Goal: Task Accomplishment & Management: Manage account settings

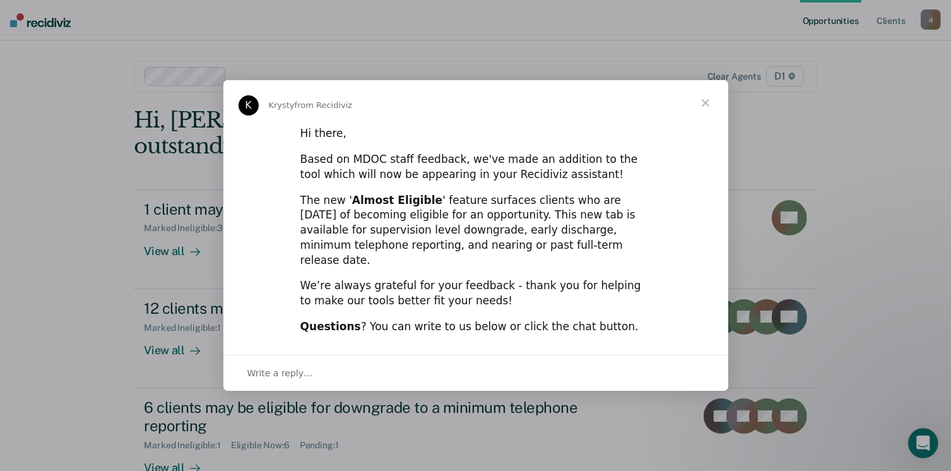
click at [709, 108] on span "Close" at bounding box center [705, 102] width 45 height 45
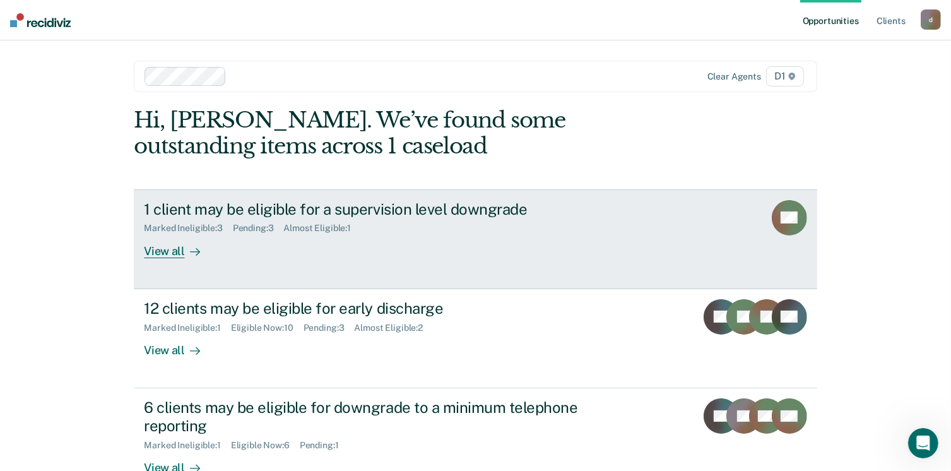
click at [179, 253] on div "View all" at bounding box center [179, 245] width 71 height 25
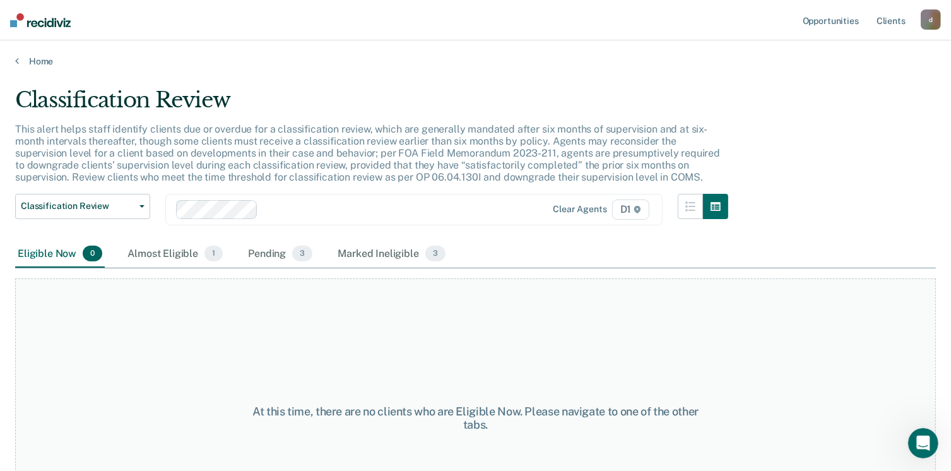
scroll to position [63, 0]
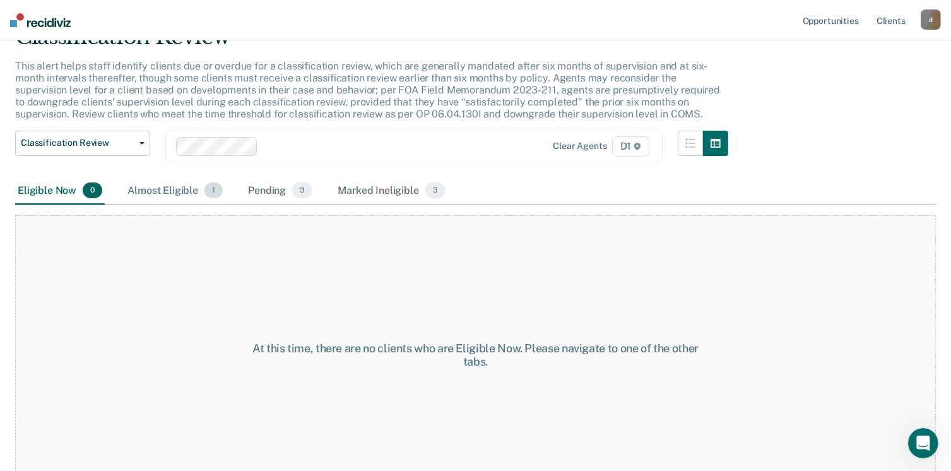
click at [185, 189] on div "Almost Eligible 1" at bounding box center [175, 191] width 100 height 28
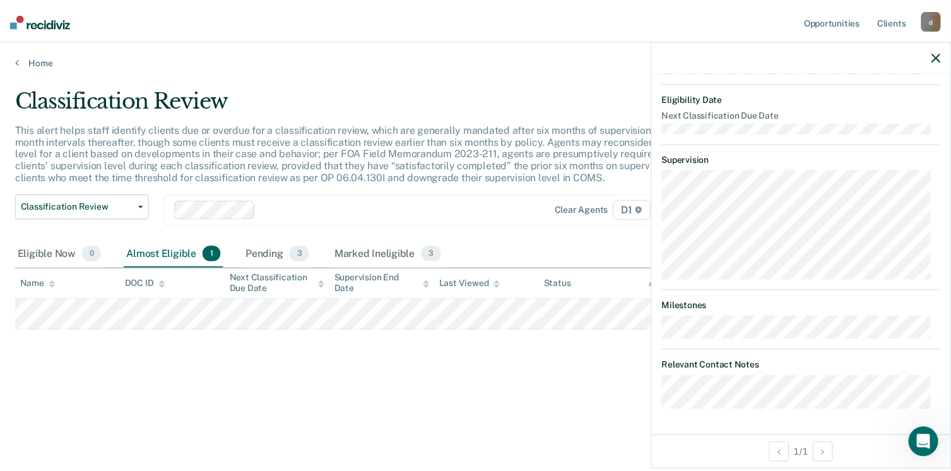
scroll to position [0, 0]
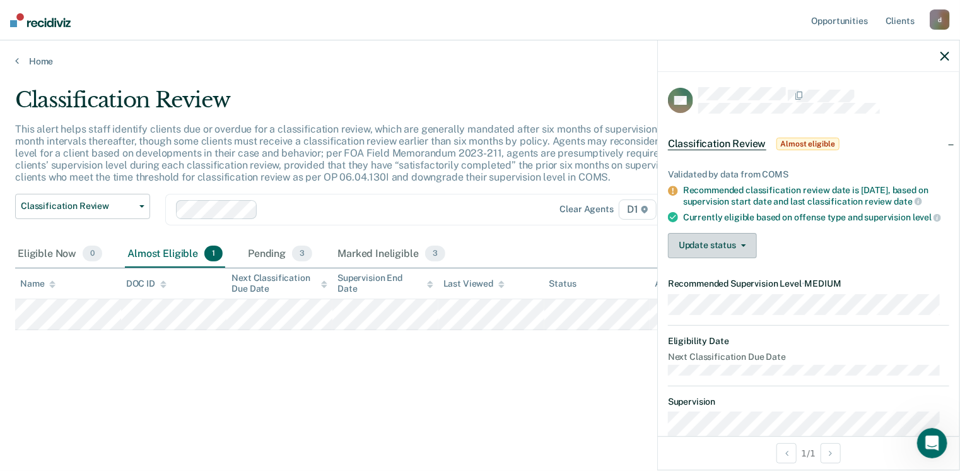
click at [713, 252] on button "Update status" at bounding box center [712, 245] width 89 height 25
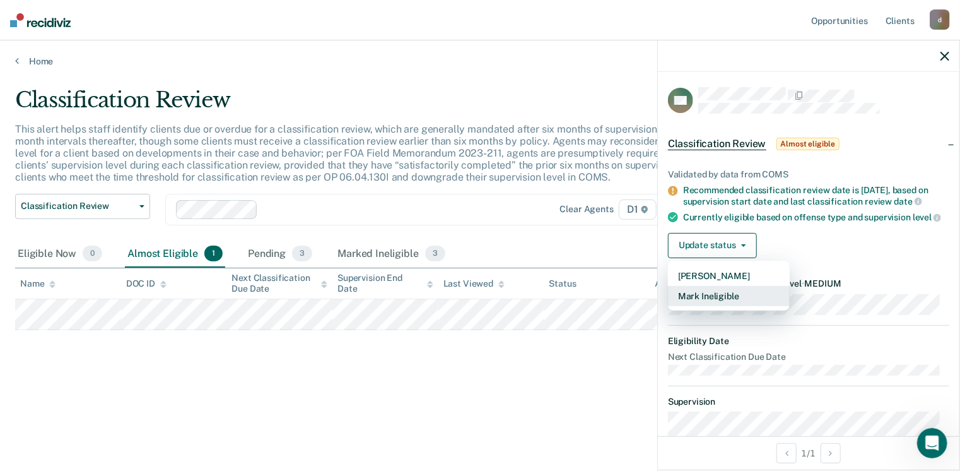
click at [713, 306] on button "Mark Ineligible" at bounding box center [729, 296] width 122 height 20
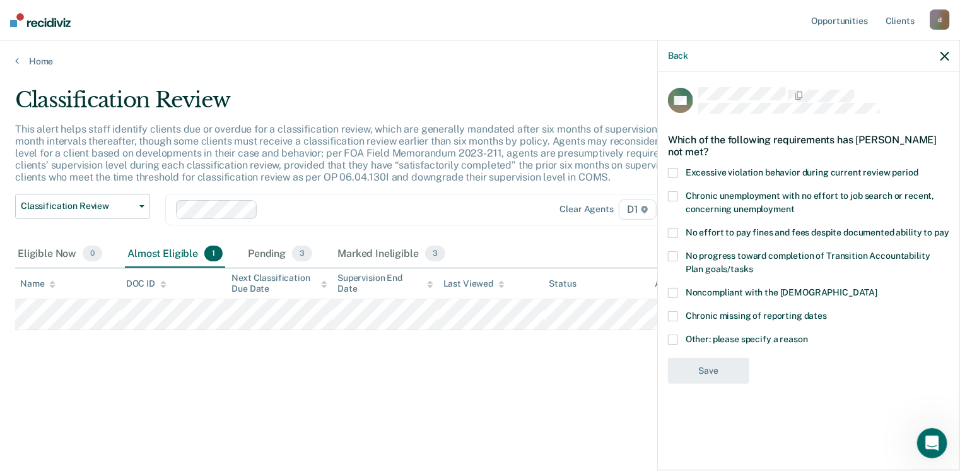
click at [671, 175] on span at bounding box center [673, 173] width 10 height 10
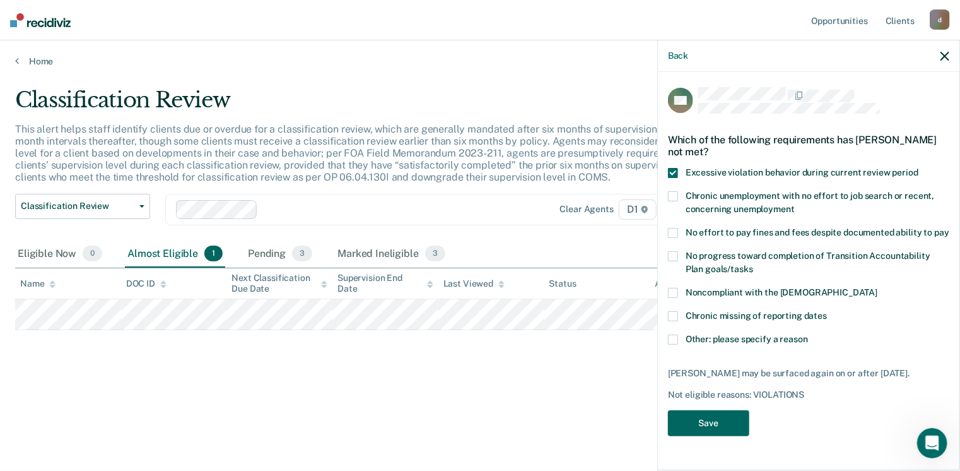
click at [698, 434] on button "Save" at bounding box center [708, 423] width 81 height 26
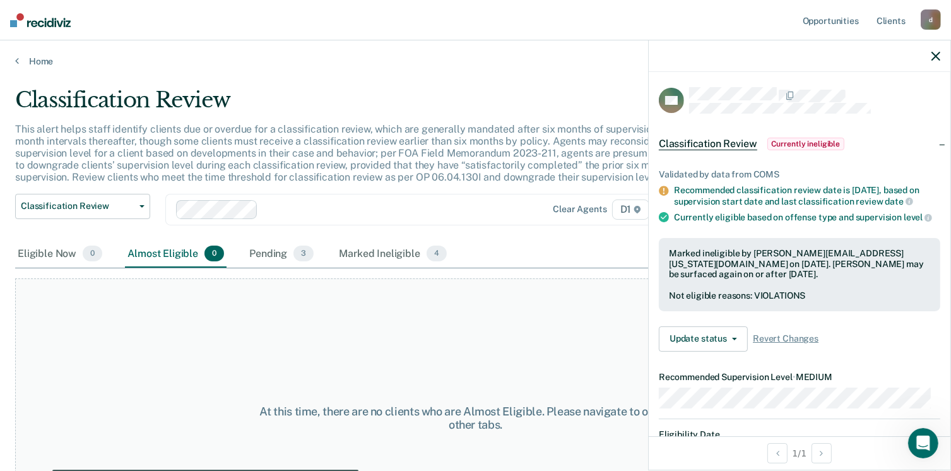
click at [319, 351] on div "At this time, there are no clients who are Almost Eligible. Please navigate to …" at bounding box center [475, 417] width 920 height 279
click at [274, 250] on div "Pending 3" at bounding box center [281, 254] width 69 height 28
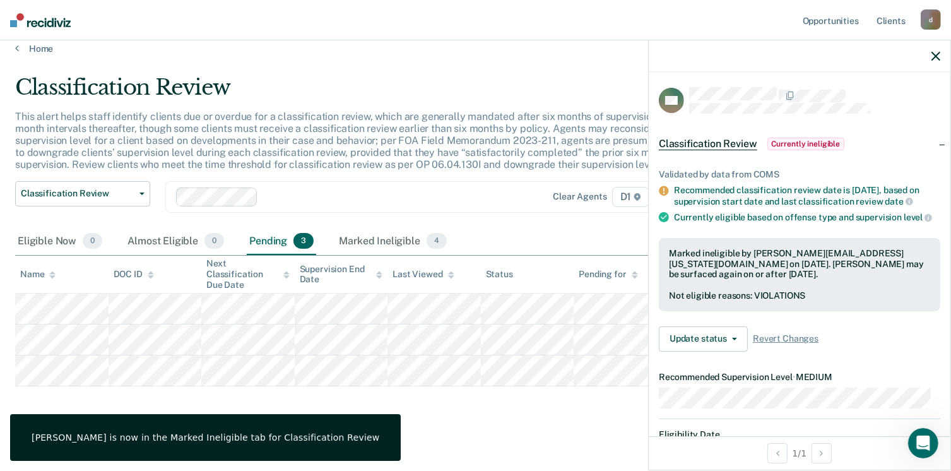
scroll to position [17, 0]
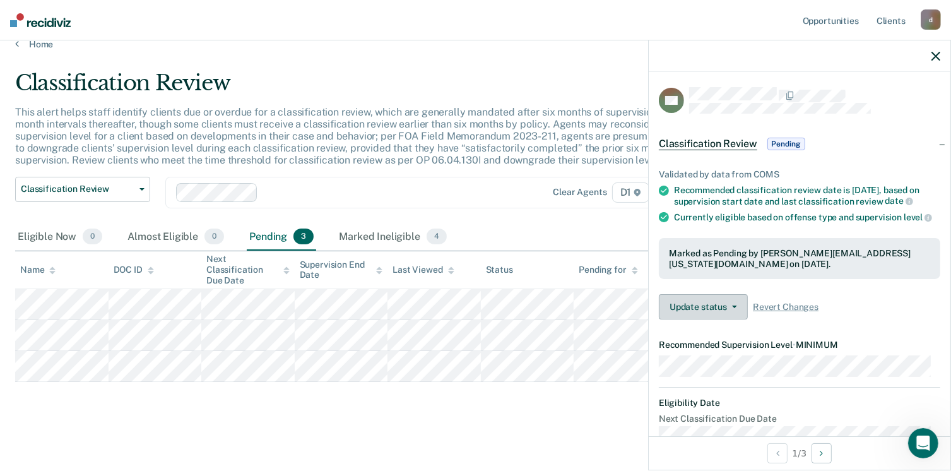
click at [717, 319] on button "Update status" at bounding box center [703, 306] width 89 height 25
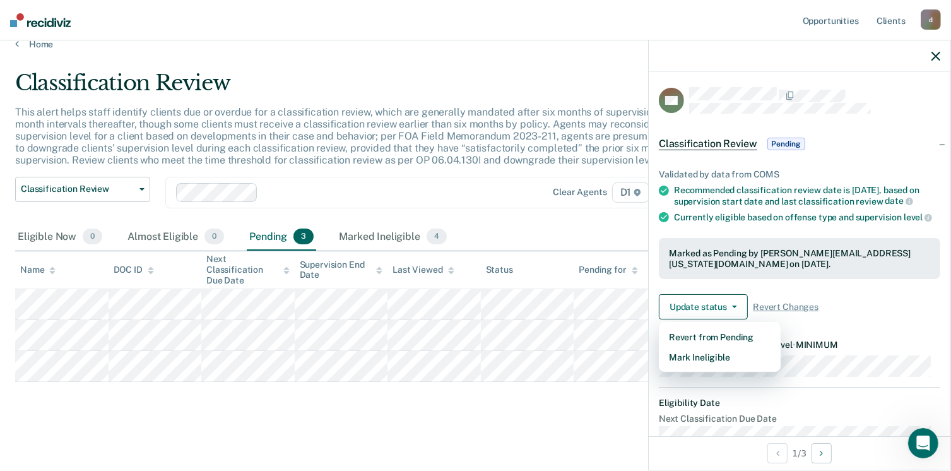
click at [725, 223] on div "Currently eligible based on offense type and supervision level" at bounding box center [807, 216] width 266 height 11
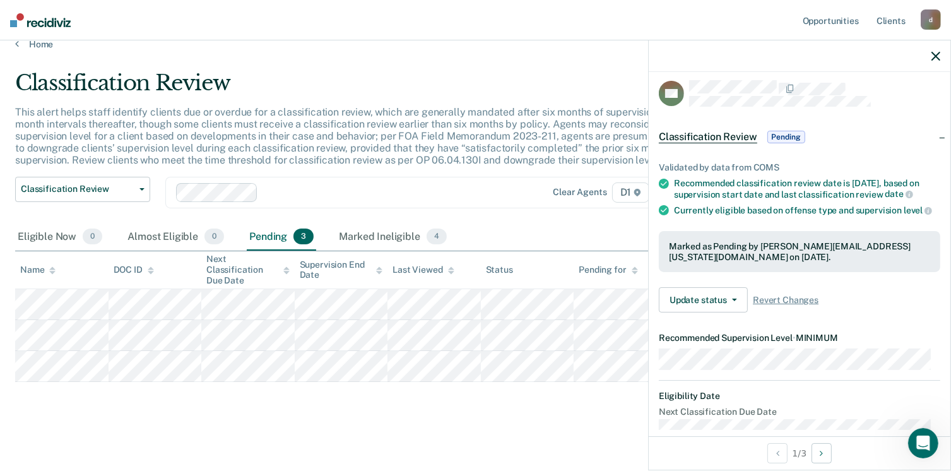
scroll to position [0, 0]
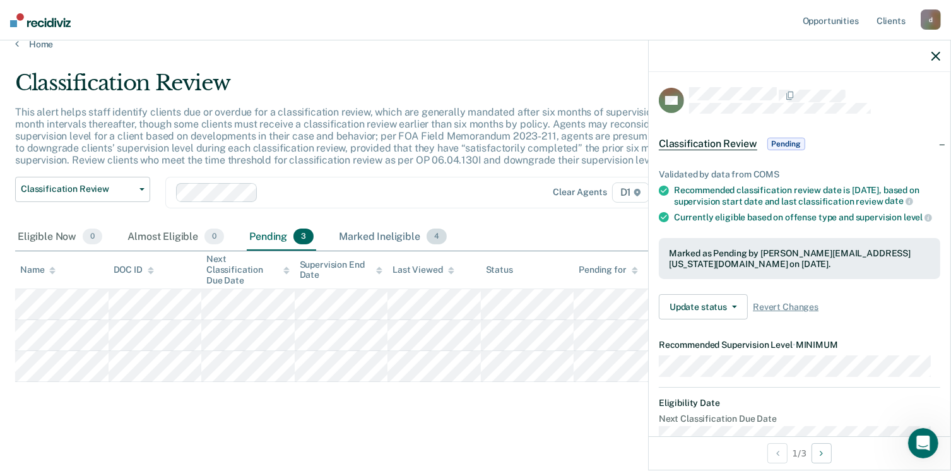
click at [372, 240] on div "Marked Ineligible 4" at bounding box center [392, 237] width 113 height 28
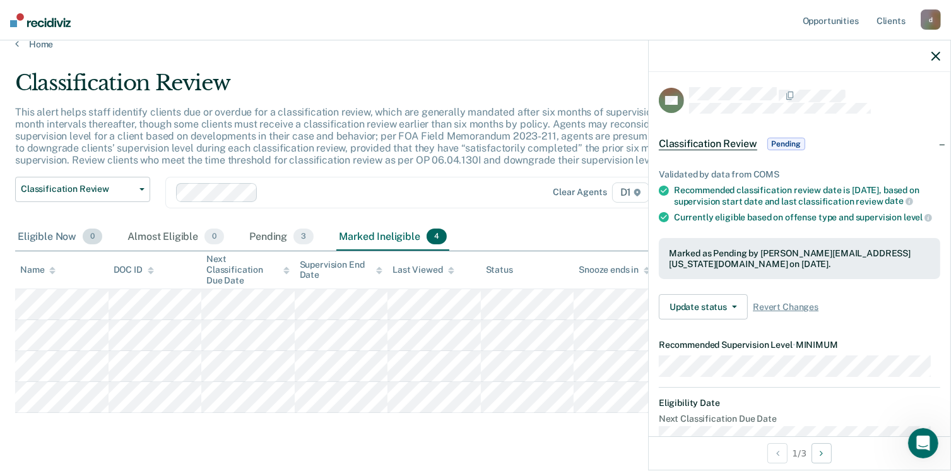
click at [45, 226] on div "Eligible Now 0" at bounding box center [60, 237] width 90 height 28
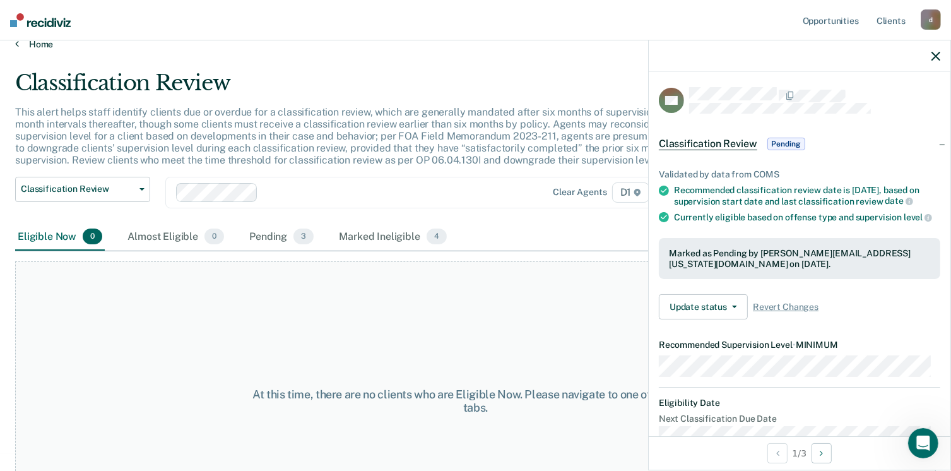
click at [40, 41] on link "Home" at bounding box center [475, 43] width 920 height 11
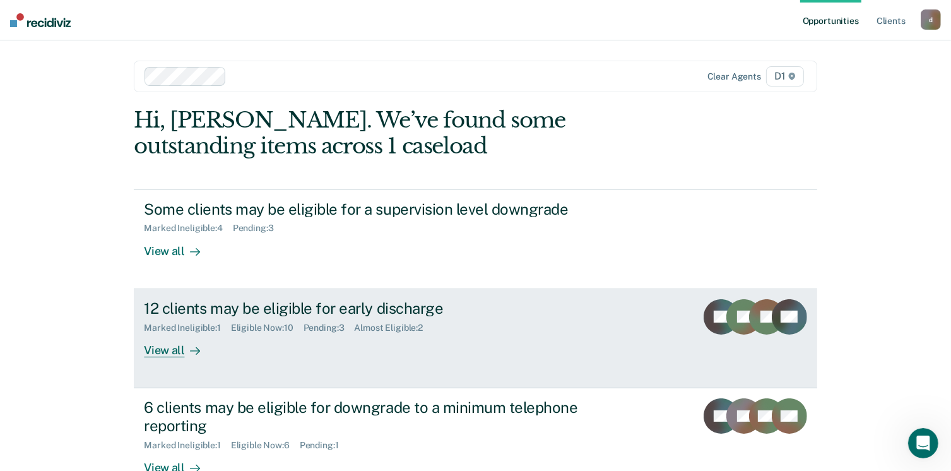
click at [157, 353] on div "View all" at bounding box center [179, 344] width 71 height 25
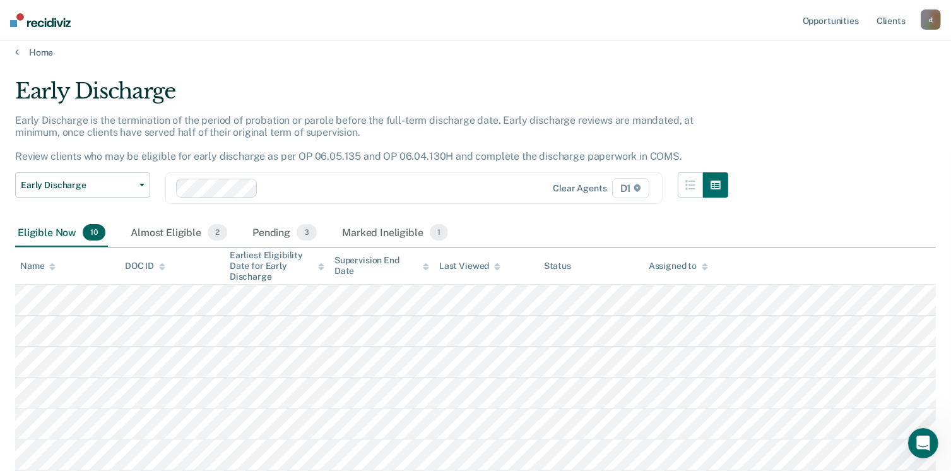
scroll to position [126, 0]
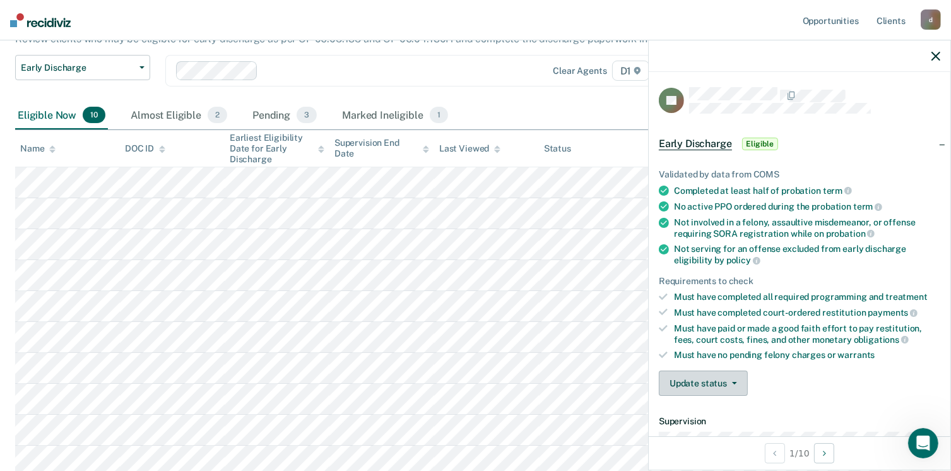
click at [684, 376] on button "Update status" at bounding box center [703, 382] width 89 height 25
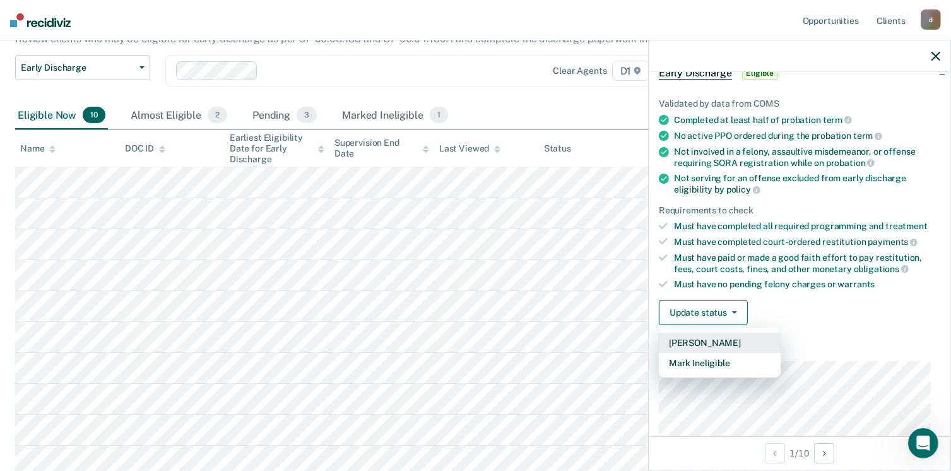
scroll to position [233, 0]
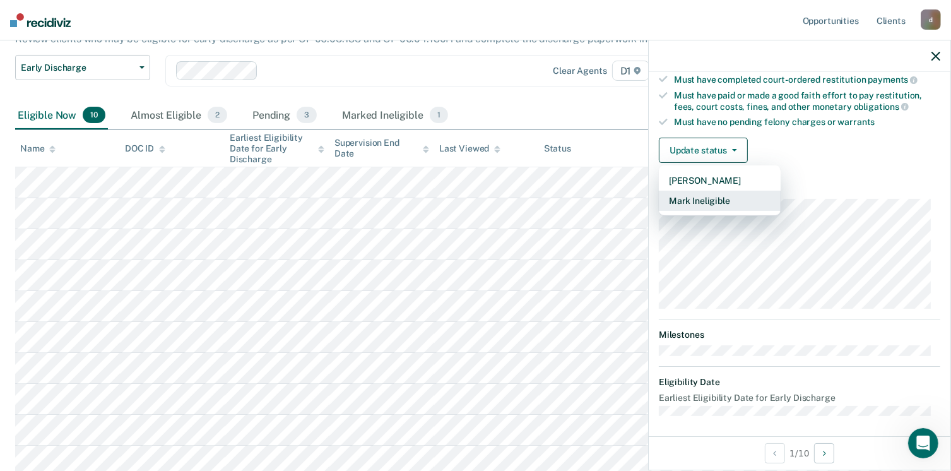
click at [719, 195] on button "Mark Ineligible" at bounding box center [720, 201] width 122 height 20
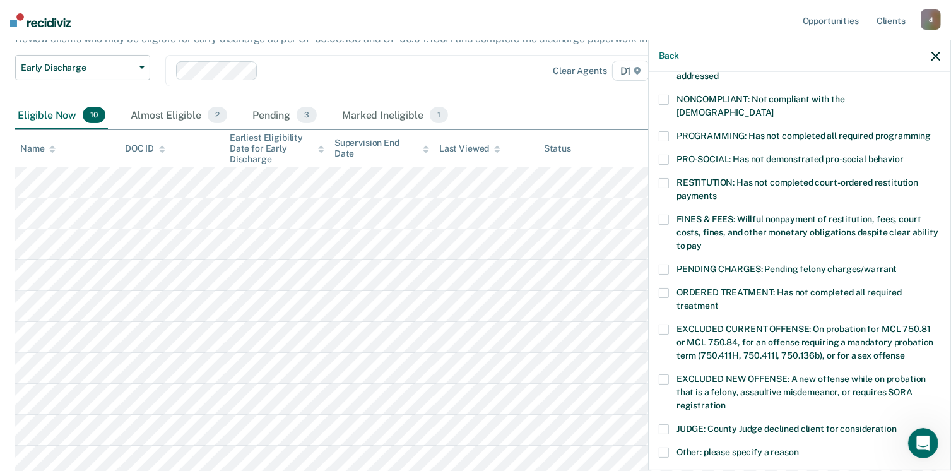
click at [666, 178] on span at bounding box center [664, 183] width 10 height 10
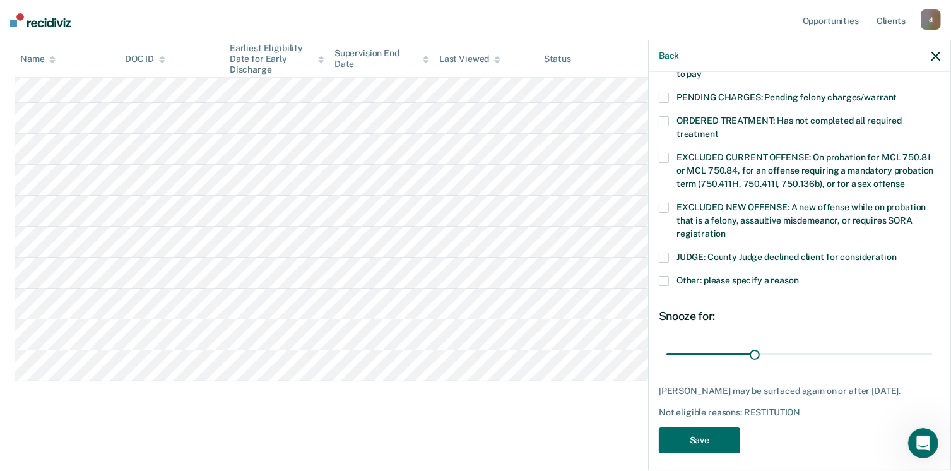
scroll to position [408, 0]
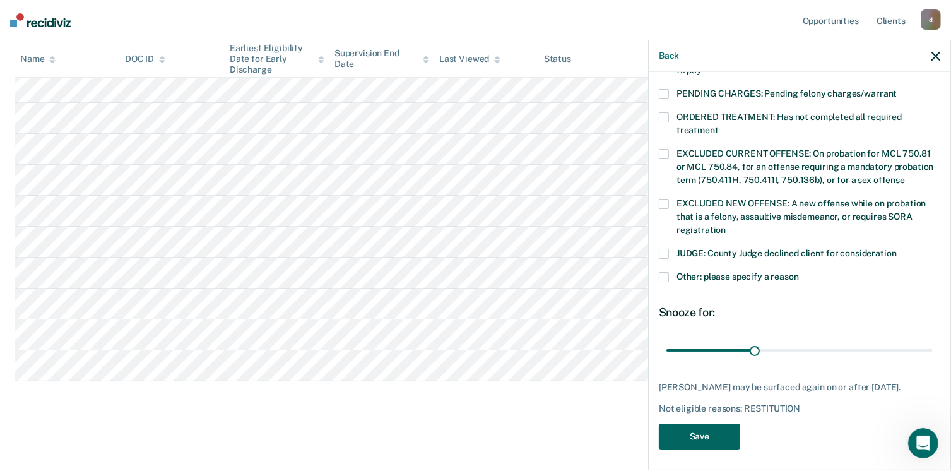
click at [712, 428] on button "Save" at bounding box center [699, 436] width 81 height 26
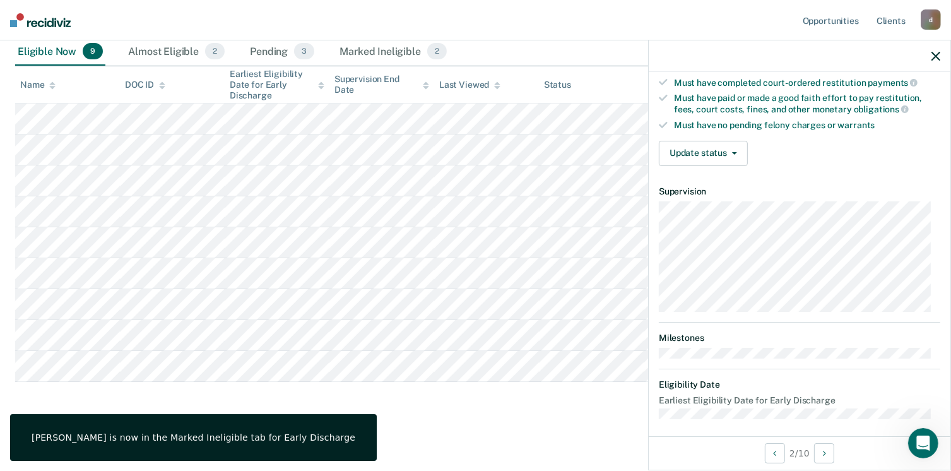
scroll to position [327, 0]
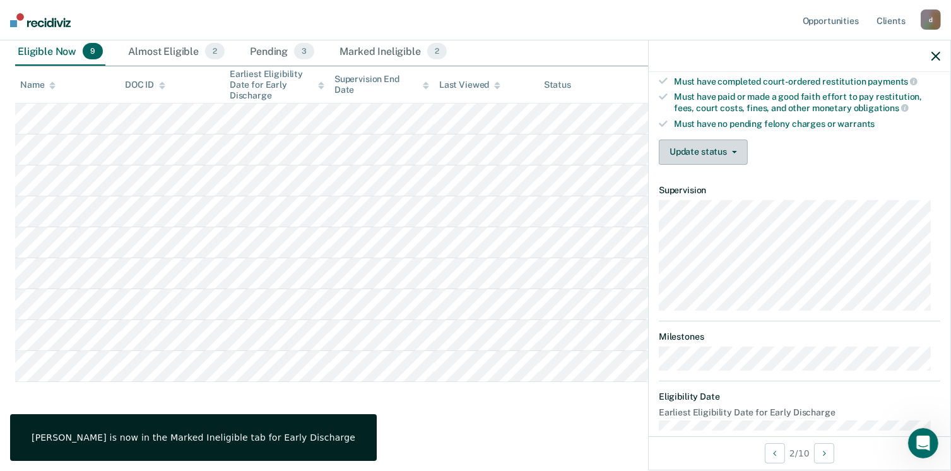
click at [689, 148] on button "Update status" at bounding box center [703, 151] width 89 height 25
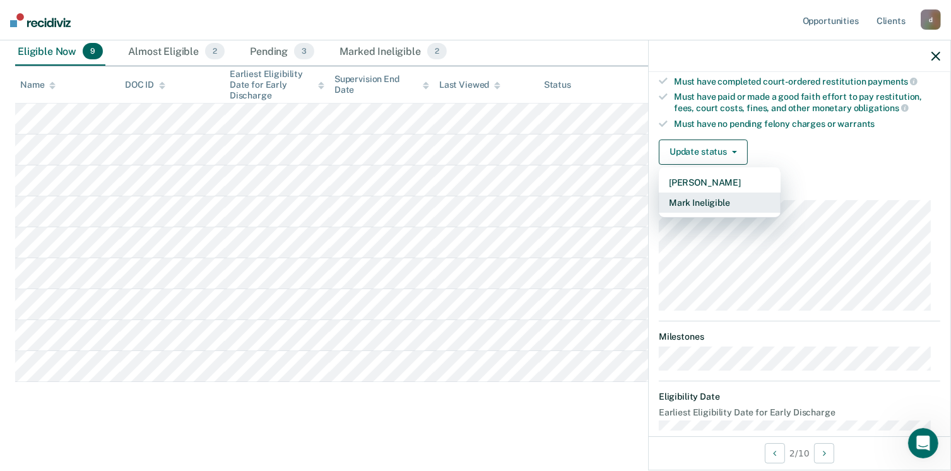
click at [693, 192] on button "Mark Ineligible" at bounding box center [720, 202] width 122 height 20
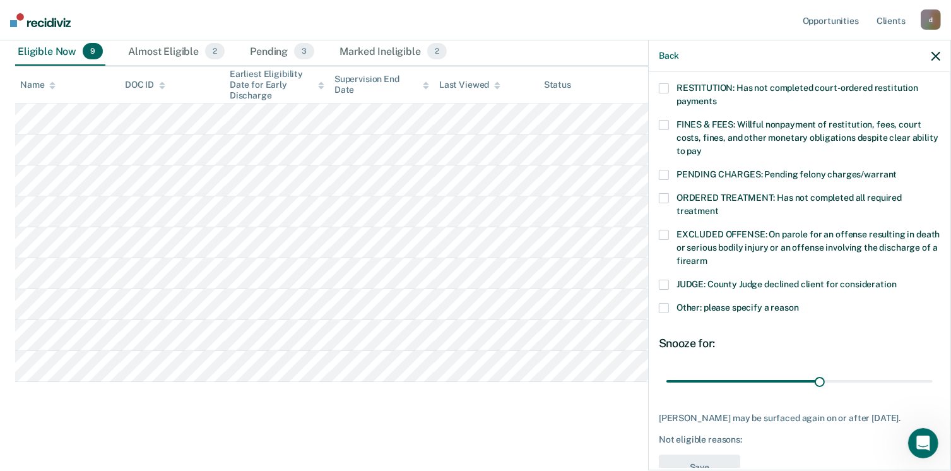
scroll to position [264, 0]
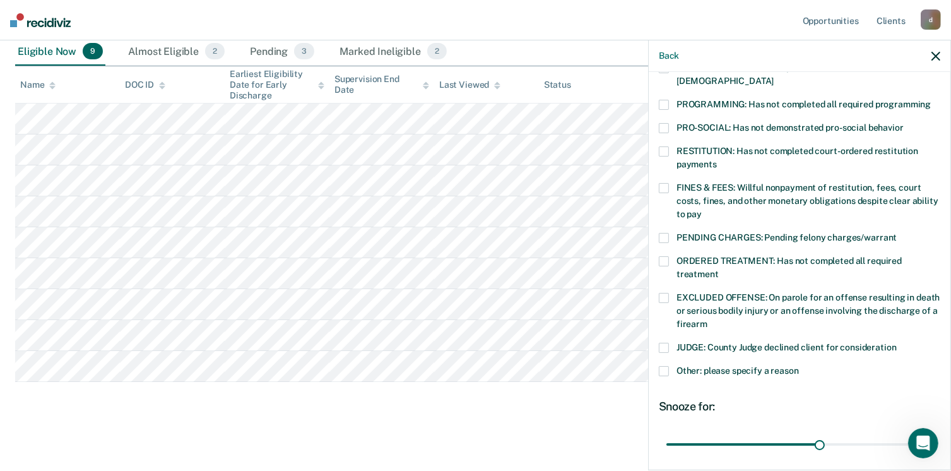
click at [660, 167] on div "RESTITUTION: Has not completed court-ordered restitution payments" at bounding box center [799, 164] width 281 height 37
click at [661, 183] on label "FINES & FEES: Willful nonpayment of restitution, fees, court costs, fines, and …" at bounding box center [799, 203] width 281 height 40
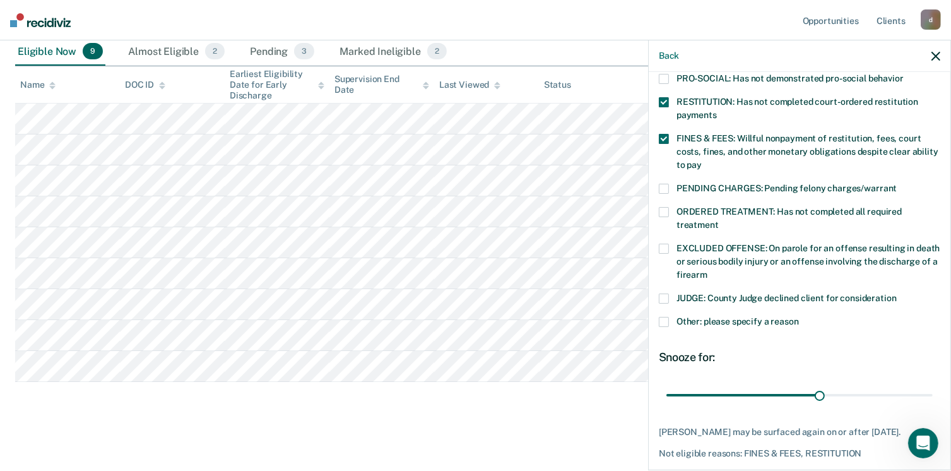
scroll to position [358, 0]
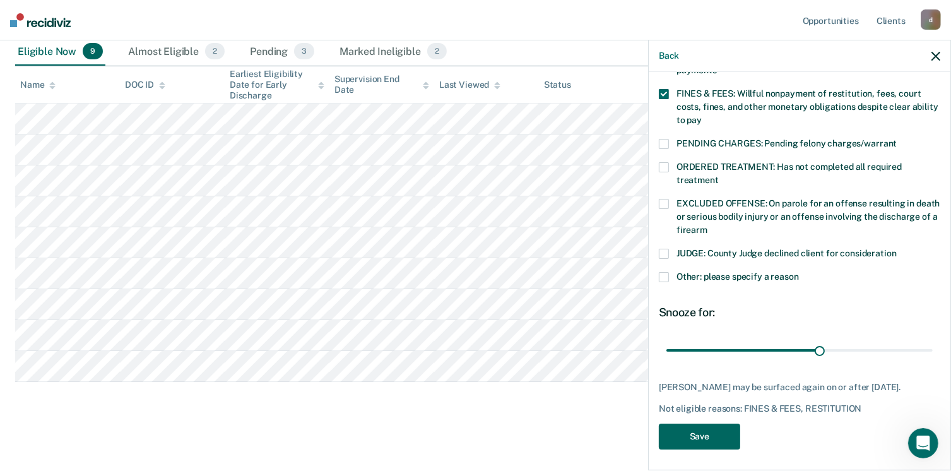
click at [714, 430] on button "Save" at bounding box center [699, 436] width 81 height 26
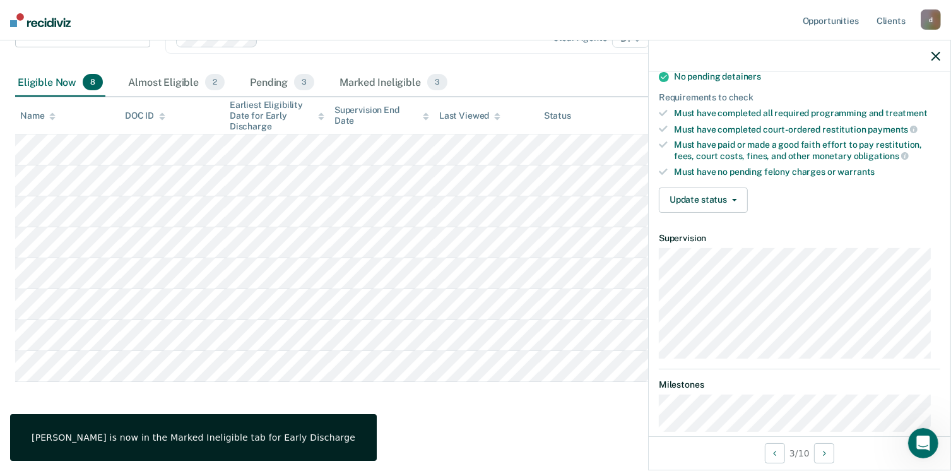
scroll to position [227, 0]
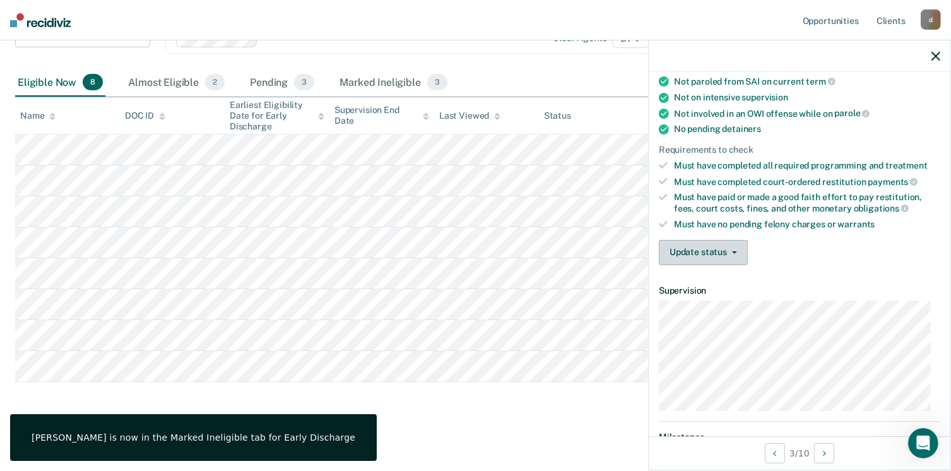
click at [709, 247] on button "Update status" at bounding box center [703, 252] width 89 height 25
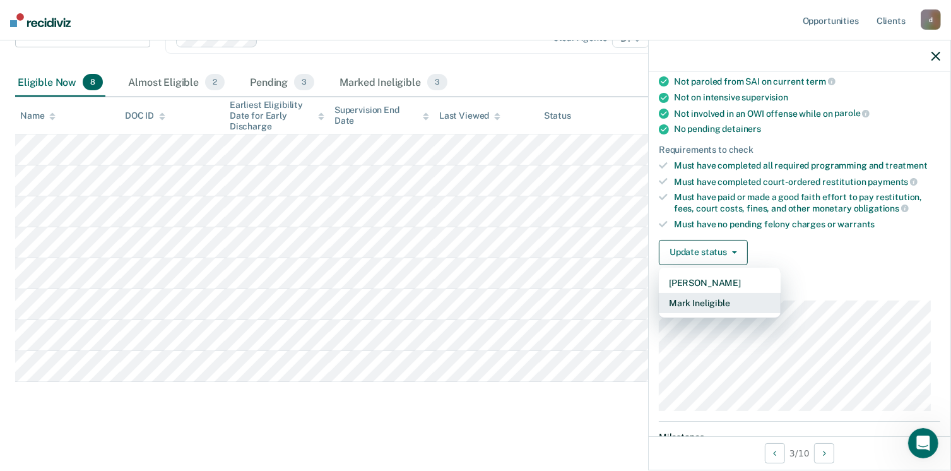
click at [713, 297] on button "Mark Ineligible" at bounding box center [720, 303] width 122 height 20
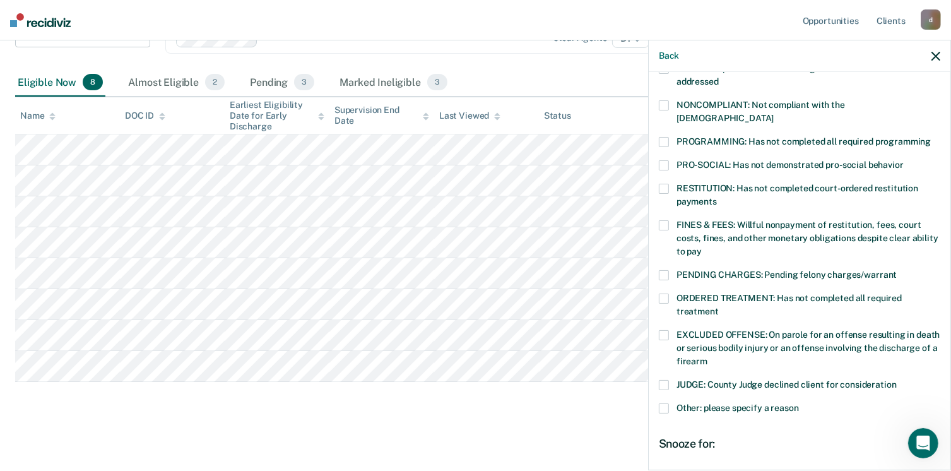
click at [666, 160] on span at bounding box center [664, 165] width 10 height 10
click at [664, 137] on span at bounding box center [664, 142] width 10 height 10
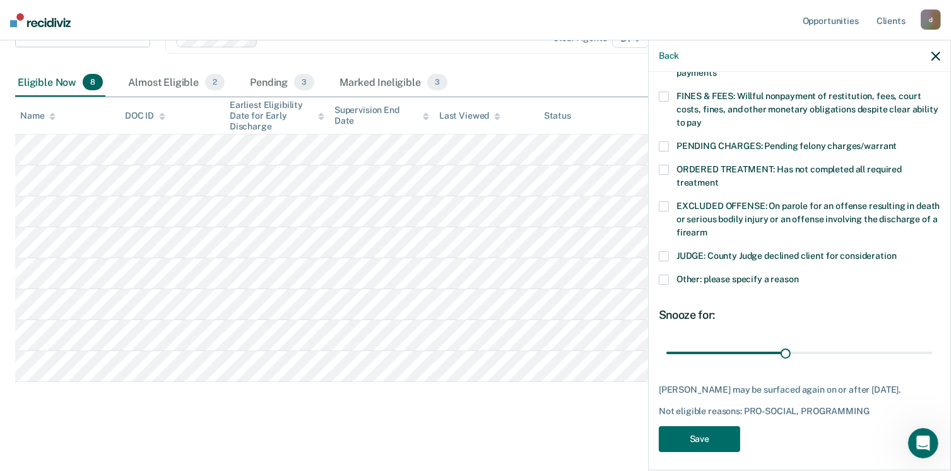
scroll to position [358, 0]
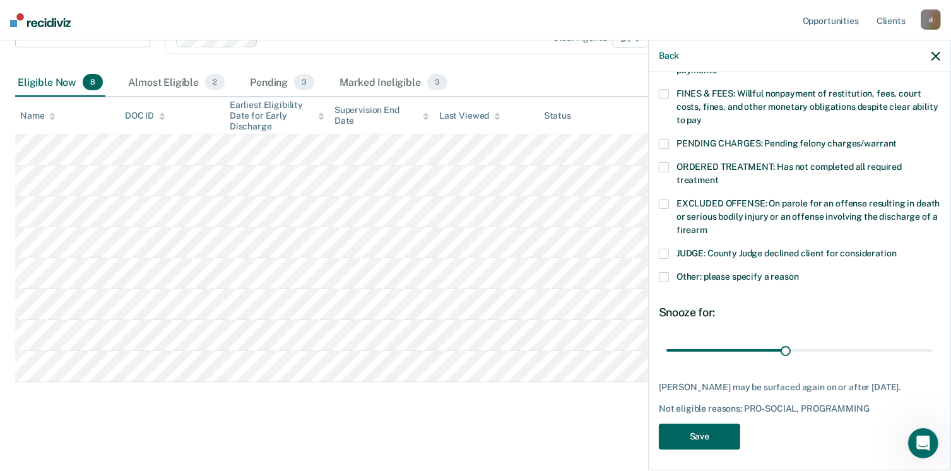
click at [703, 430] on button "Save" at bounding box center [699, 436] width 81 height 26
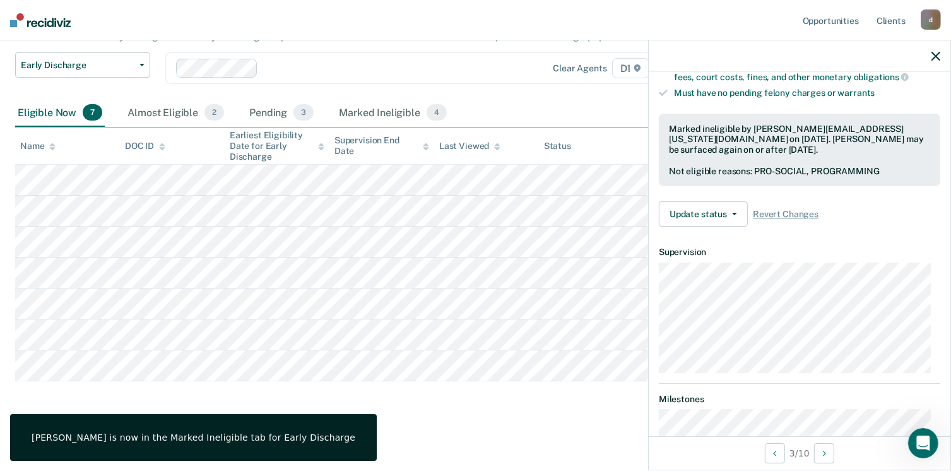
scroll to position [246, 0]
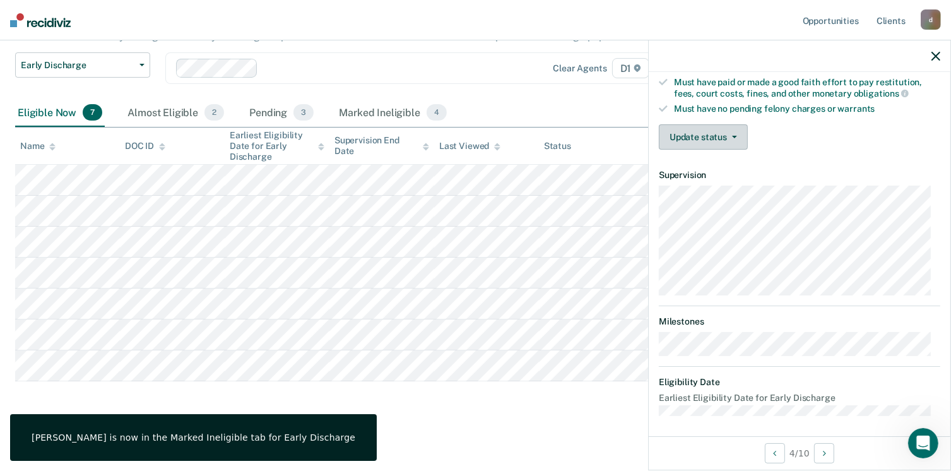
click at [691, 131] on button "Update status" at bounding box center [703, 136] width 89 height 25
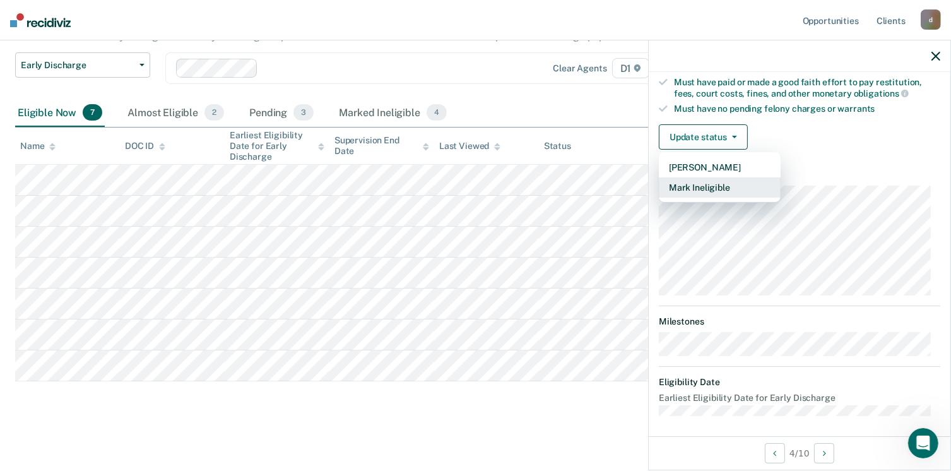
click at [704, 177] on button "Mark Ineligible" at bounding box center [720, 187] width 122 height 20
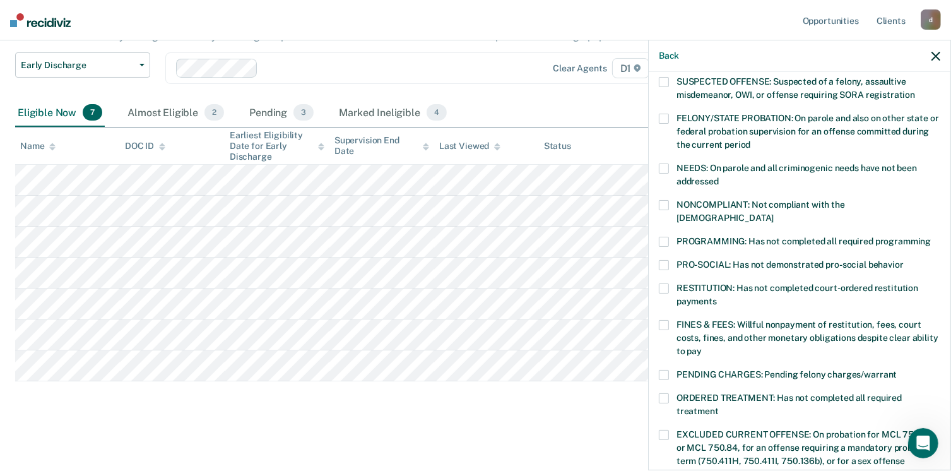
scroll to position [120, 0]
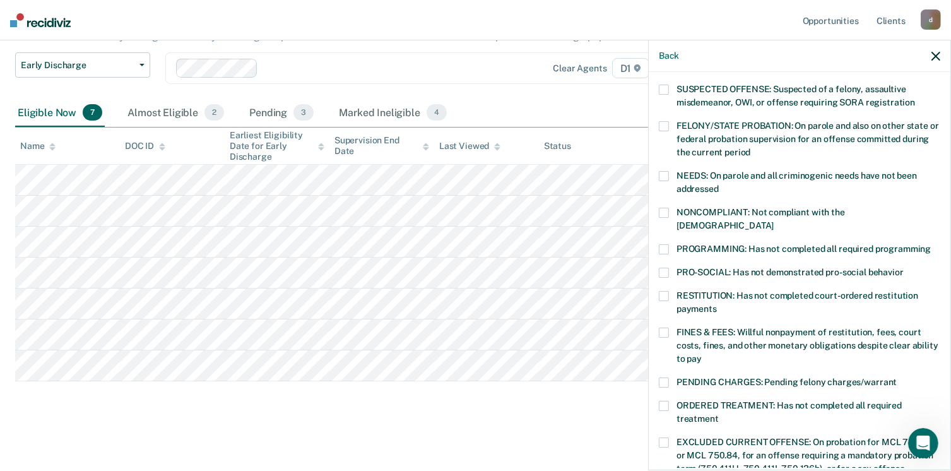
click at [666, 91] on span at bounding box center [664, 90] width 10 height 10
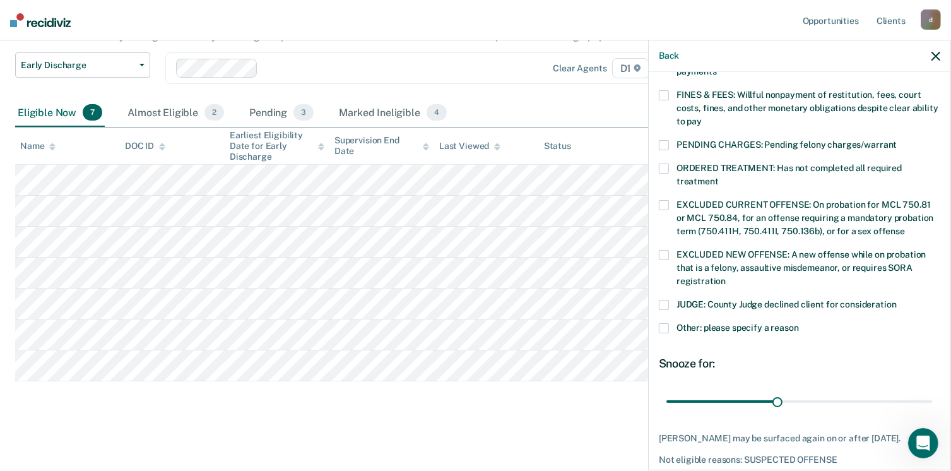
scroll to position [408, 0]
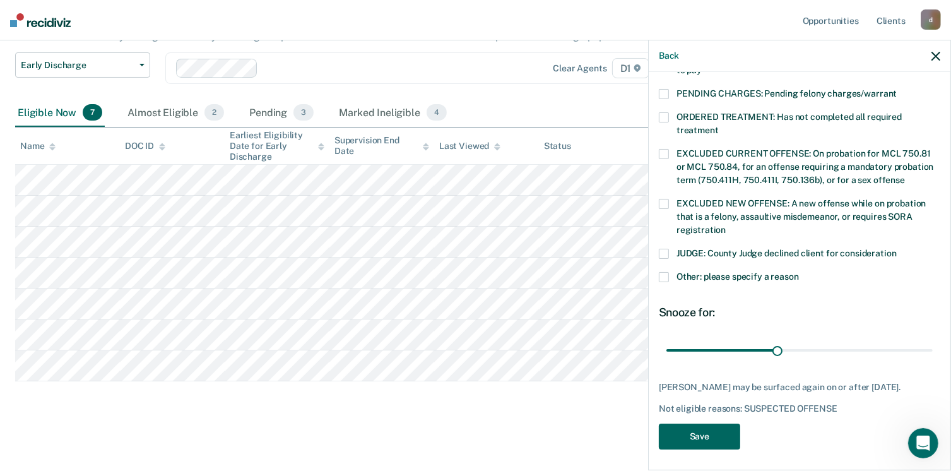
click at [701, 423] on button "Save" at bounding box center [699, 436] width 81 height 26
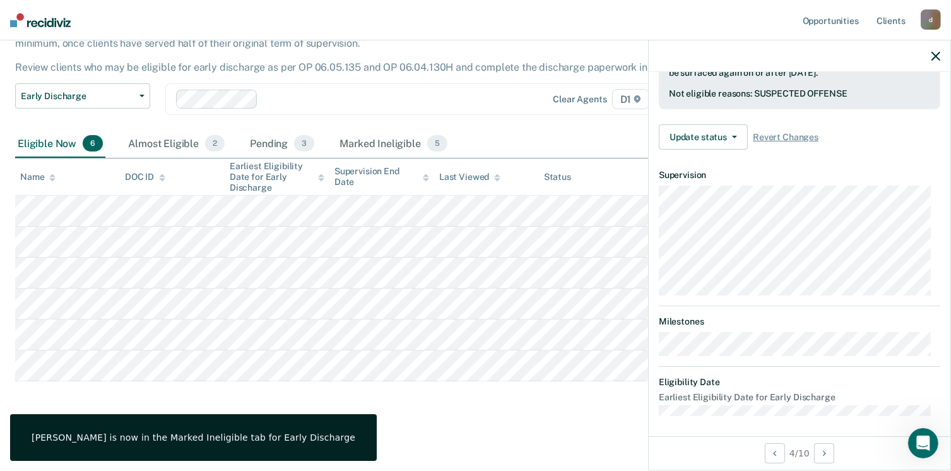
scroll to position [233, 0]
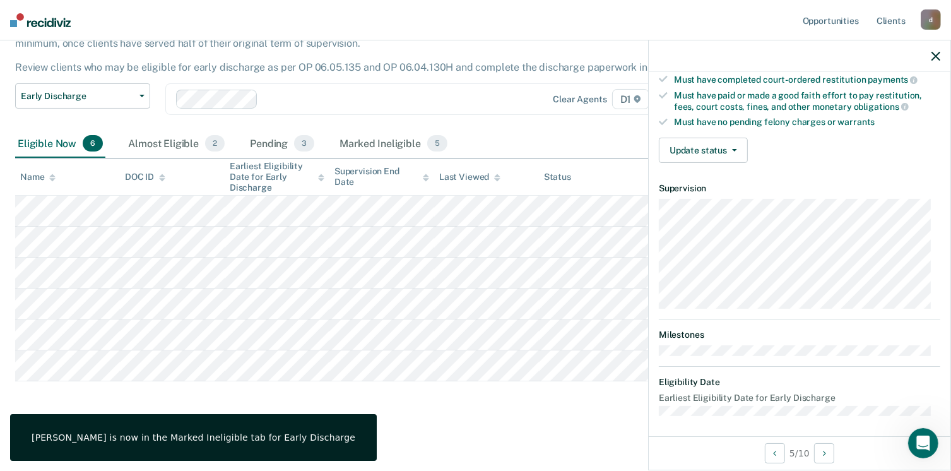
click at [698, 132] on div "Validated by data from COMS Completed at least half of probation term No active…" at bounding box center [799, 44] width 302 height 257
click at [693, 151] on button "Update status" at bounding box center [703, 150] width 89 height 25
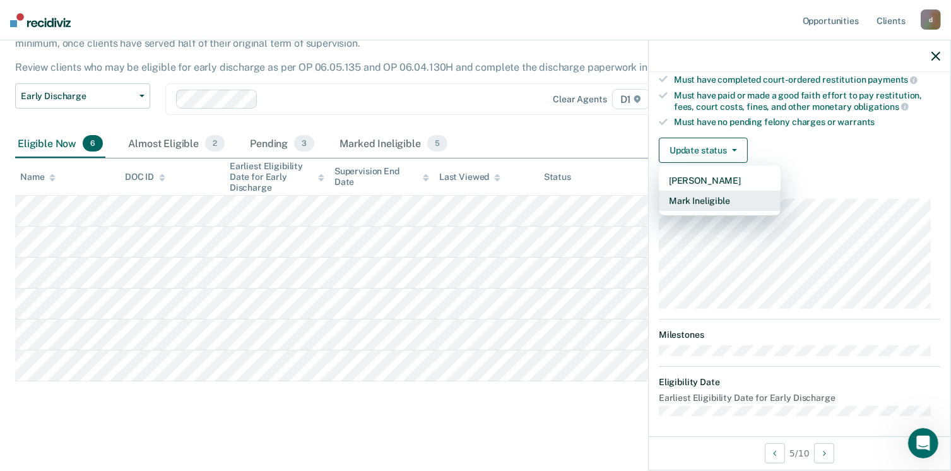
click at [705, 195] on button "Mark Ineligible" at bounding box center [720, 201] width 122 height 20
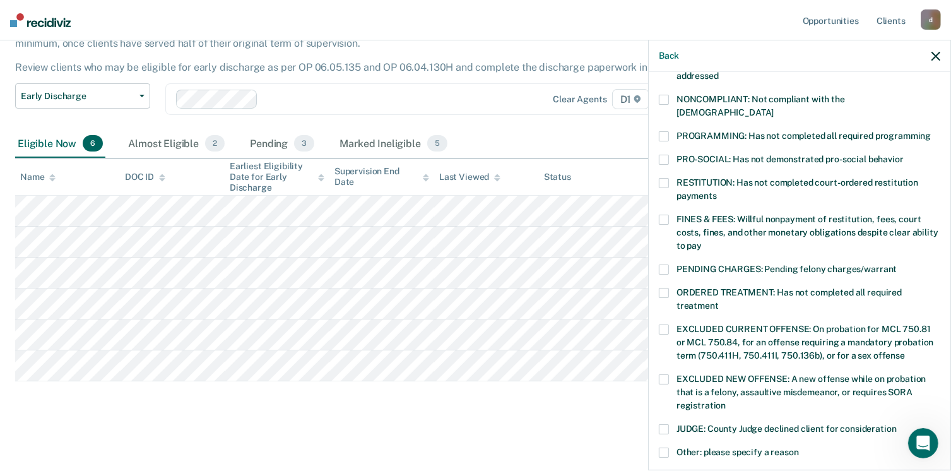
click at [662, 424] on label "JUDGE: County Judge declined client for consideration" at bounding box center [799, 430] width 281 height 13
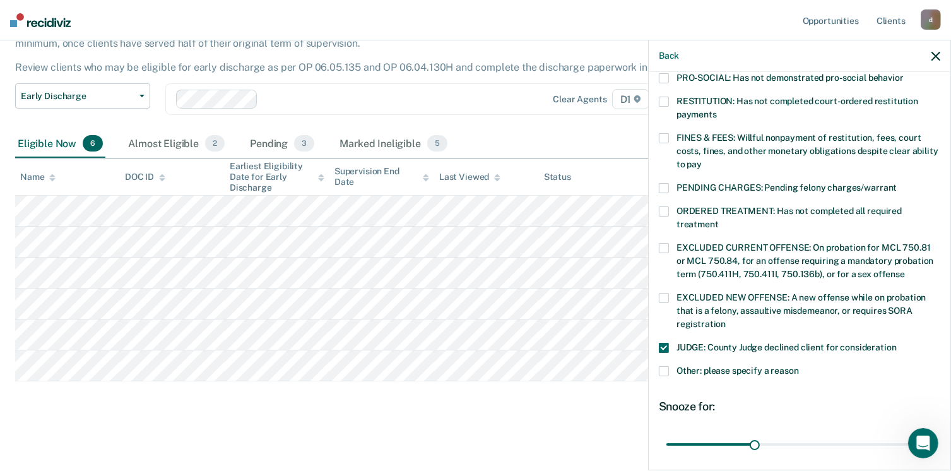
scroll to position [408, 0]
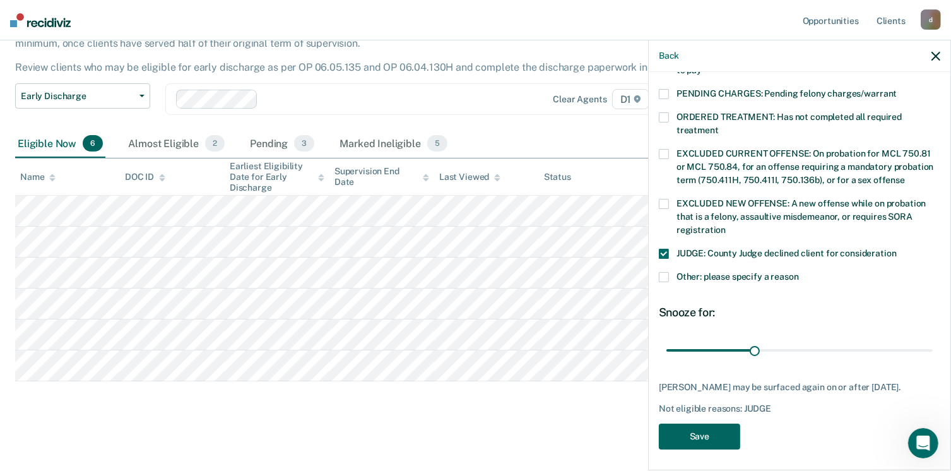
click at [714, 435] on button "Save" at bounding box center [699, 436] width 81 height 26
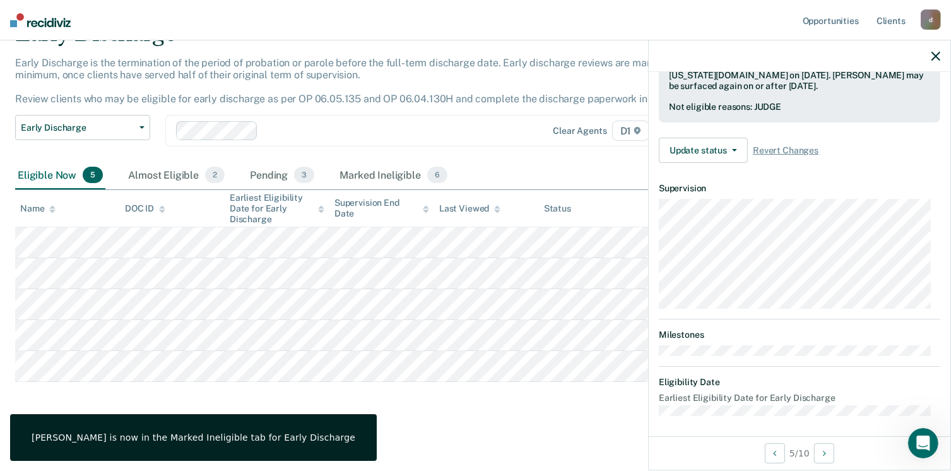
scroll to position [233, 0]
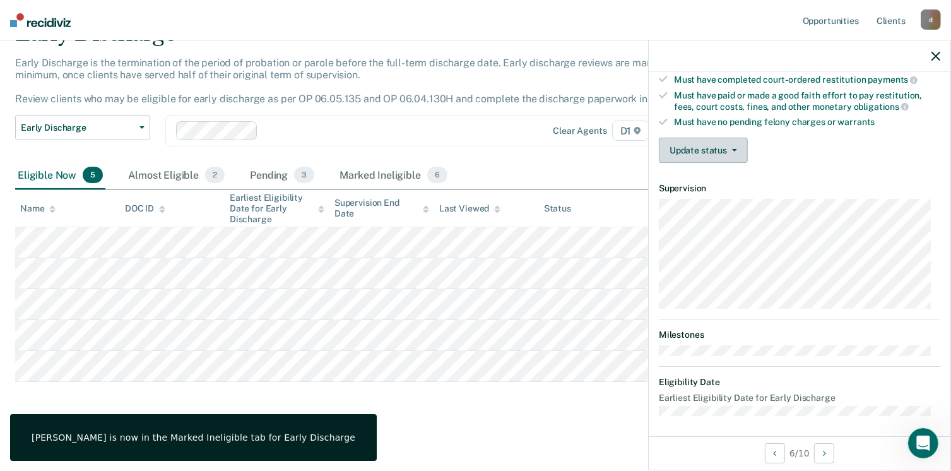
click at [695, 149] on button "Update status" at bounding box center [703, 150] width 89 height 25
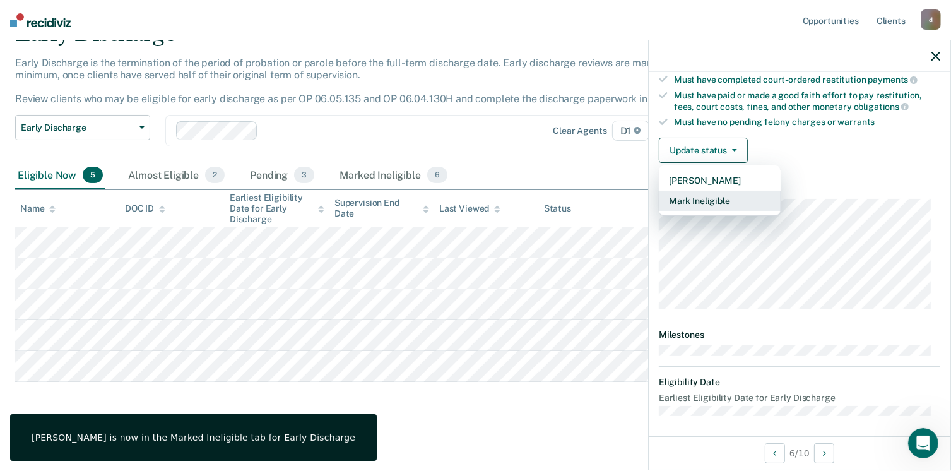
click at [729, 191] on button "Mark Ineligible" at bounding box center [720, 201] width 122 height 20
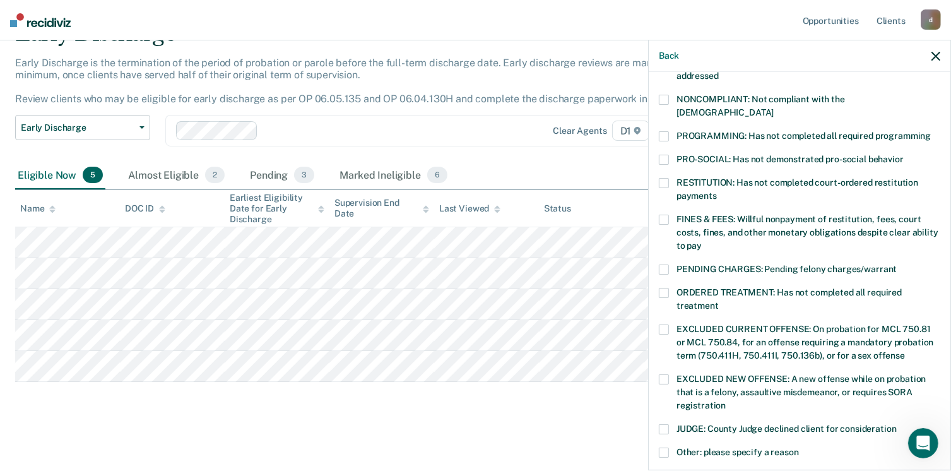
click at [667, 131] on span at bounding box center [664, 136] width 10 height 10
click at [663, 214] on span at bounding box center [664, 219] width 10 height 10
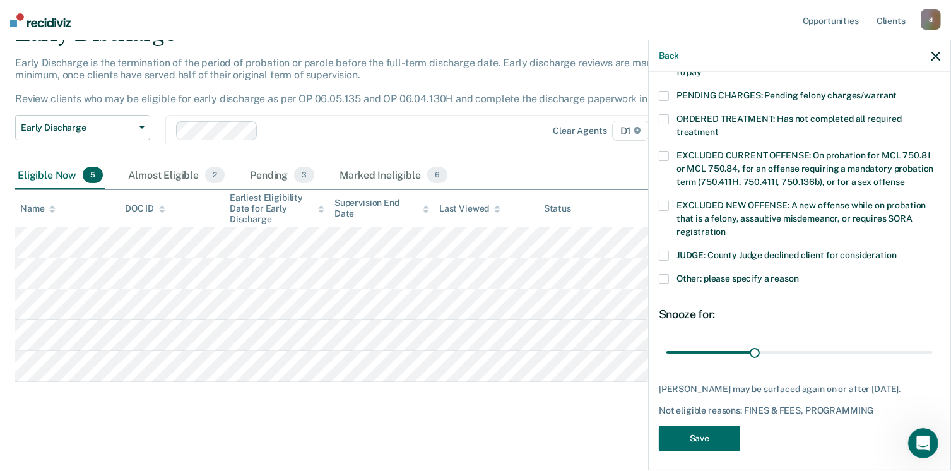
scroll to position [408, 0]
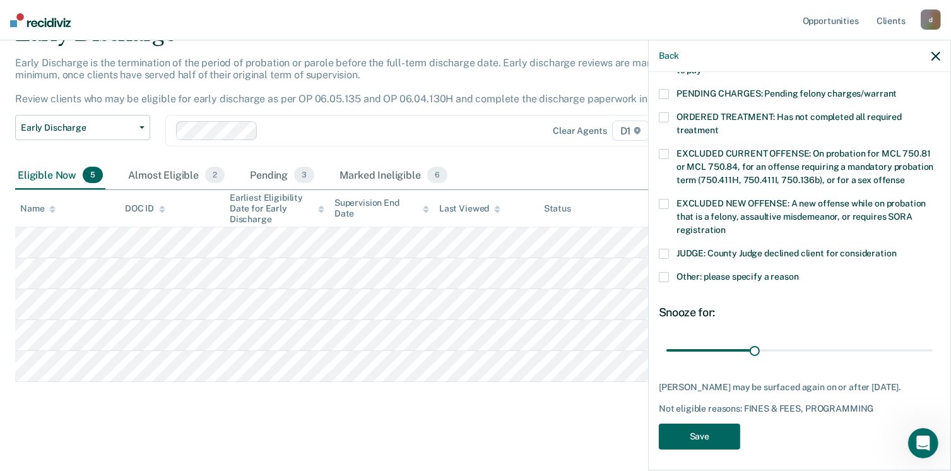
click at [691, 430] on button "Save" at bounding box center [699, 436] width 81 height 26
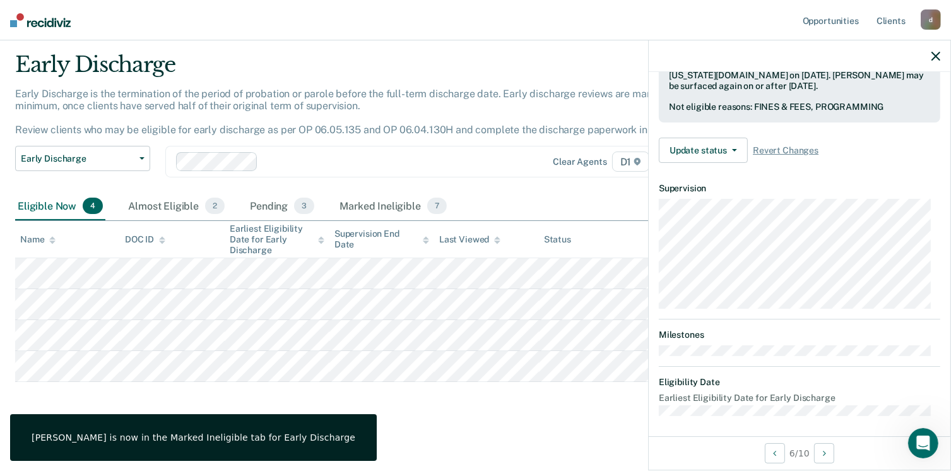
scroll to position [233, 0]
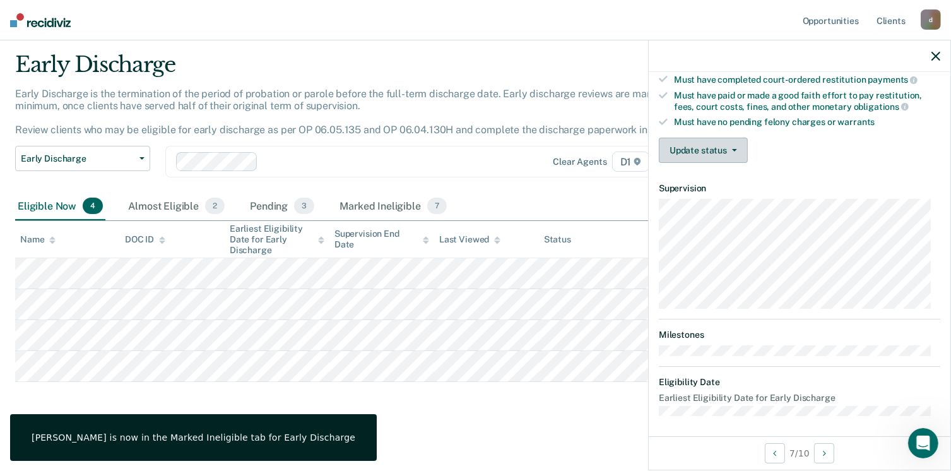
click at [705, 139] on div "Validated by data from COMS Completed at least half of probation term No active…" at bounding box center [799, 44] width 302 height 257
click at [705, 139] on button "Update status" at bounding box center [703, 150] width 89 height 25
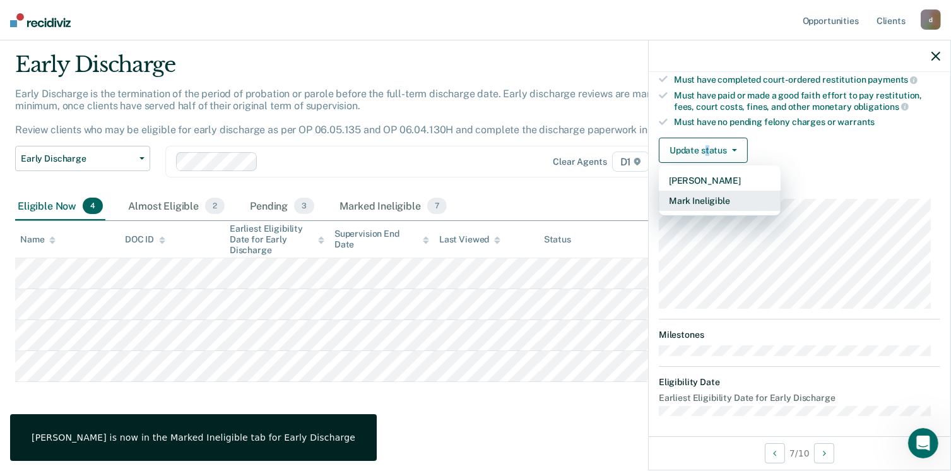
click at [701, 205] on button "Mark Ineligible" at bounding box center [720, 201] width 122 height 20
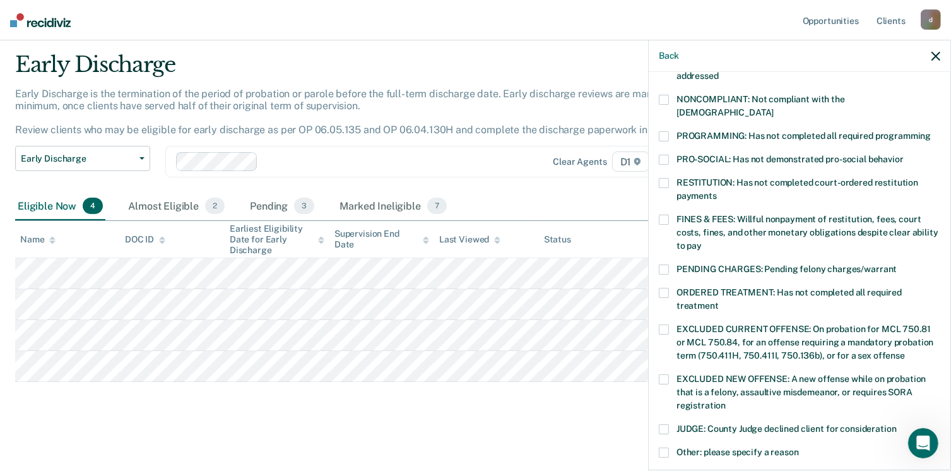
click at [662, 178] on span at bounding box center [664, 183] width 10 height 10
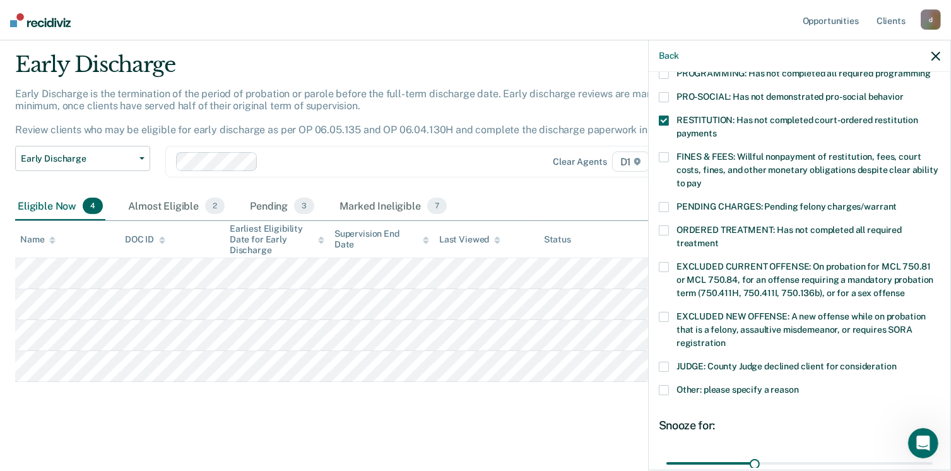
scroll to position [408, 0]
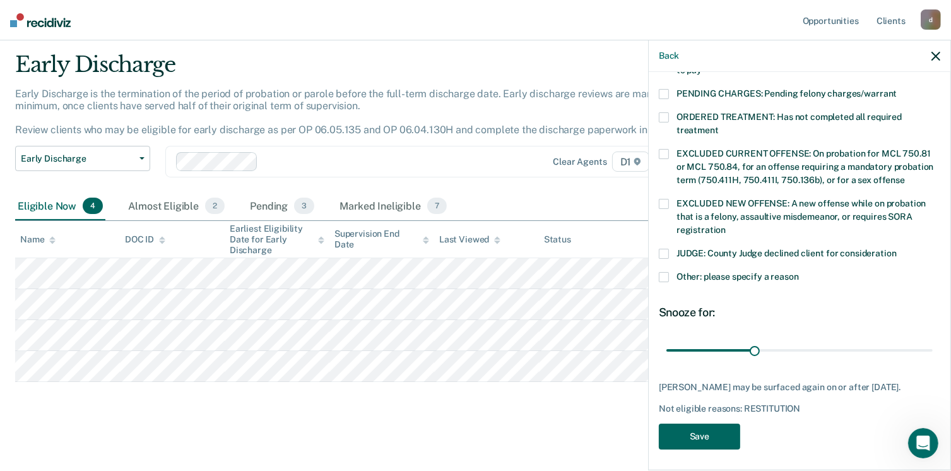
click at [696, 431] on button "Save" at bounding box center [699, 436] width 81 height 26
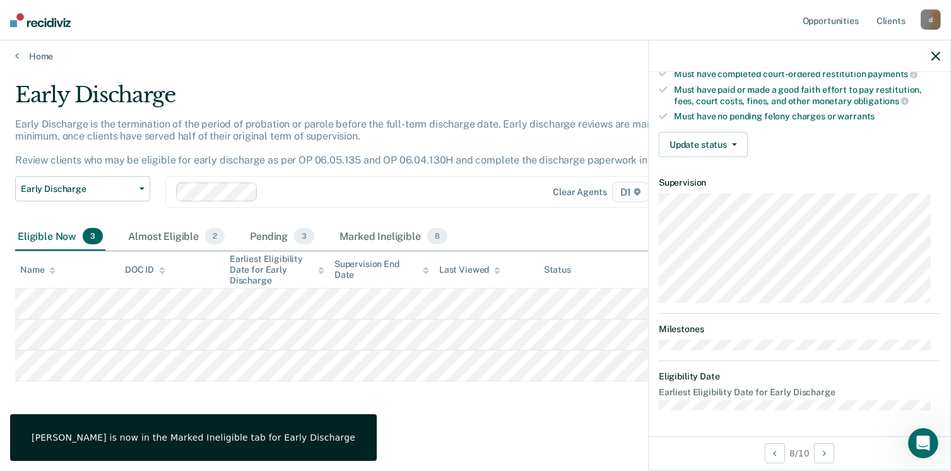
scroll to position [233, 0]
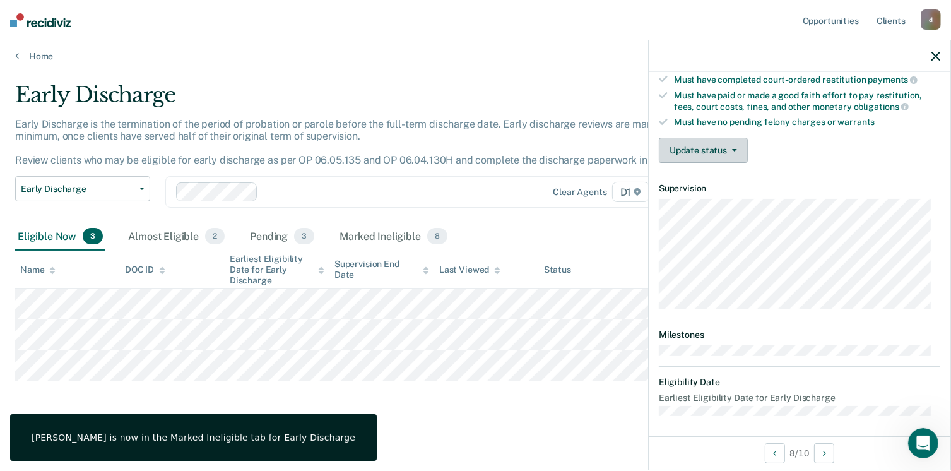
click at [710, 138] on button "Update status" at bounding box center [703, 150] width 89 height 25
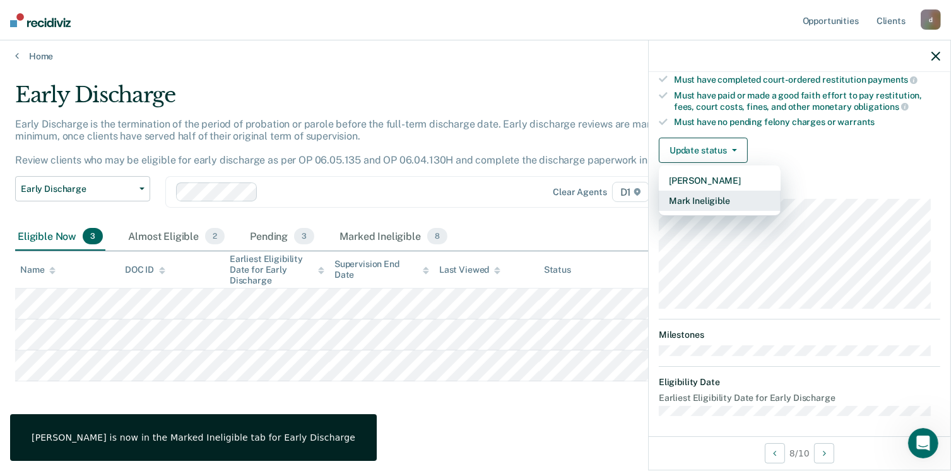
click at [700, 196] on button "Mark Ineligible" at bounding box center [720, 201] width 122 height 20
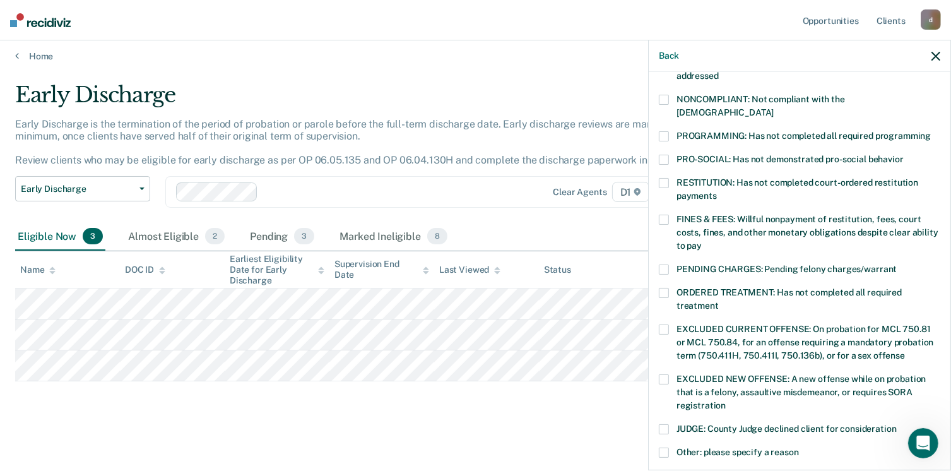
click at [662, 159] on div "PRO-SOCIAL: Has not demonstrated pro-social behavior" at bounding box center [799, 166] width 281 height 23
click at [664, 178] on span at bounding box center [664, 183] width 10 height 10
click at [664, 155] on span at bounding box center [664, 160] width 10 height 10
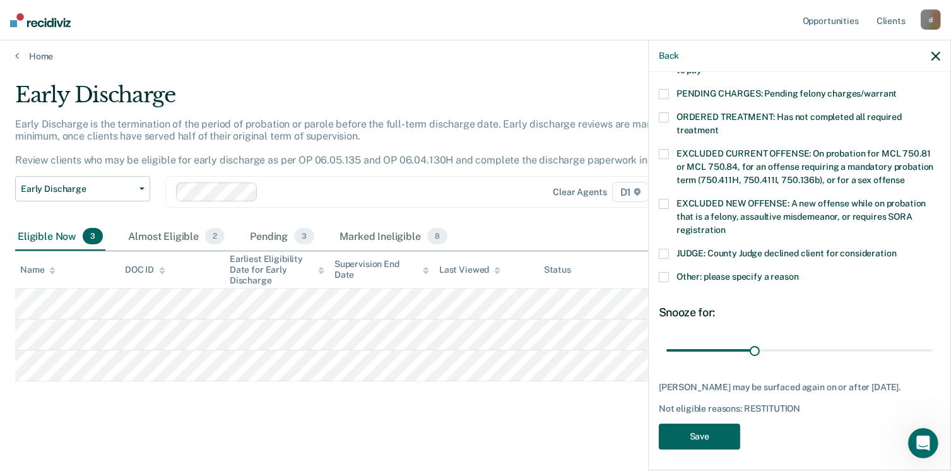
click at [722, 427] on button "Save" at bounding box center [699, 436] width 81 height 26
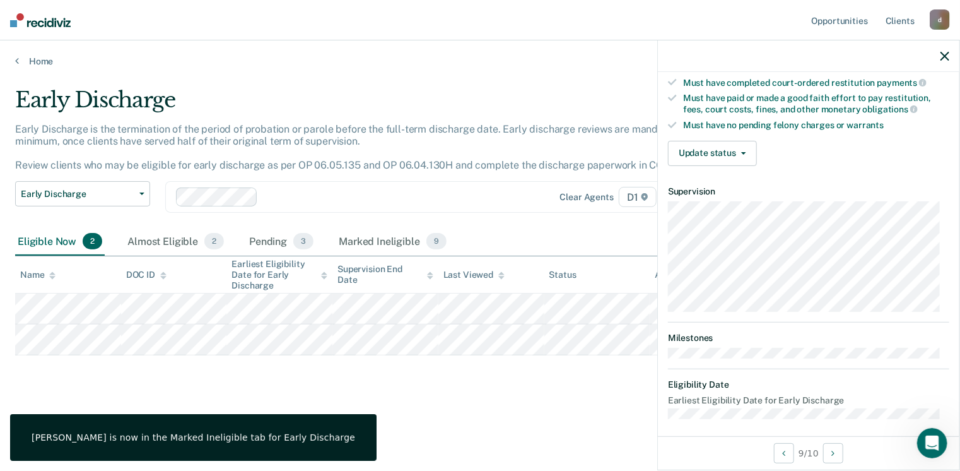
scroll to position [327, 0]
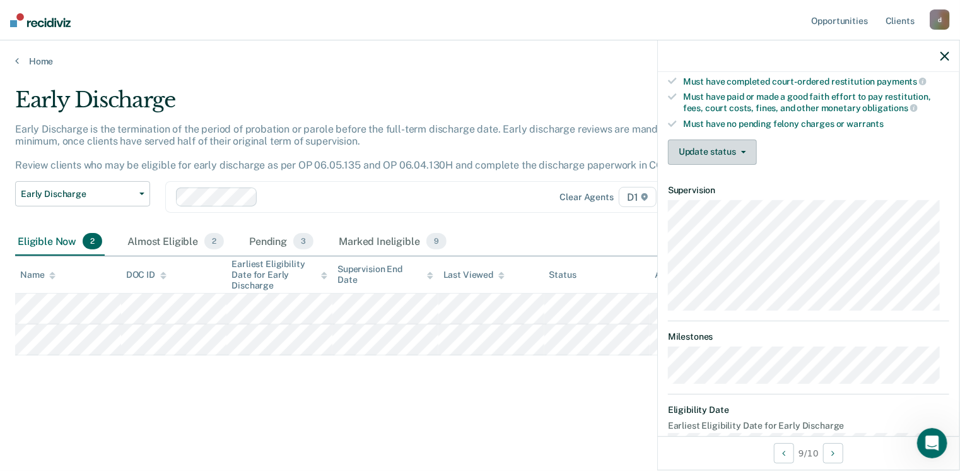
click at [704, 144] on button "Update status" at bounding box center [712, 151] width 89 height 25
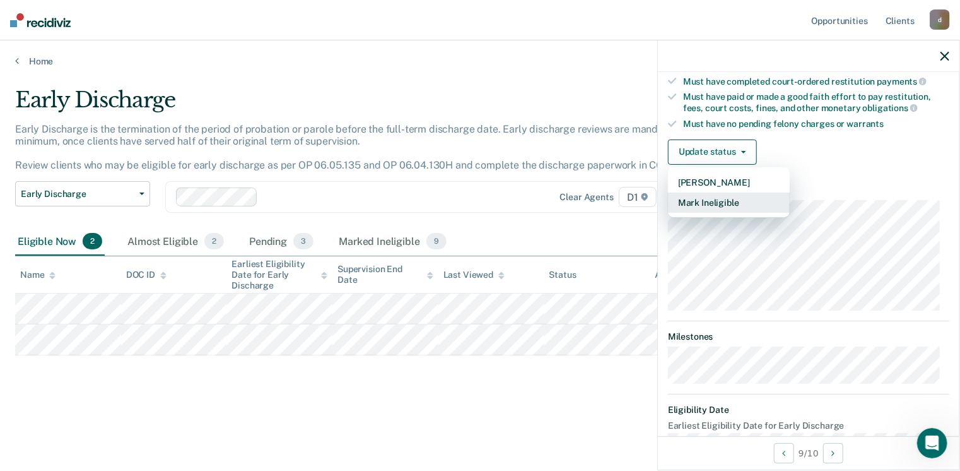
click at [706, 195] on button "Mark Ineligible" at bounding box center [729, 202] width 122 height 20
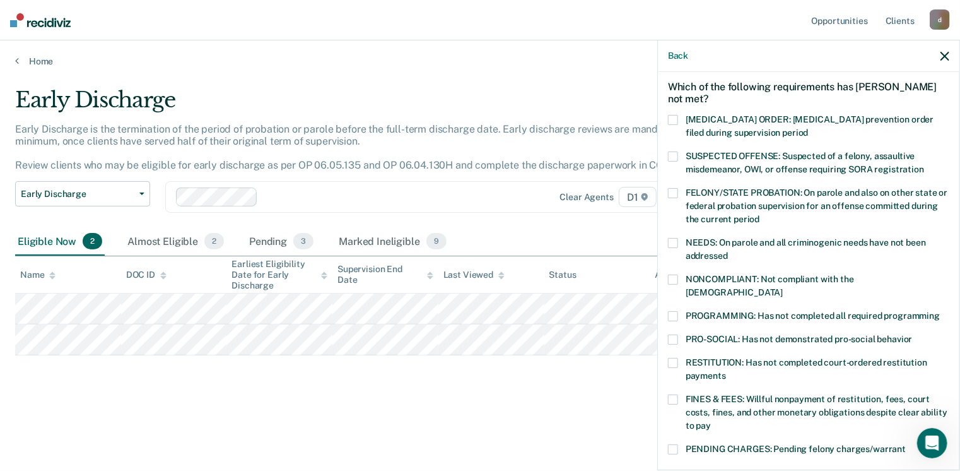
scroll to position [75, 0]
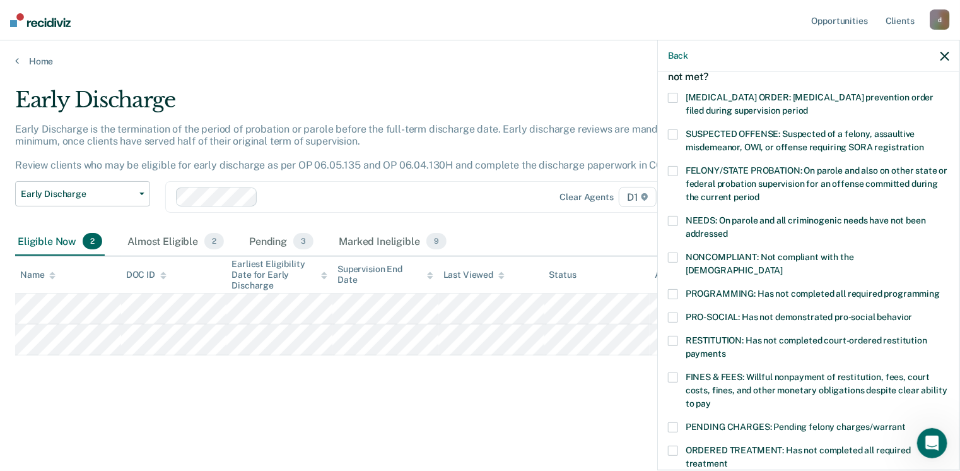
click at [666, 218] on div "JR Which of the following requirements has [PERSON_NAME] not met? [MEDICAL_DATA…" at bounding box center [809, 270] width 302 height 396
click at [671, 221] on span at bounding box center [673, 221] width 10 height 10
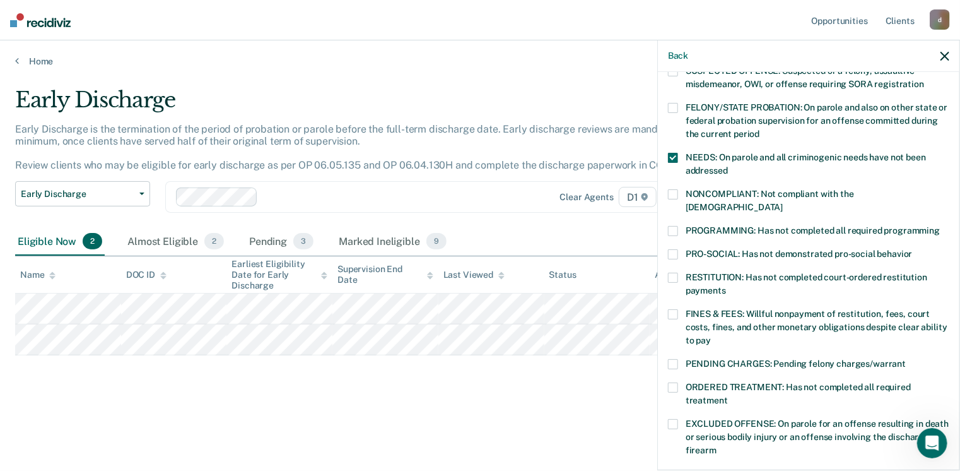
click at [671, 249] on span at bounding box center [673, 254] width 10 height 10
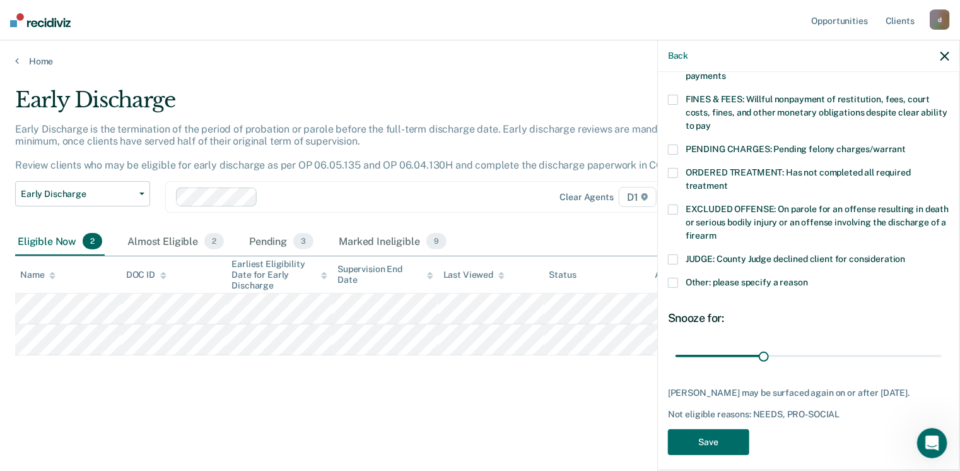
scroll to position [358, 0]
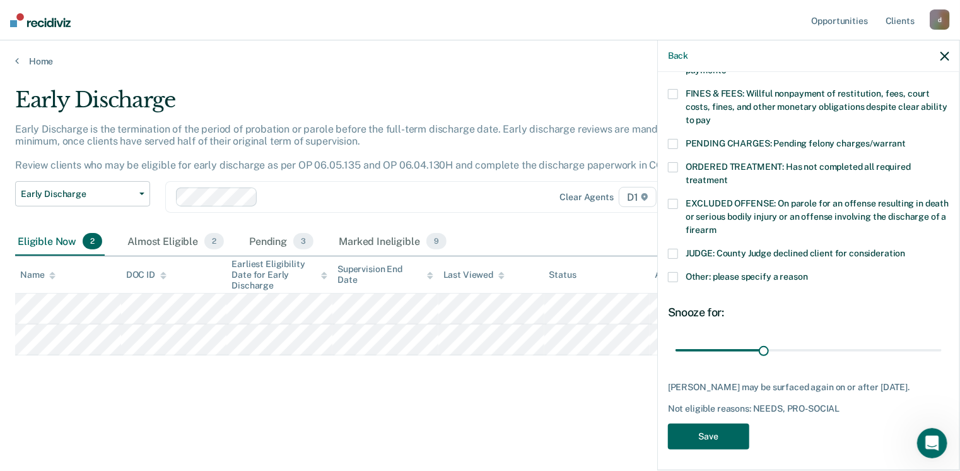
click at [703, 430] on button "Save" at bounding box center [708, 436] width 81 height 26
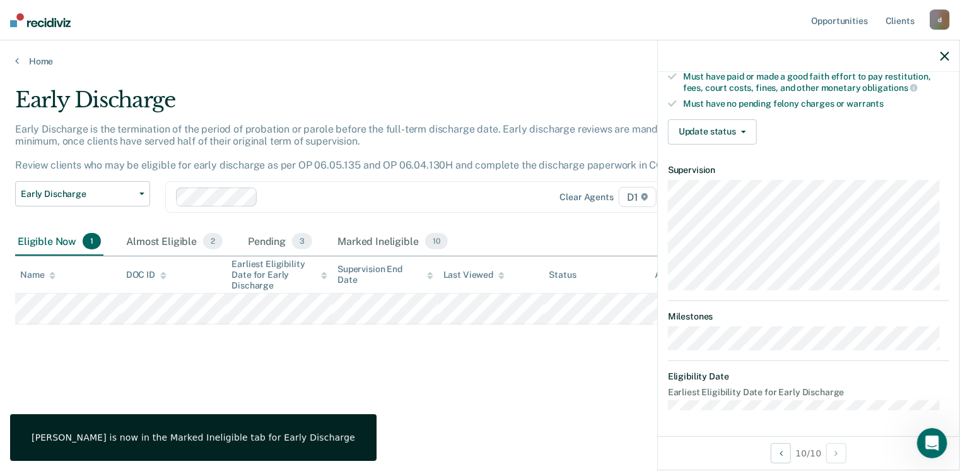
scroll to position [341, 0]
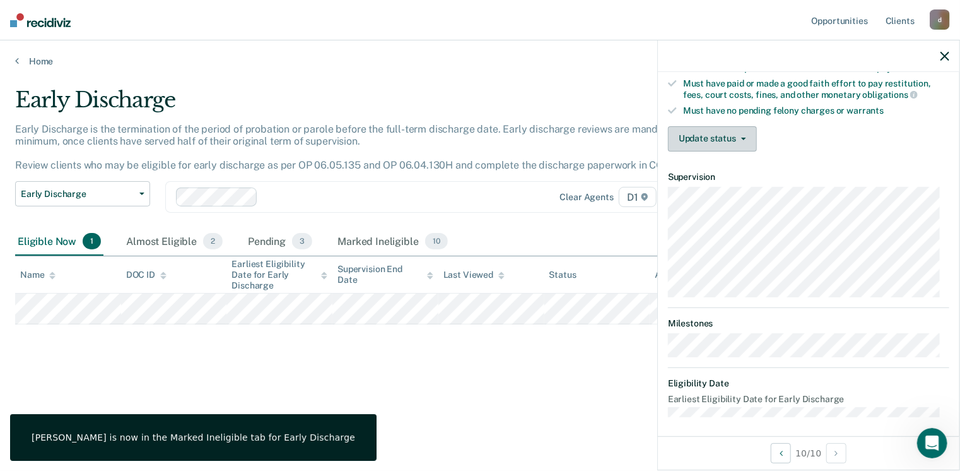
click at [710, 129] on button "Update status" at bounding box center [712, 138] width 89 height 25
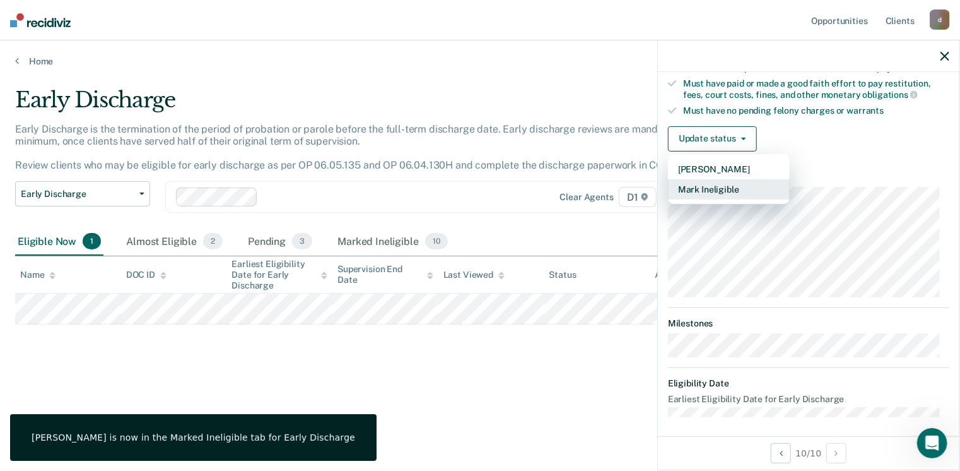
click at [715, 181] on button "Mark Ineligible" at bounding box center [729, 189] width 122 height 20
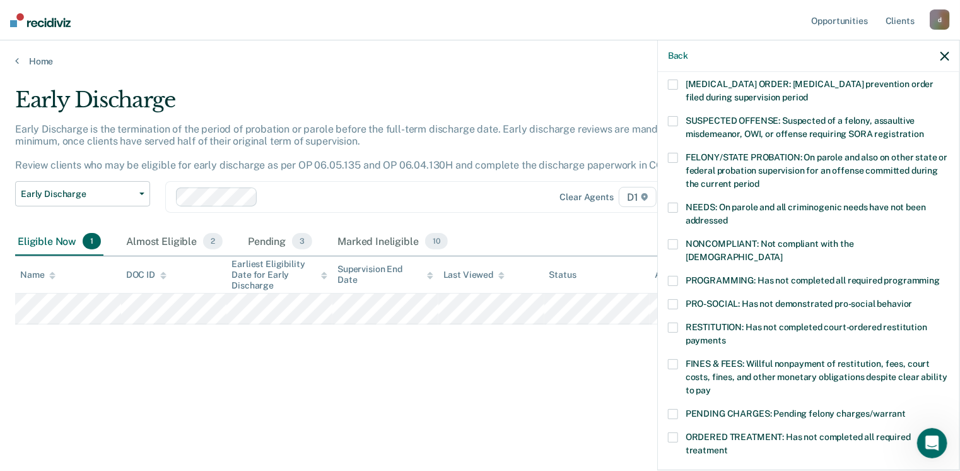
scroll to position [25, 0]
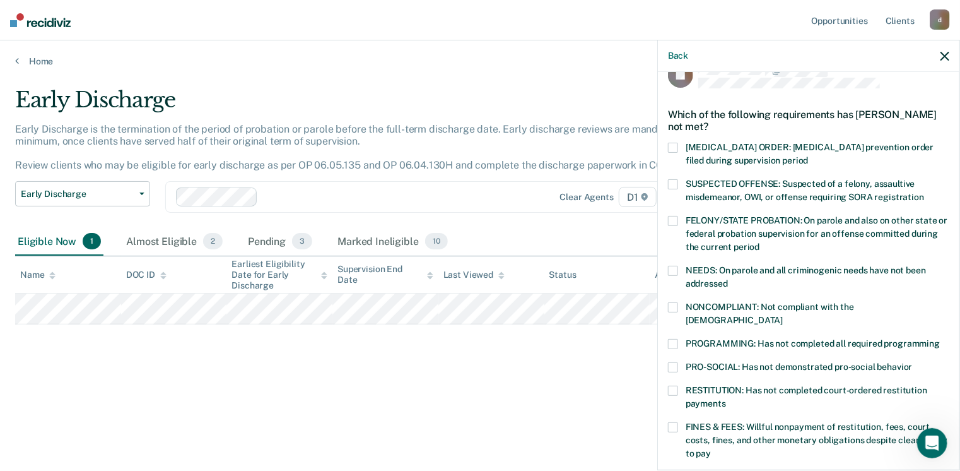
click at [673, 273] on span at bounding box center [673, 271] width 10 height 10
click at [674, 339] on span at bounding box center [673, 344] width 10 height 10
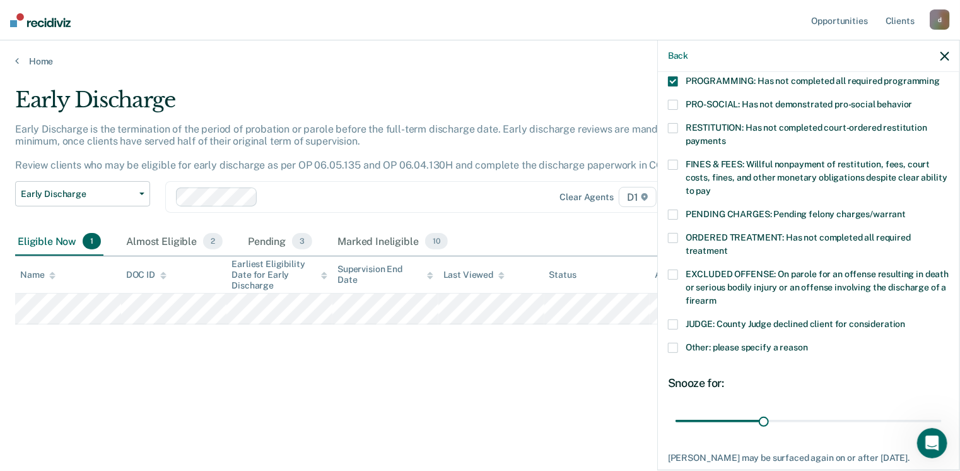
scroll to position [358, 0]
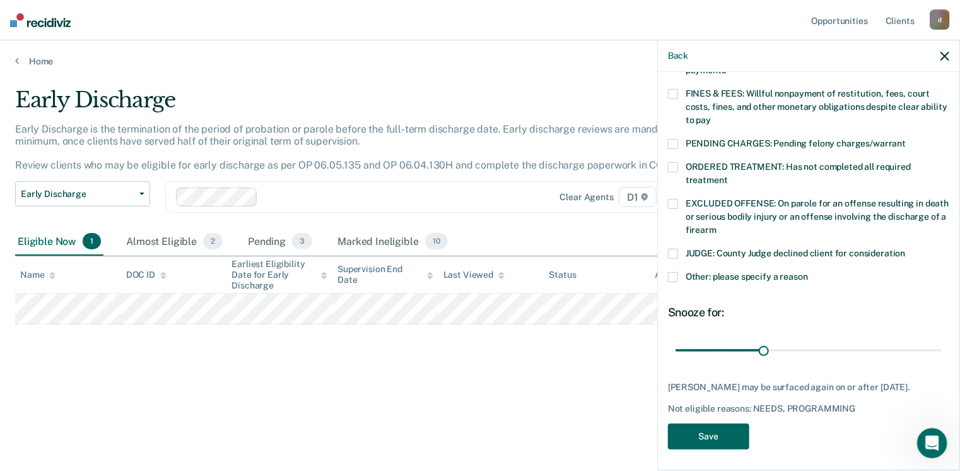
click at [714, 427] on button "Save" at bounding box center [708, 436] width 81 height 26
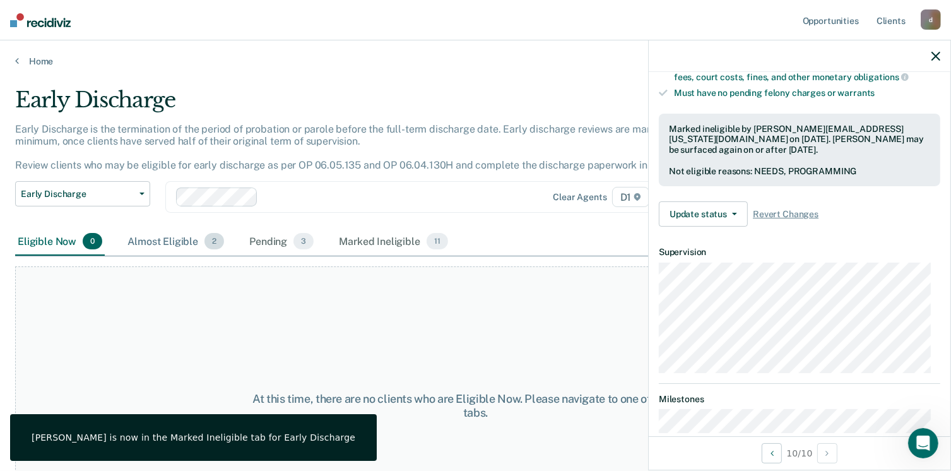
click at [173, 248] on div "Almost Eligible 2" at bounding box center [176, 242] width 102 height 28
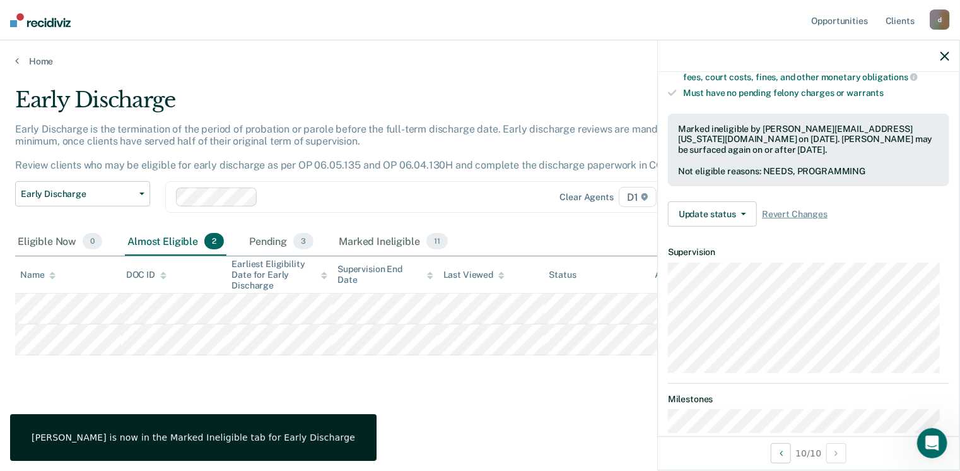
scroll to position [341, 0]
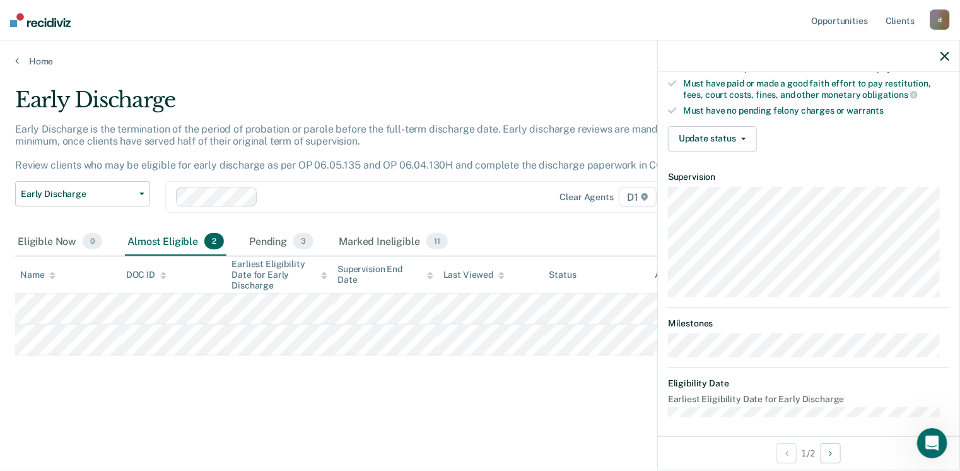
click at [722, 129] on button "Update status" at bounding box center [712, 138] width 89 height 25
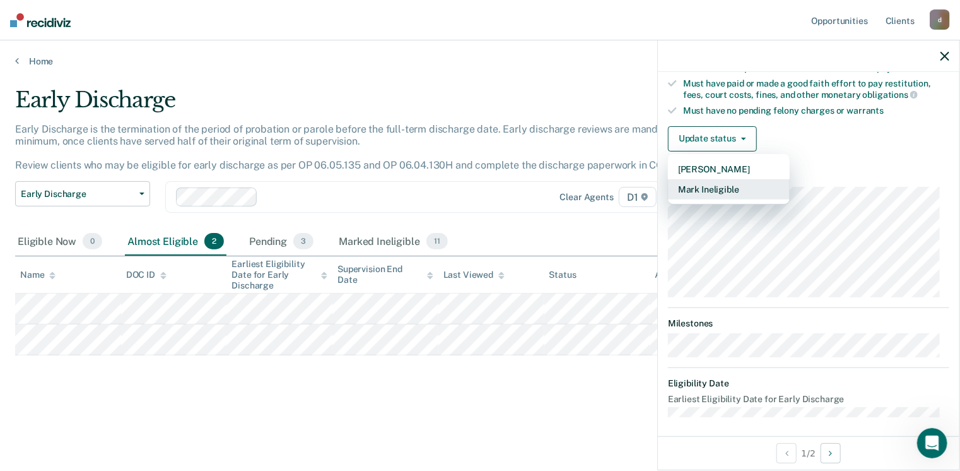
click at [725, 180] on button "Mark Ineligible" at bounding box center [729, 189] width 122 height 20
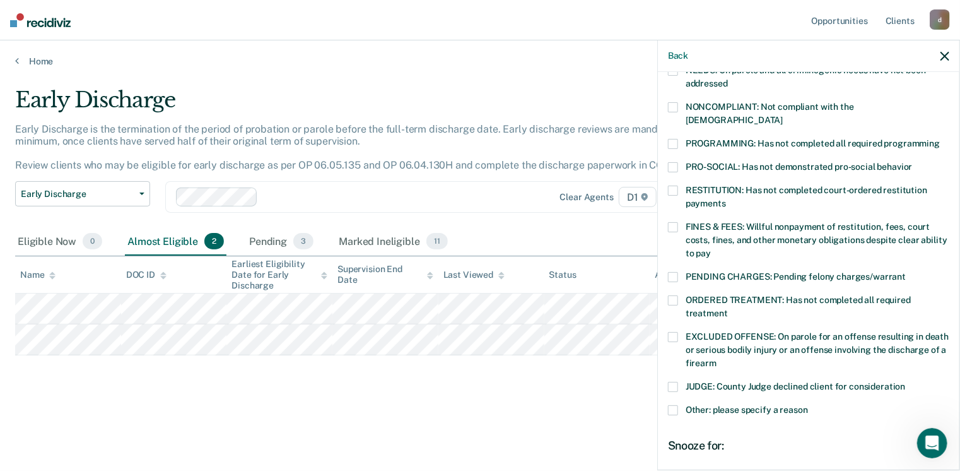
scroll to position [214, 0]
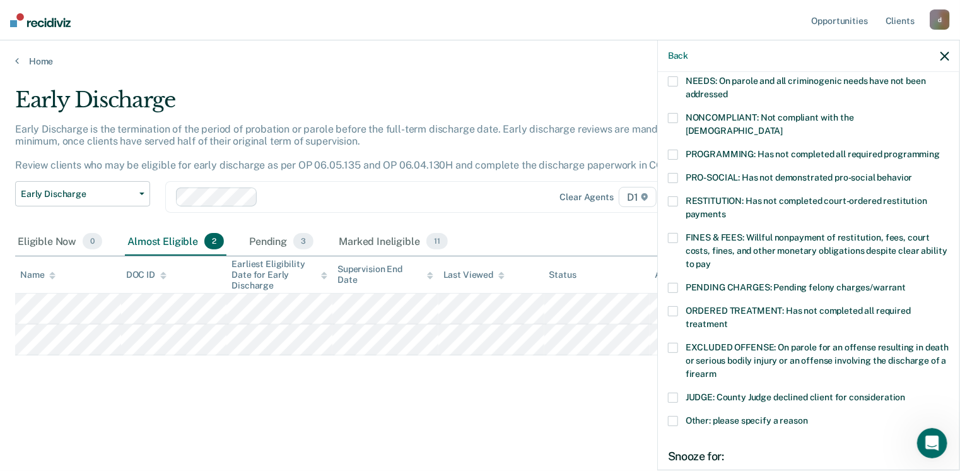
click at [677, 150] on span at bounding box center [673, 155] width 10 height 10
click at [671, 306] on span at bounding box center [673, 311] width 10 height 10
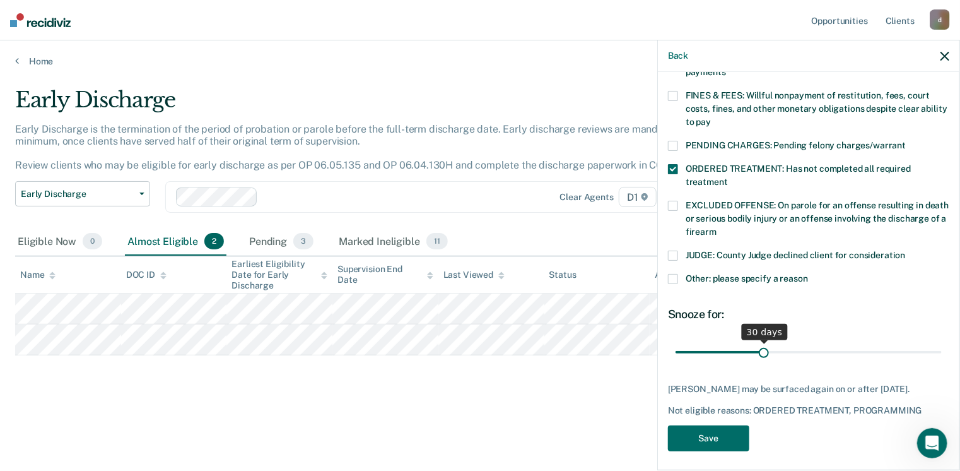
scroll to position [358, 0]
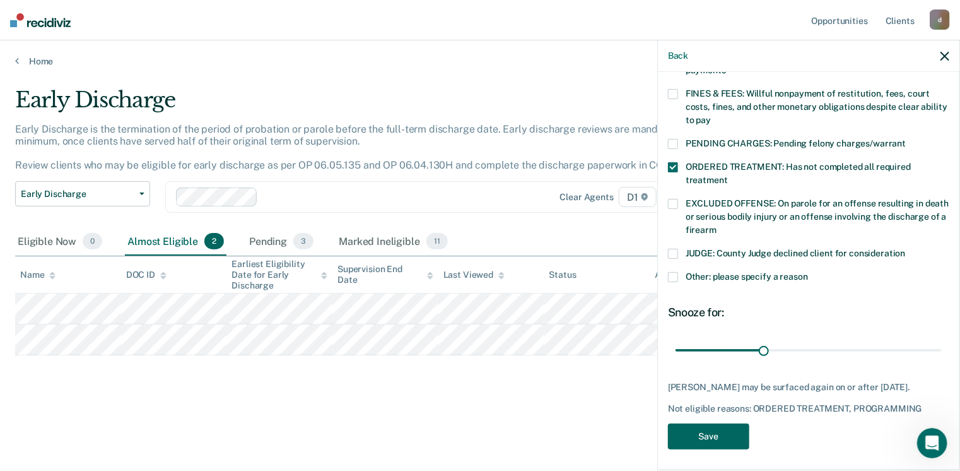
click at [708, 440] on button "Save" at bounding box center [708, 436] width 81 height 26
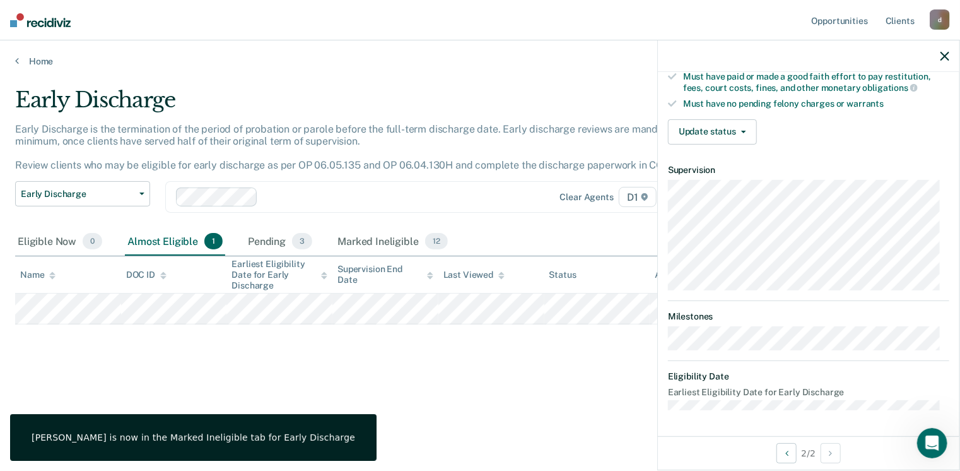
scroll to position [341, 0]
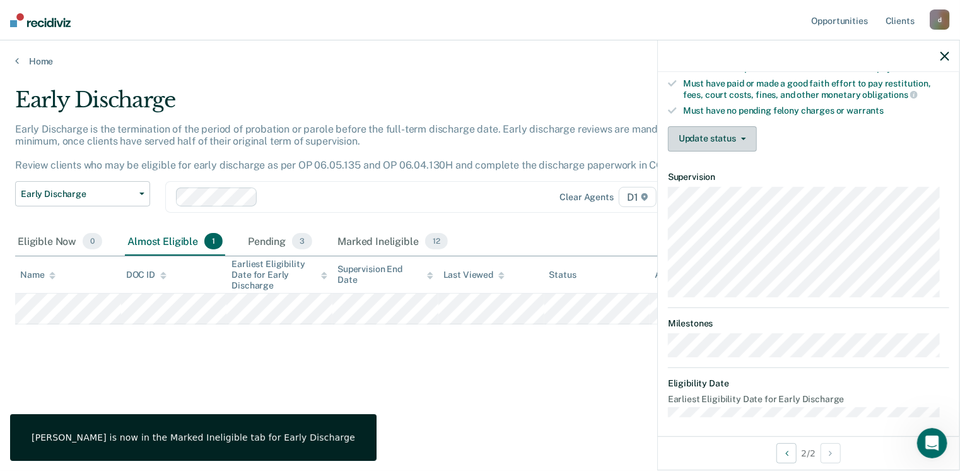
click at [695, 134] on button "Update status" at bounding box center [712, 138] width 89 height 25
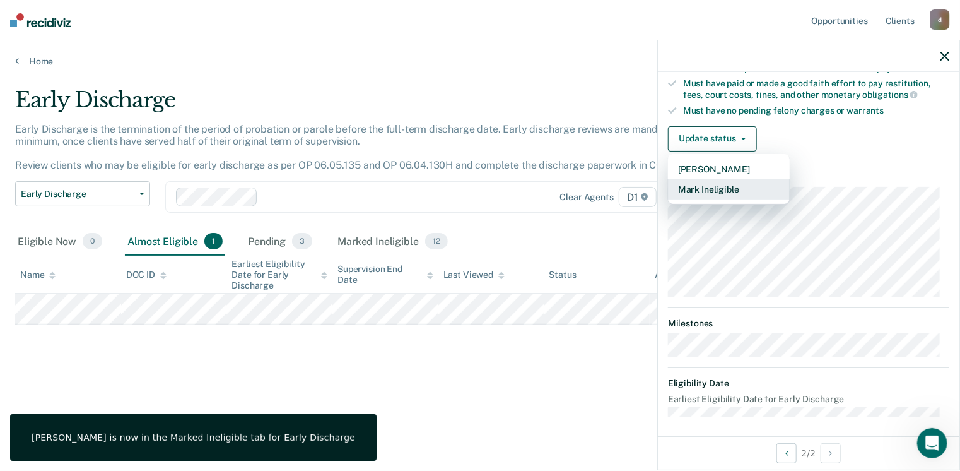
click at [707, 190] on button "Mark Ineligible" at bounding box center [729, 189] width 122 height 20
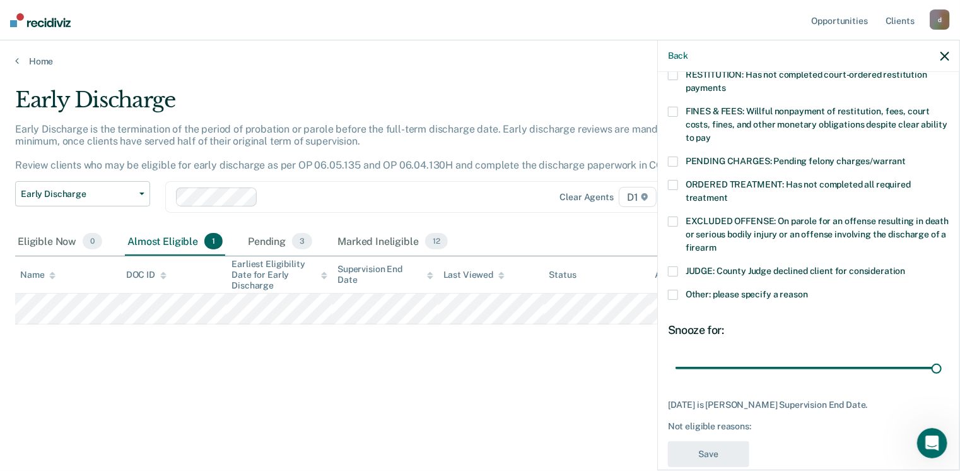
click at [669, 290] on span at bounding box center [673, 295] width 10 height 10
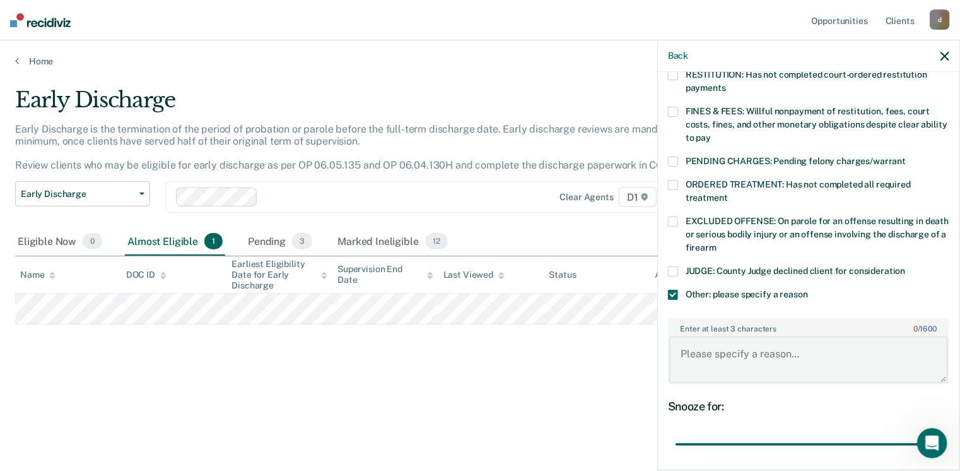
click at [734, 350] on textarea "Enter at least 3 characters 0 / 1600" at bounding box center [808, 359] width 279 height 47
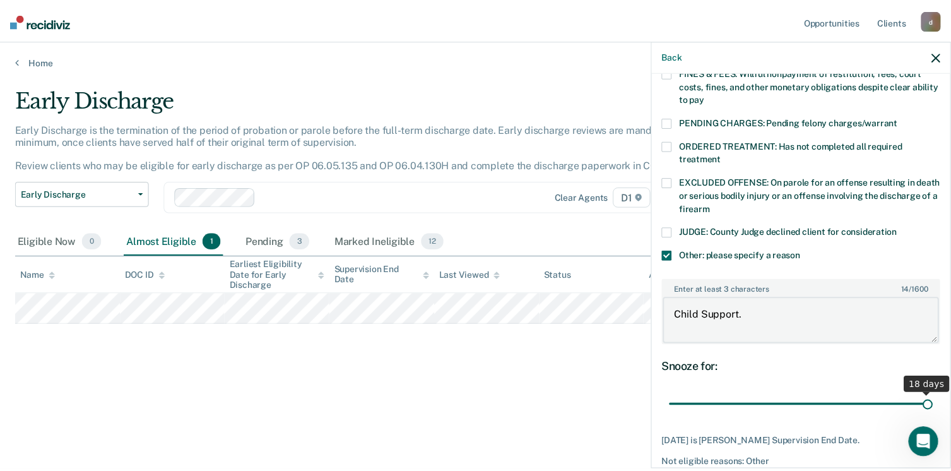
scroll to position [423, 0]
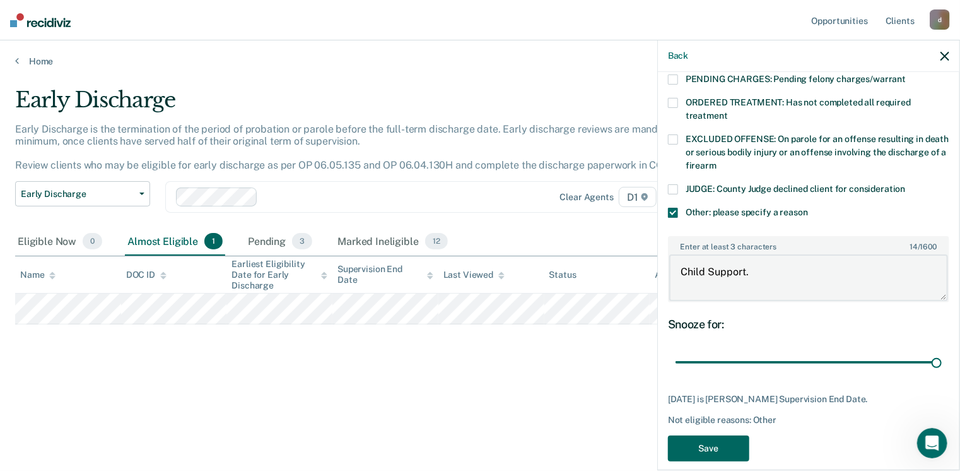
type textarea "Child Support."
click at [701, 435] on button "Save" at bounding box center [708, 448] width 81 height 26
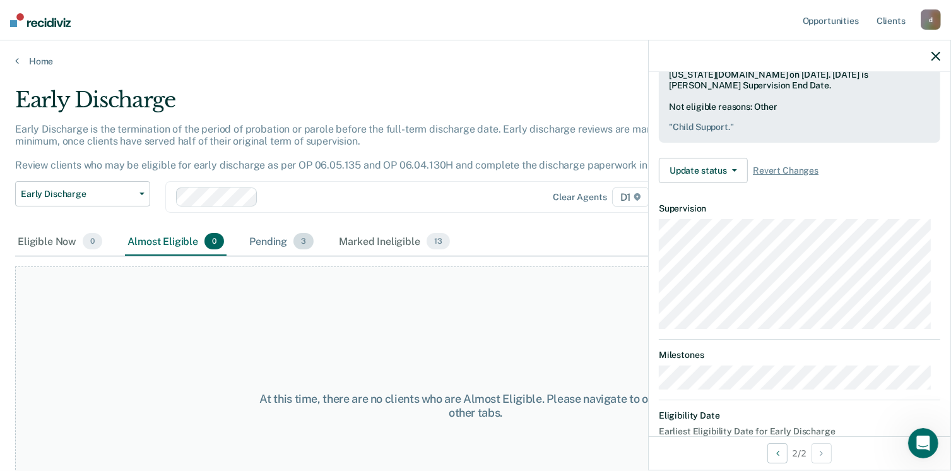
click at [267, 249] on div "Pending 3" at bounding box center [281, 242] width 69 height 28
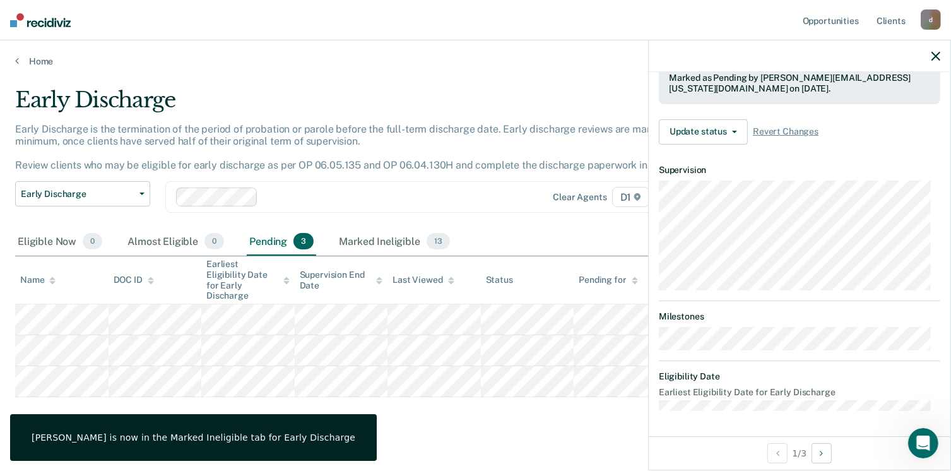
scroll to position [308, 0]
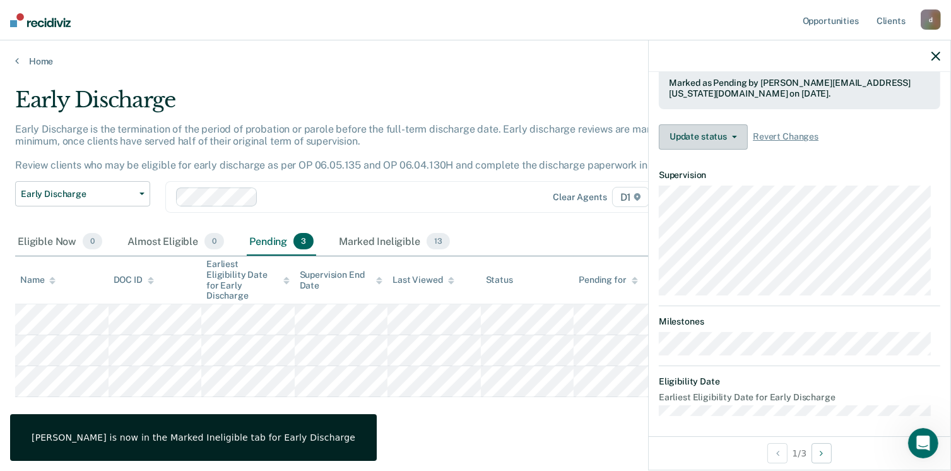
click at [727, 125] on button "Update status" at bounding box center [703, 136] width 89 height 25
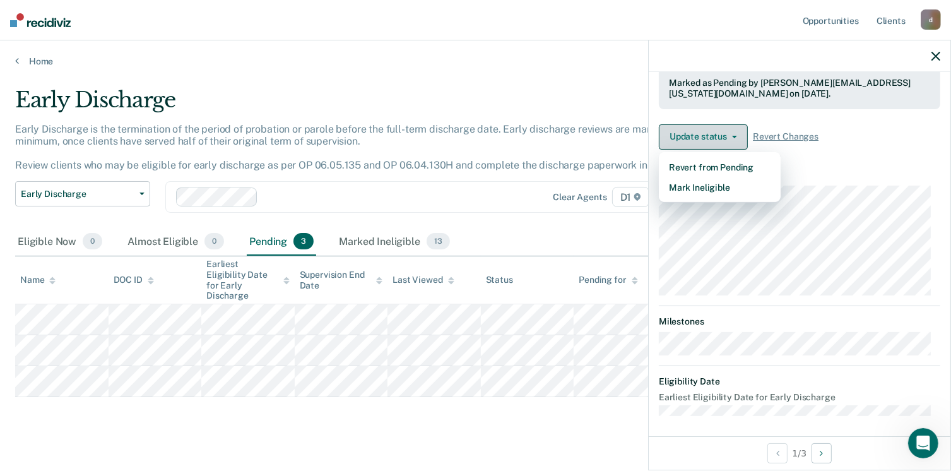
click at [727, 125] on button "Update status" at bounding box center [703, 136] width 89 height 25
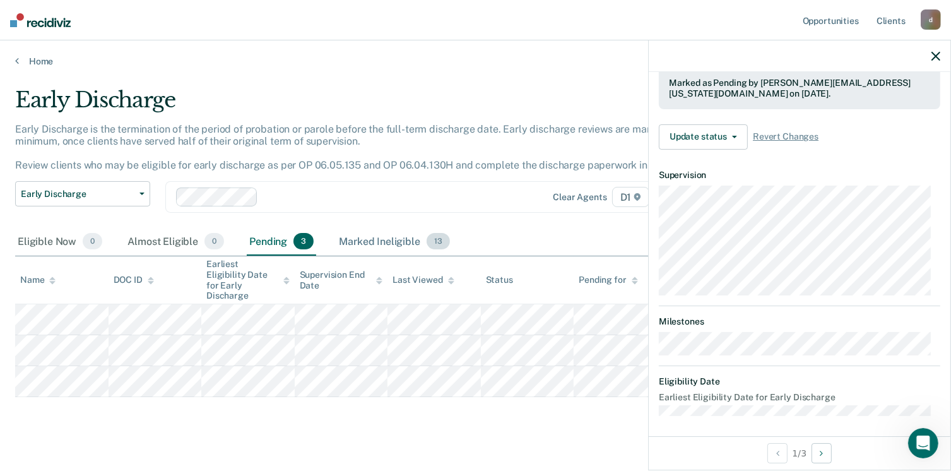
click at [381, 237] on div "Marked Ineligible 13" at bounding box center [393, 242] width 115 height 28
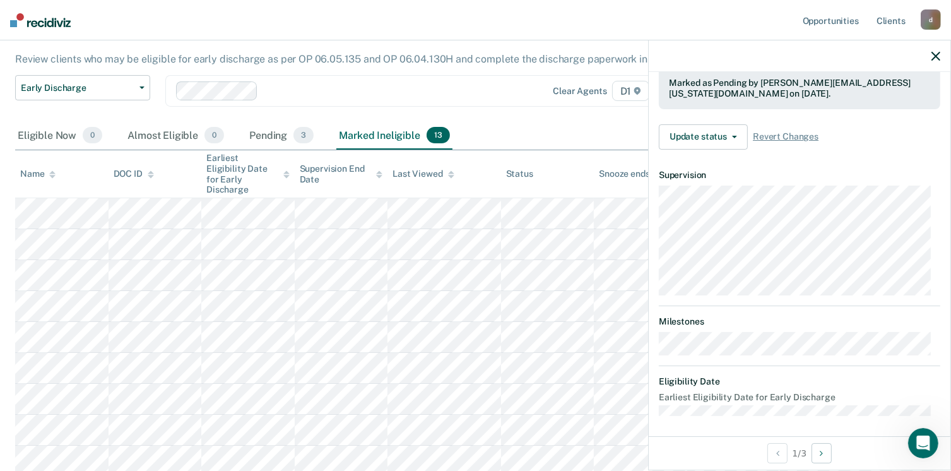
scroll to position [0, 0]
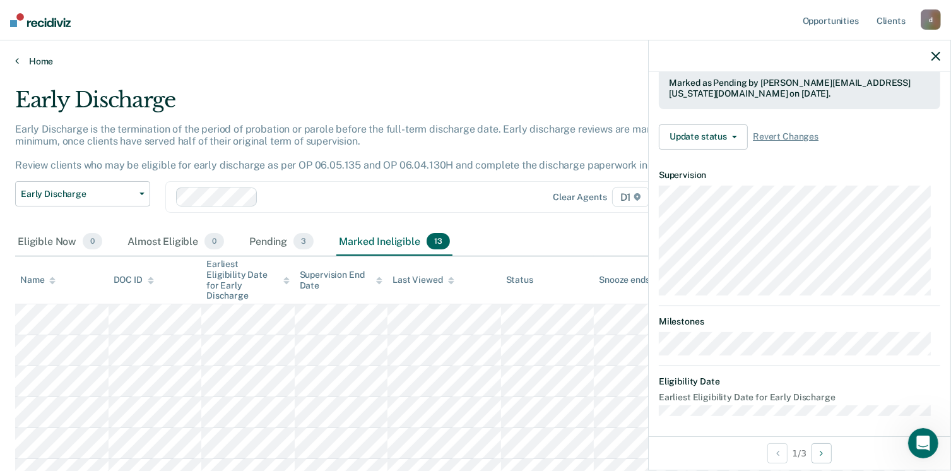
click at [32, 61] on link "Home" at bounding box center [475, 61] width 920 height 11
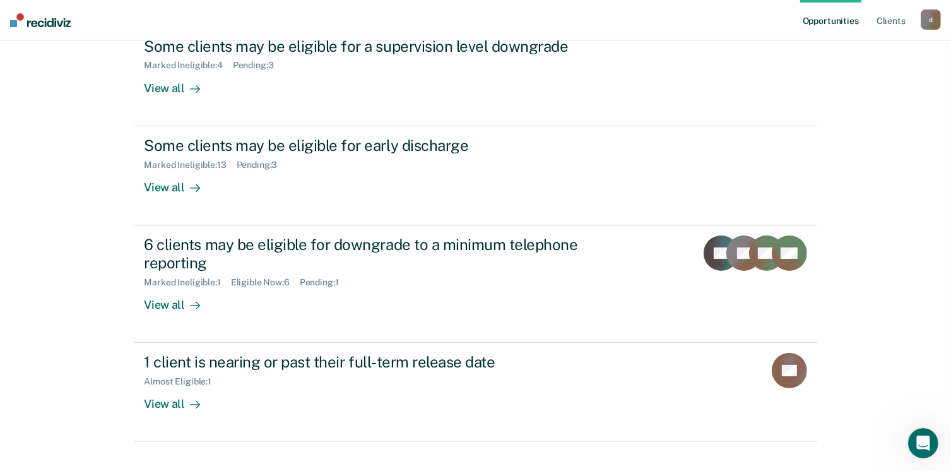
scroll to position [183, 0]
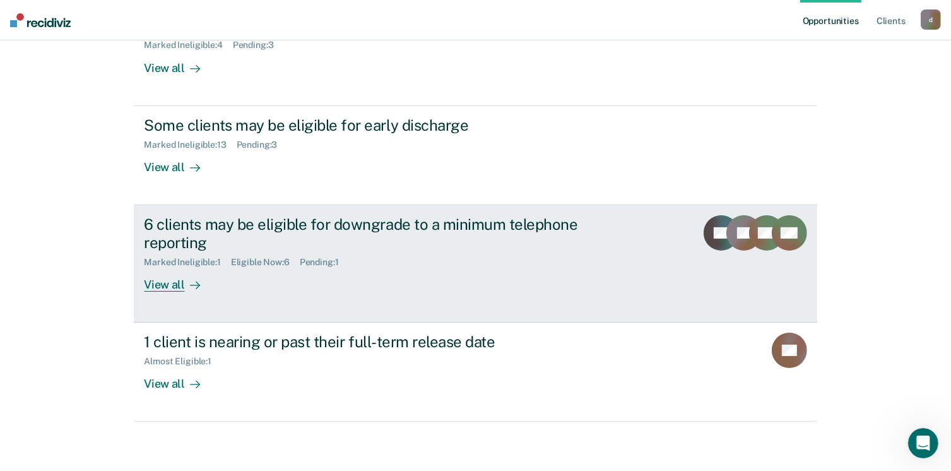
click at [168, 278] on div "View all" at bounding box center [179, 279] width 71 height 25
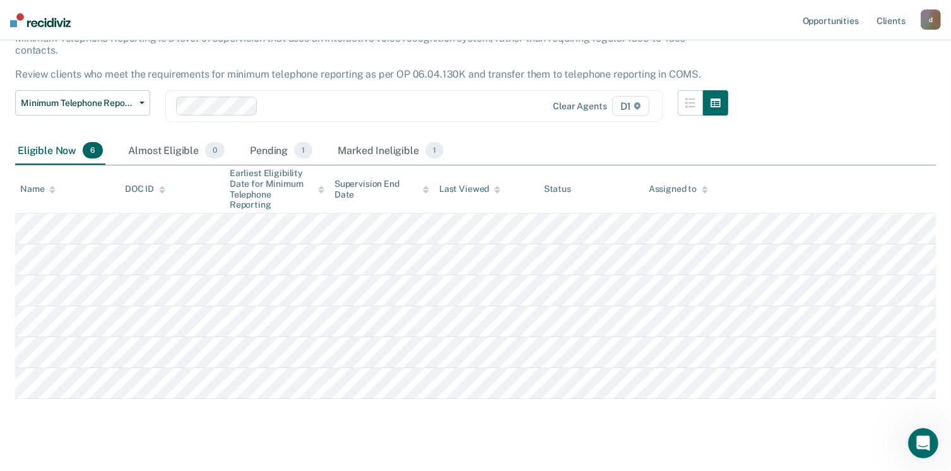
scroll to position [96, 0]
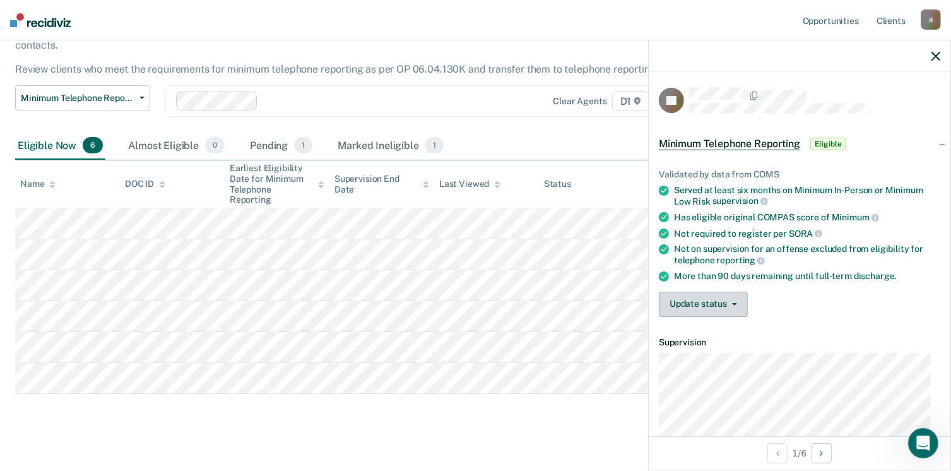
click at [706, 312] on button "Update status" at bounding box center [703, 303] width 89 height 25
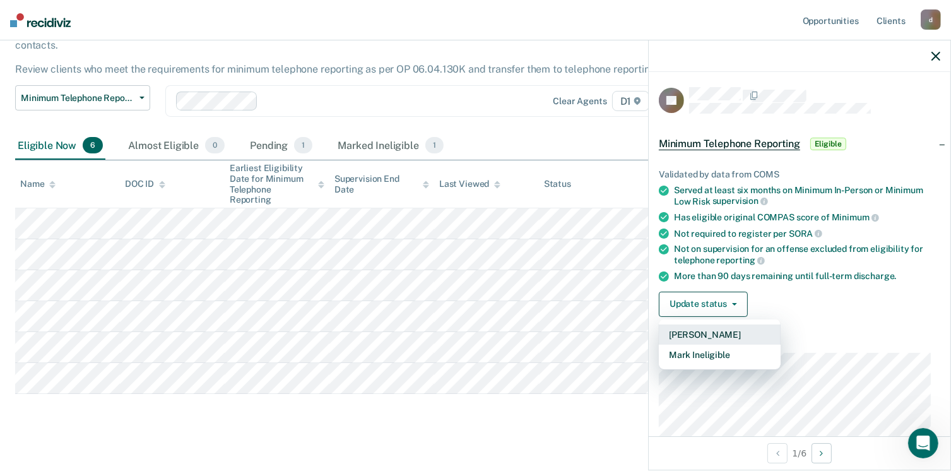
click at [698, 329] on button "[PERSON_NAME]" at bounding box center [720, 334] width 122 height 20
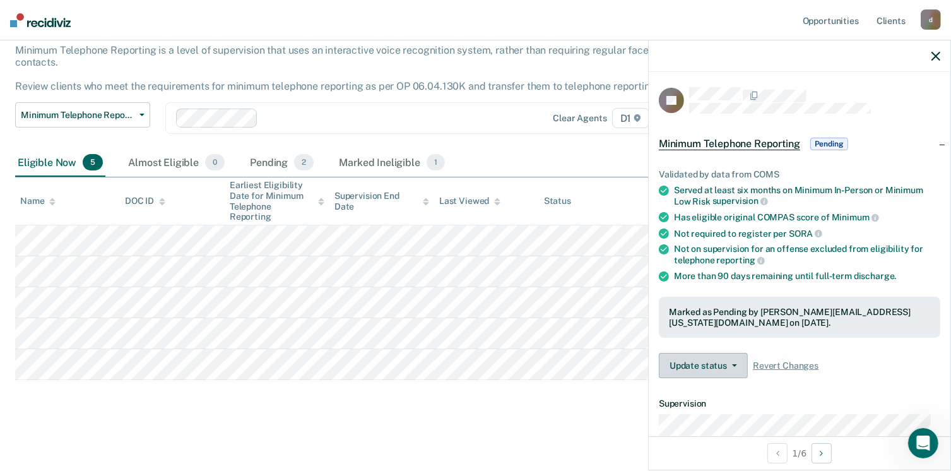
scroll to position [65, 0]
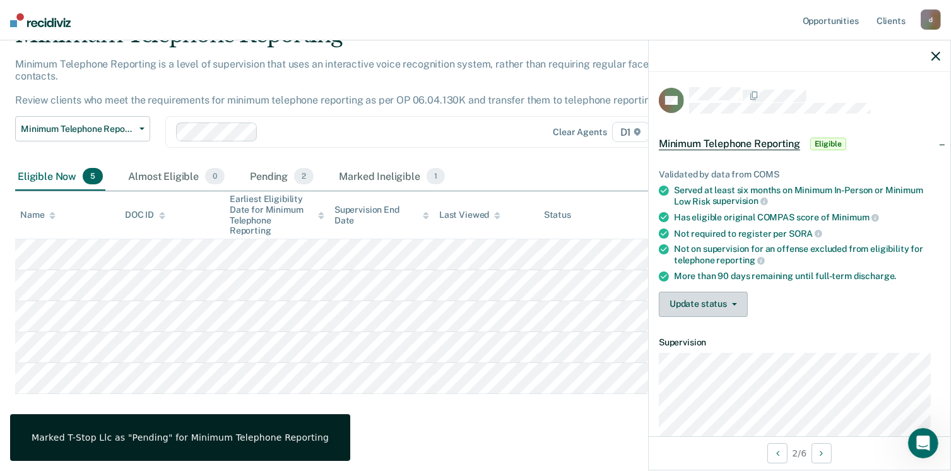
click at [704, 307] on button "Update status" at bounding box center [703, 303] width 89 height 25
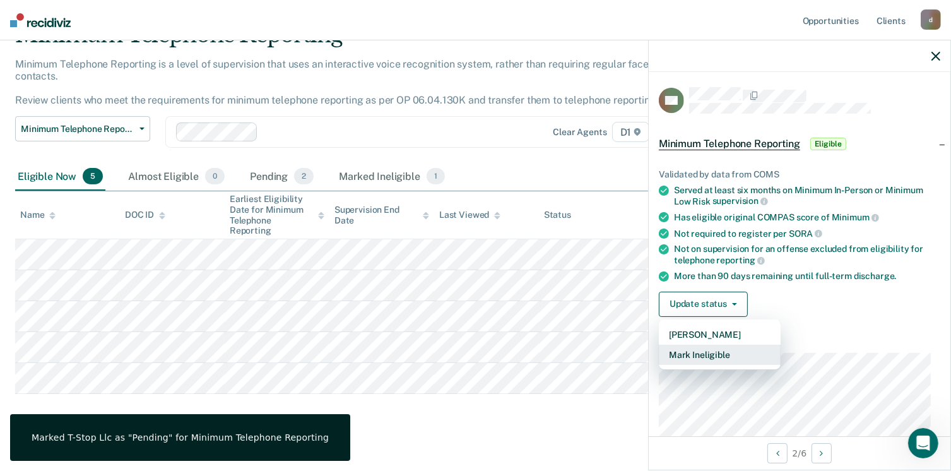
click at [690, 352] on button "Mark Ineligible" at bounding box center [720, 354] width 122 height 20
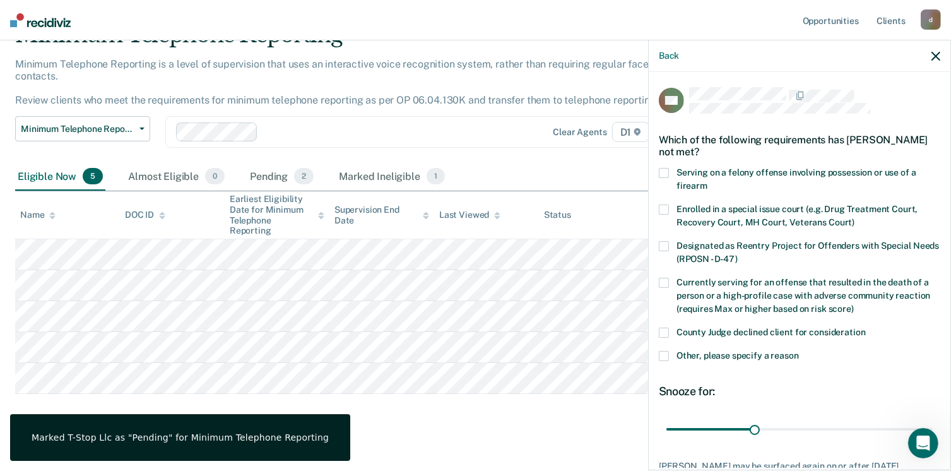
click at [666, 356] on span at bounding box center [664, 356] width 10 height 10
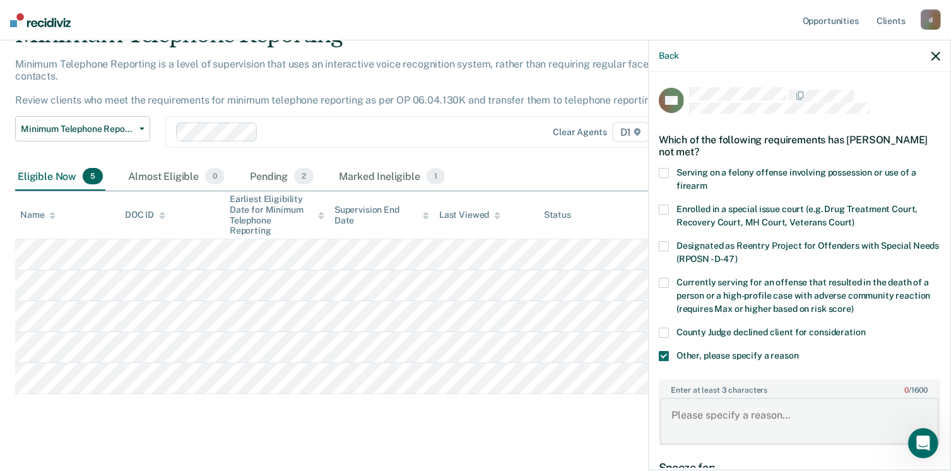
click at [678, 425] on textarea "Enter at least 3 characters 0 / 1600" at bounding box center [799, 420] width 279 height 47
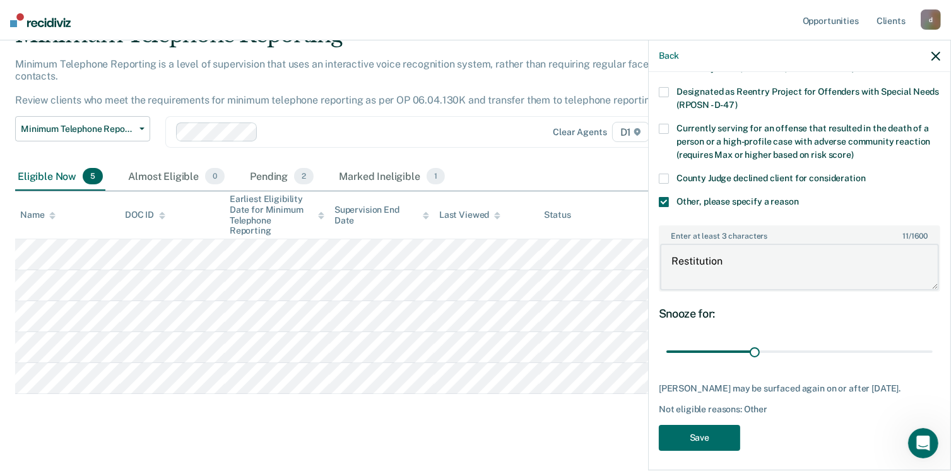
scroll to position [167, 0]
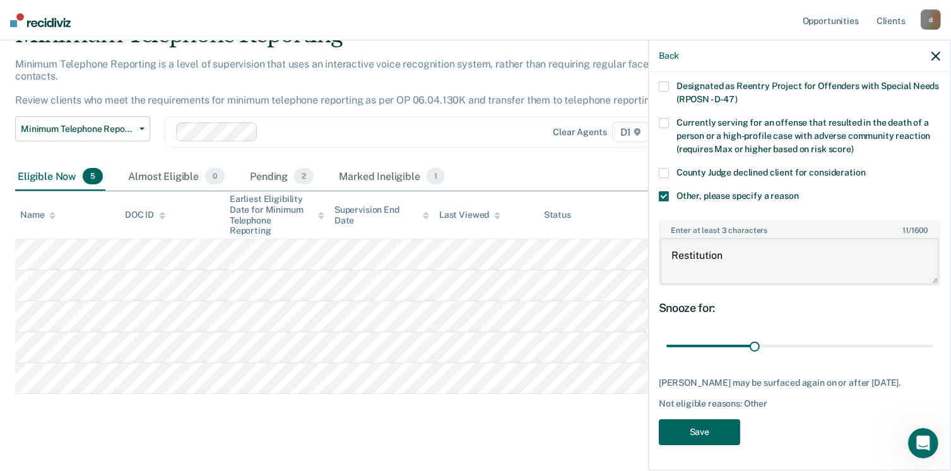
type textarea "Restitution"
click at [697, 427] on button "Save" at bounding box center [699, 432] width 81 height 26
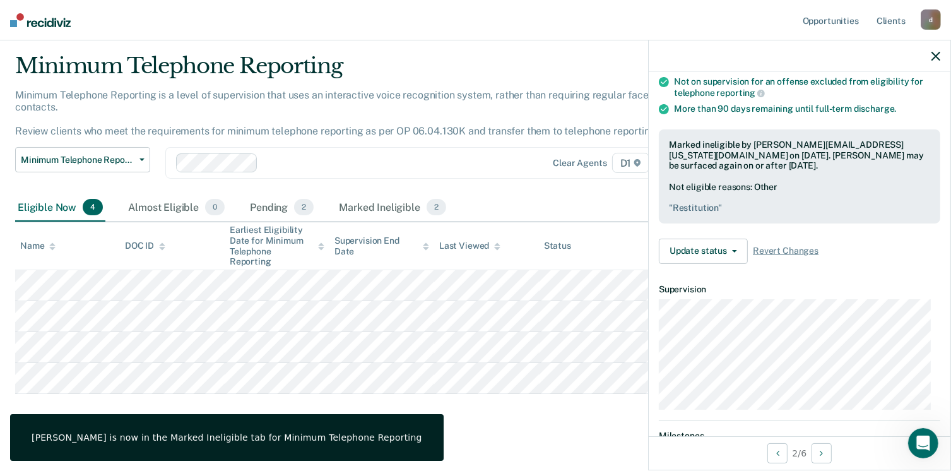
scroll to position [155, 0]
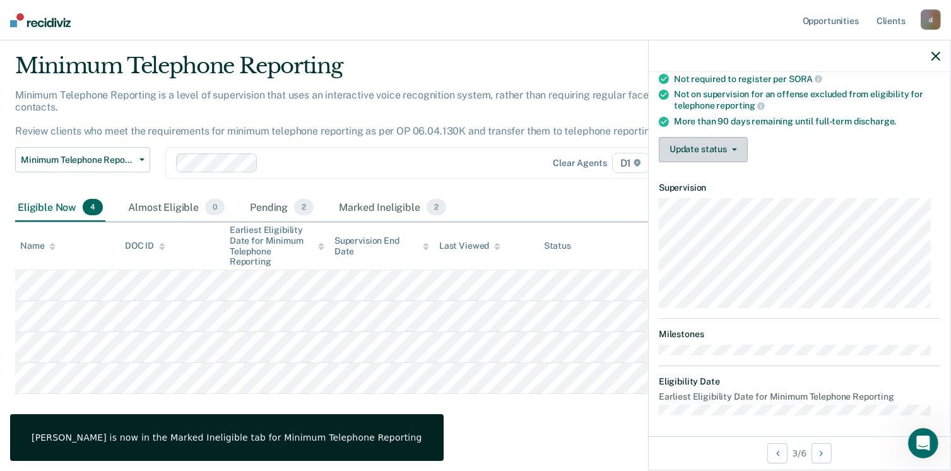
click at [711, 142] on button "Update status" at bounding box center [703, 149] width 89 height 25
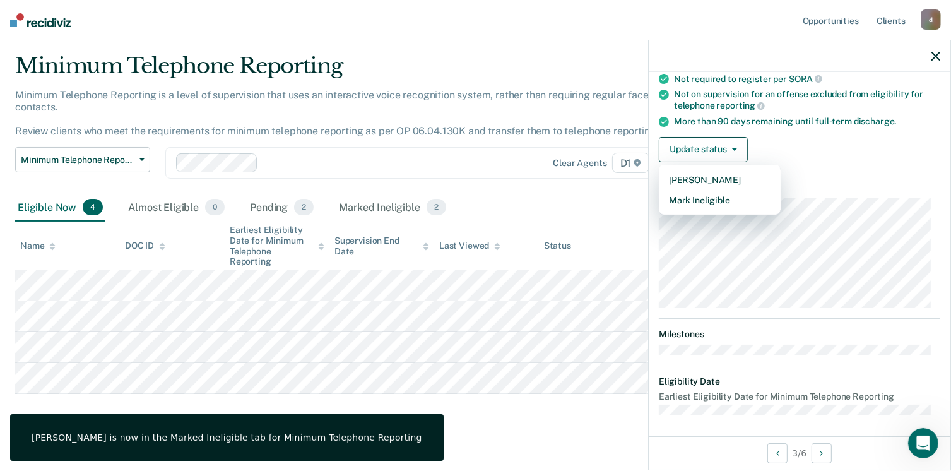
click at [712, 209] on article "JH Minimum Telephone Reporting Eligible Validated by data from COMS Served at l…" at bounding box center [799, 174] width 281 height 483
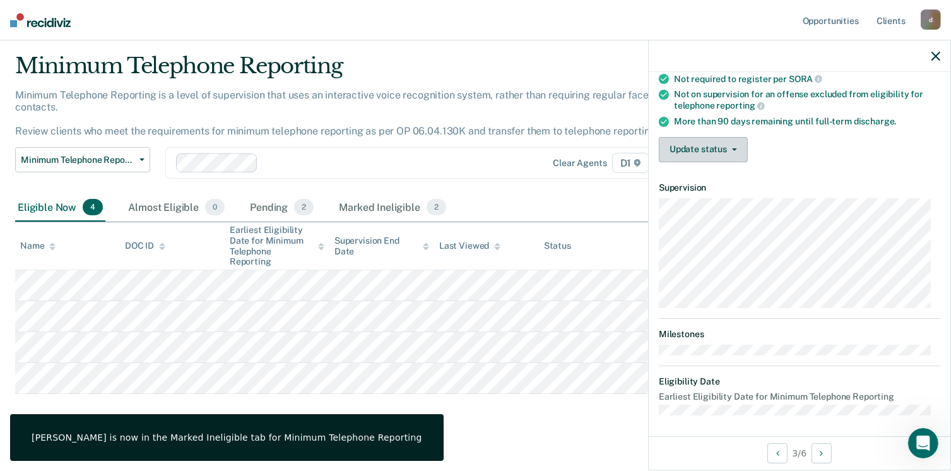
click at [707, 139] on button "Update status" at bounding box center [703, 149] width 89 height 25
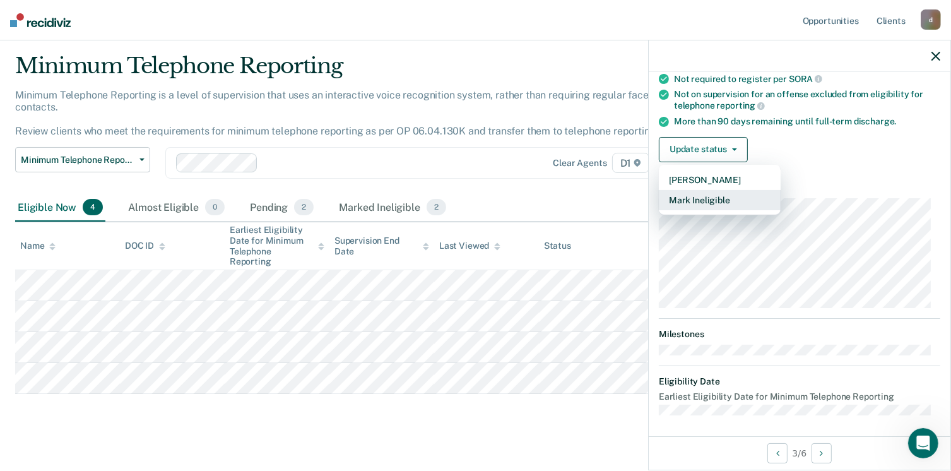
click at [701, 197] on button "Mark Ineligible" at bounding box center [720, 200] width 122 height 20
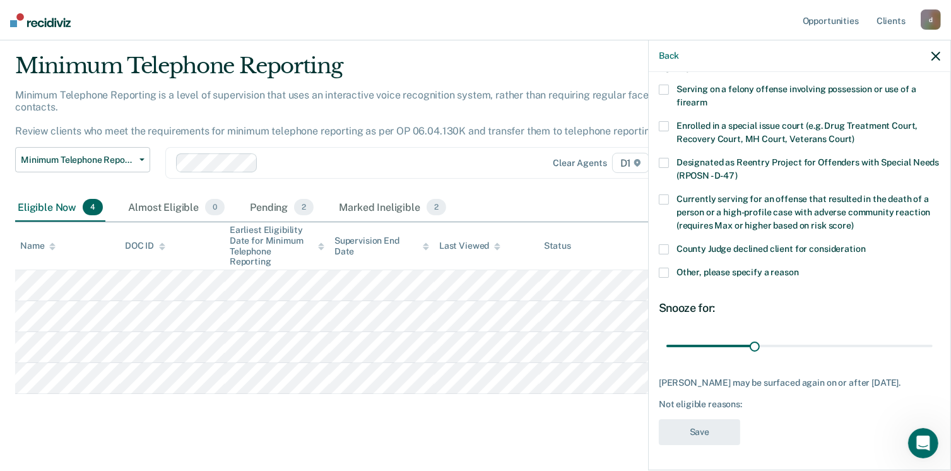
scroll to position [92, 0]
click at [663, 267] on span at bounding box center [664, 272] width 10 height 10
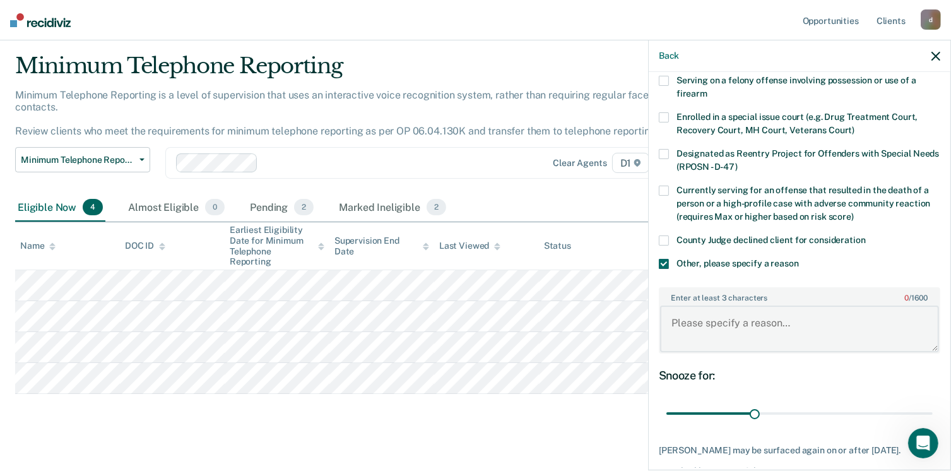
click at [717, 331] on textarea "Enter at least 3 characters 0 / 1600" at bounding box center [799, 328] width 279 height 47
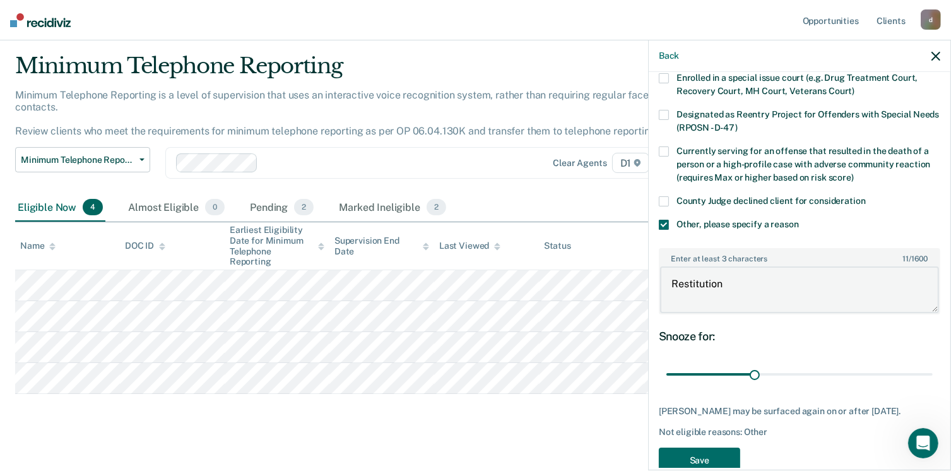
scroll to position [167, 0]
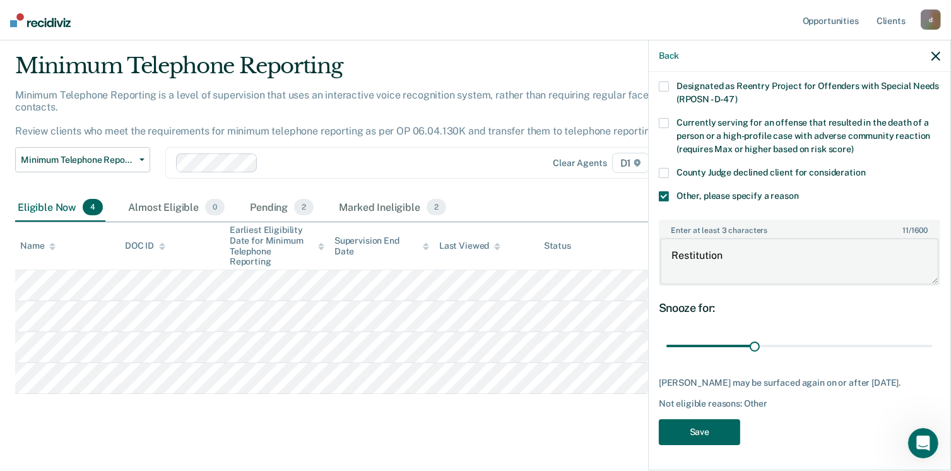
type textarea "Restitution"
click at [679, 433] on button "Save" at bounding box center [699, 432] width 81 height 26
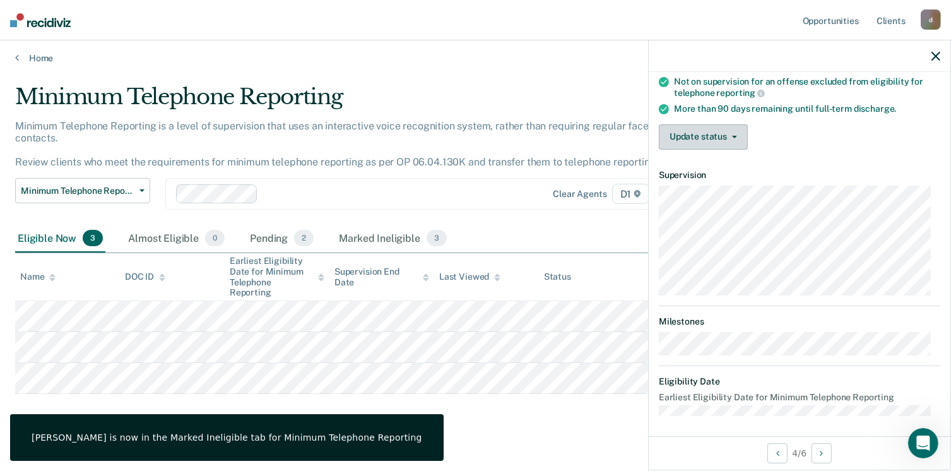
click at [714, 141] on button "Update status" at bounding box center [703, 136] width 89 height 25
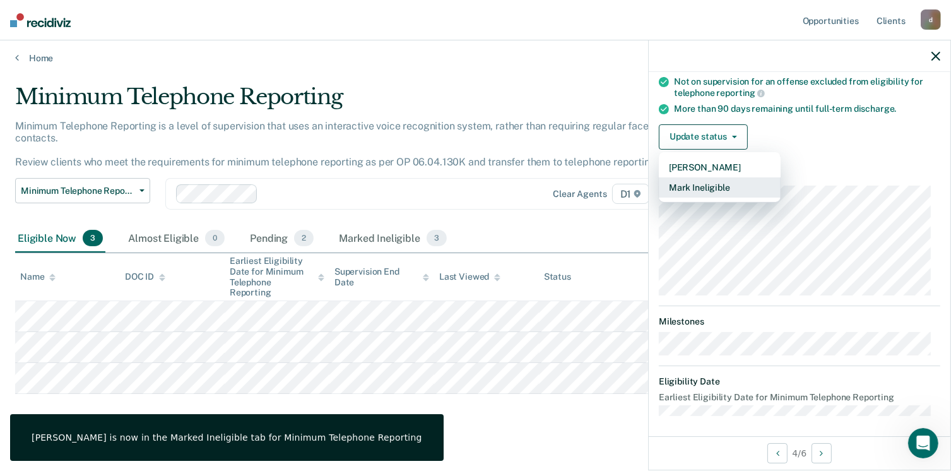
click at [713, 180] on button "Mark Ineligible" at bounding box center [720, 187] width 122 height 20
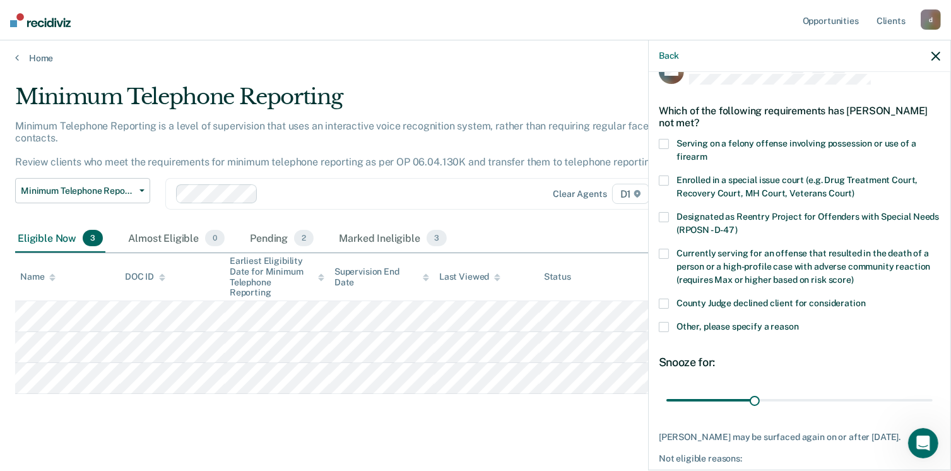
scroll to position [92, 0]
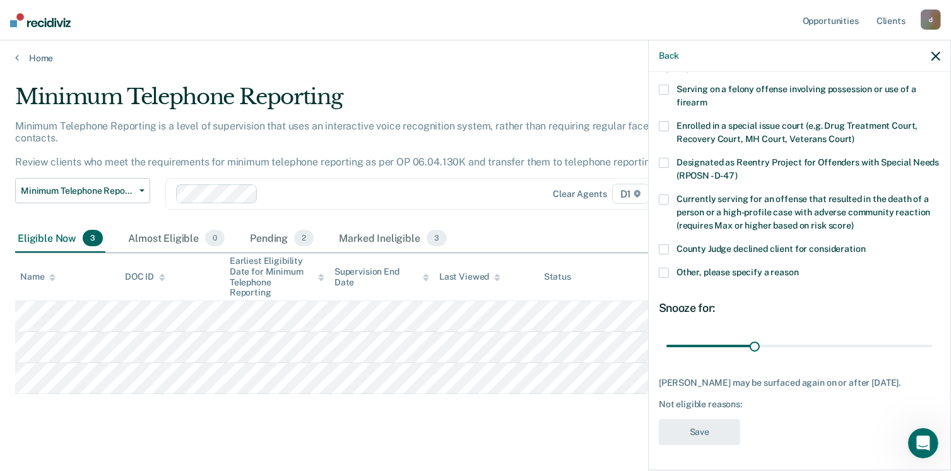
click at [660, 267] on span at bounding box center [664, 272] width 10 height 10
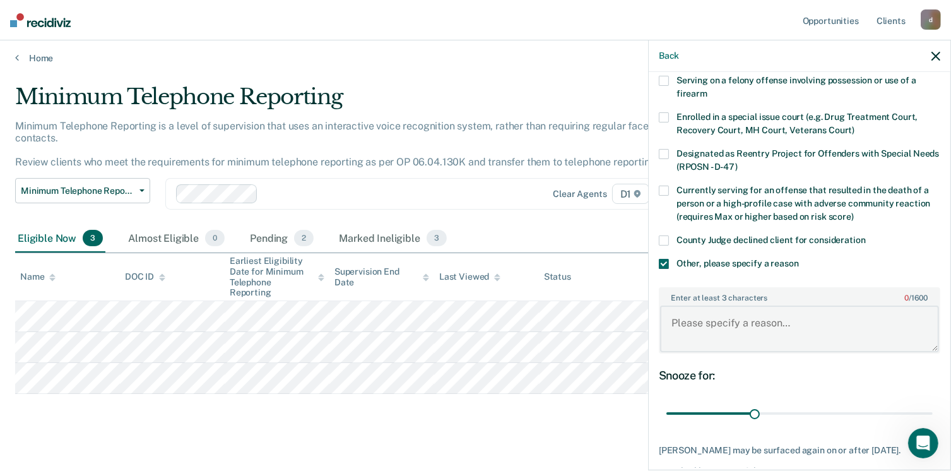
click at [713, 322] on textarea "Enter at least 3 characters 0 / 1600" at bounding box center [799, 328] width 279 height 47
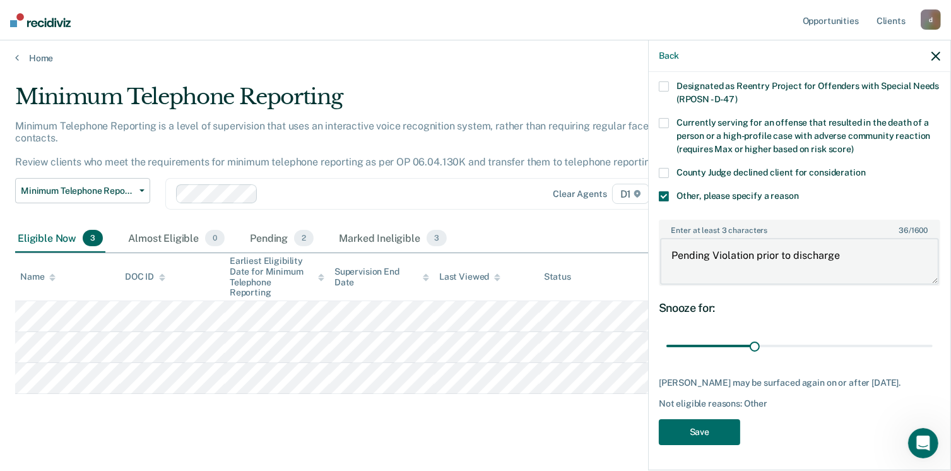
scroll to position [167, 0]
type textarea "Pending Violation prior to discharge"
click at [696, 435] on button "Save" at bounding box center [699, 432] width 81 height 26
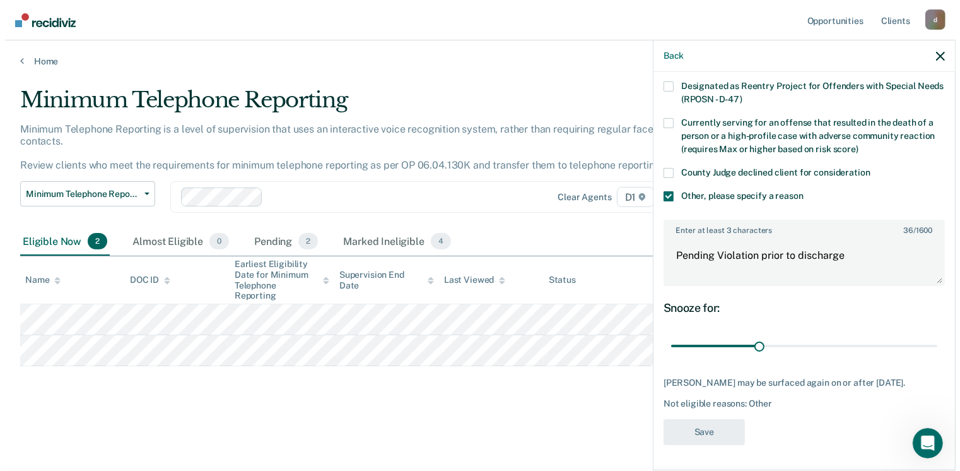
scroll to position [0, 0]
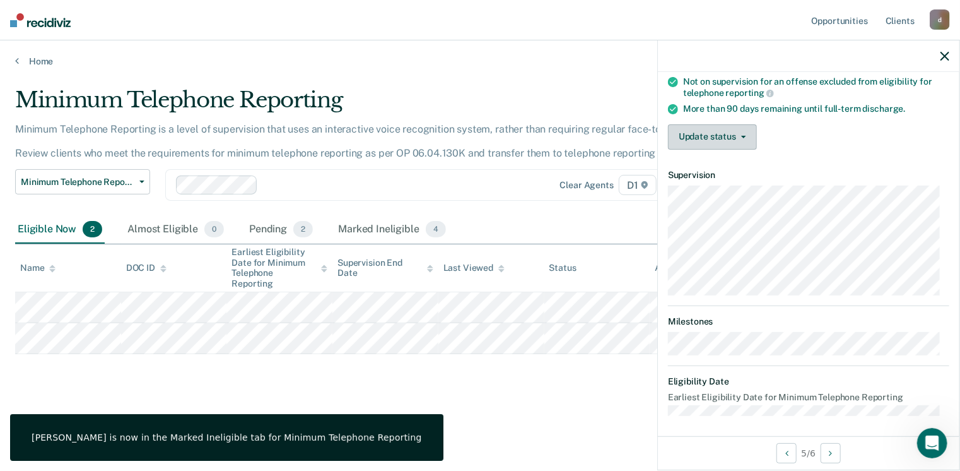
click at [721, 124] on button "Update status" at bounding box center [712, 136] width 89 height 25
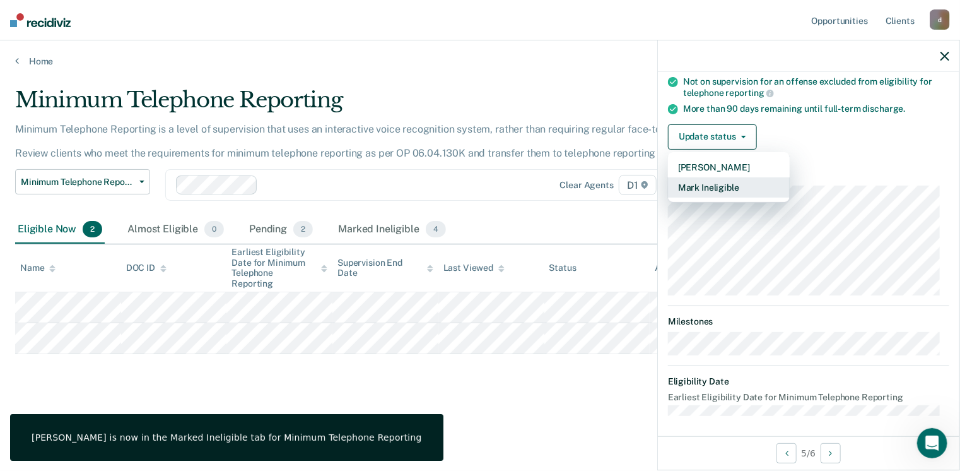
click at [722, 189] on button "Mark Ineligible" at bounding box center [729, 187] width 122 height 20
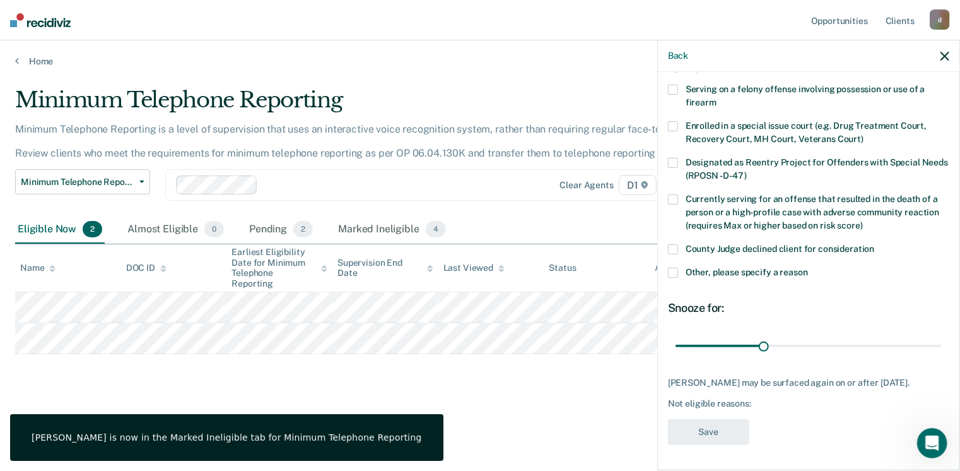
scroll to position [92, 0]
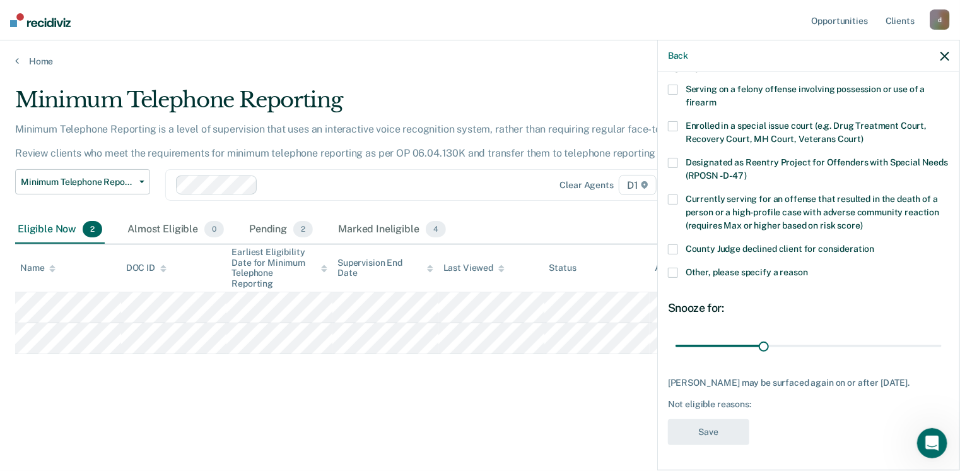
click at [676, 267] on span at bounding box center [673, 272] width 10 height 10
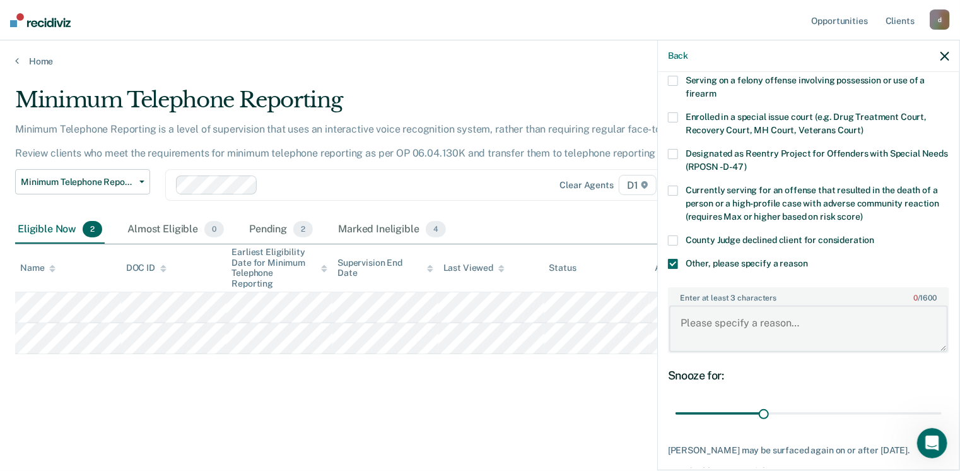
drag, startPoint x: 703, startPoint y: 334, endPoint x: 661, endPoint y: 301, distance: 53.5
click at [703, 334] on textarea "Enter at least 3 characters 0 / 1600" at bounding box center [808, 328] width 279 height 47
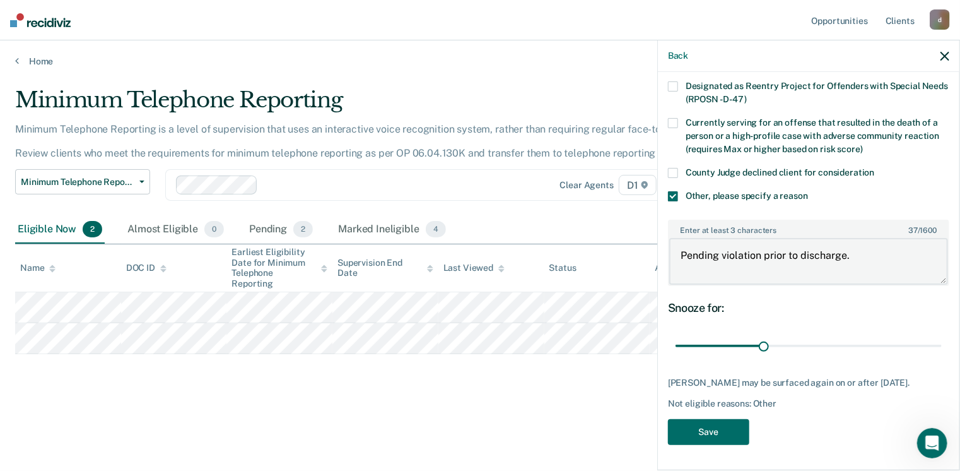
scroll to position [167, 0]
type textarea "Pending violation prior to discharge."
click at [707, 435] on button "Save" at bounding box center [708, 432] width 81 height 26
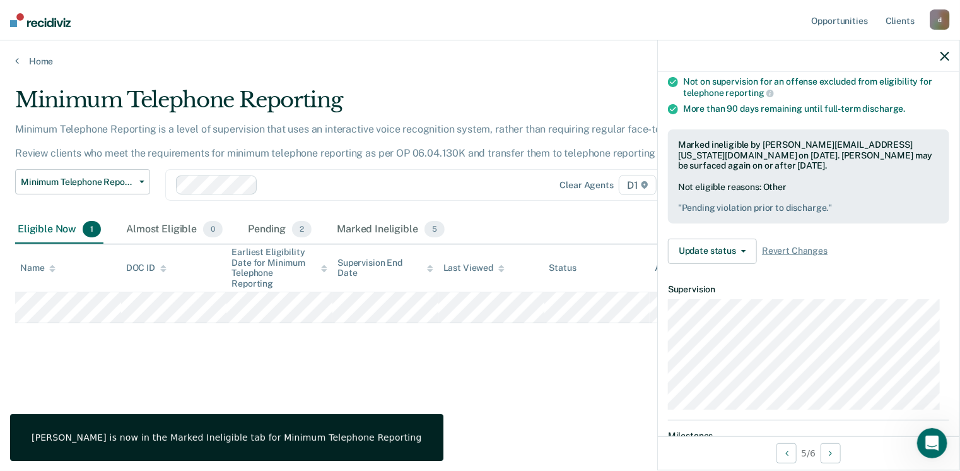
scroll to position [155, 0]
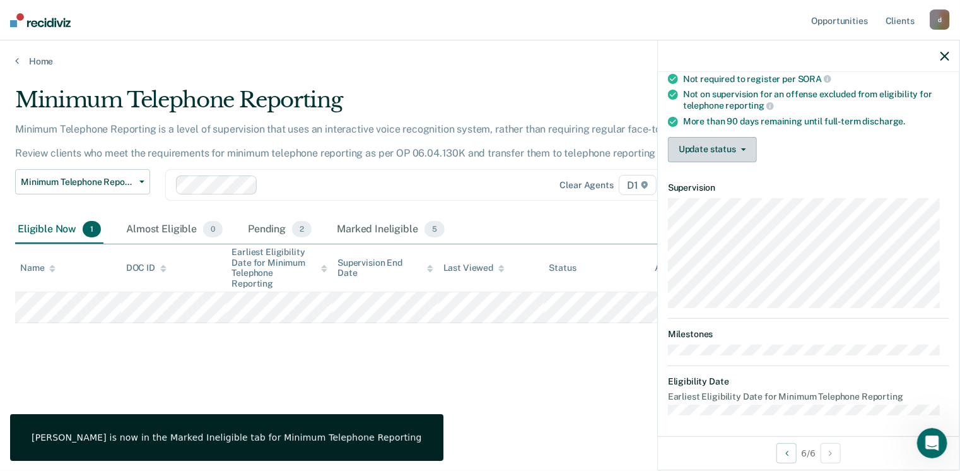
click at [710, 141] on button "Update status" at bounding box center [712, 149] width 89 height 25
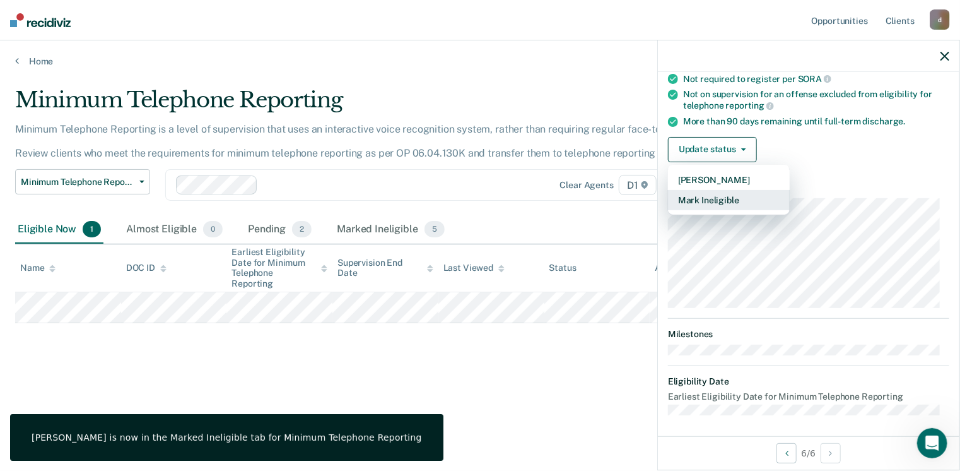
click at [715, 194] on button "Mark Ineligible" at bounding box center [729, 200] width 122 height 20
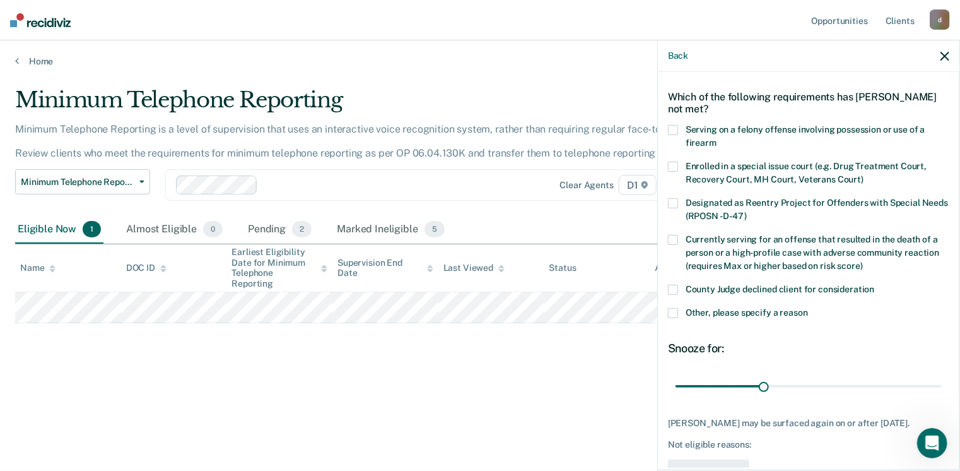
scroll to position [0, 0]
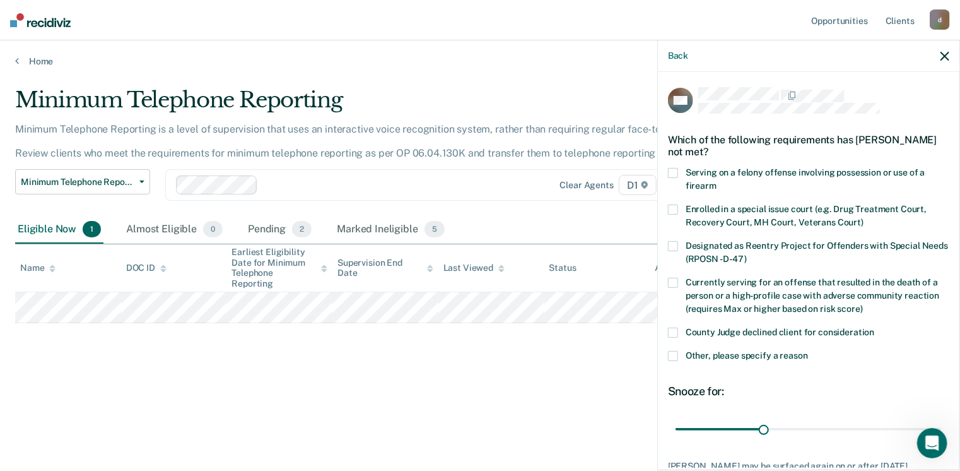
click at [674, 170] on span at bounding box center [673, 173] width 10 height 10
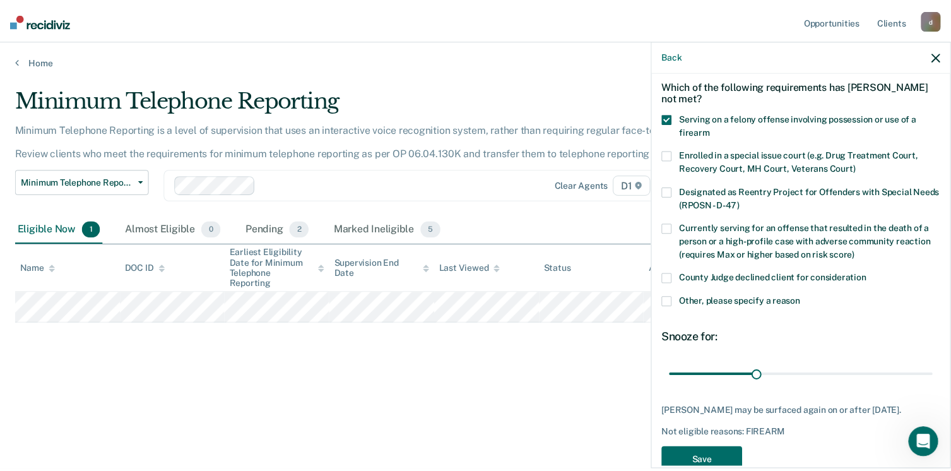
scroll to position [92, 0]
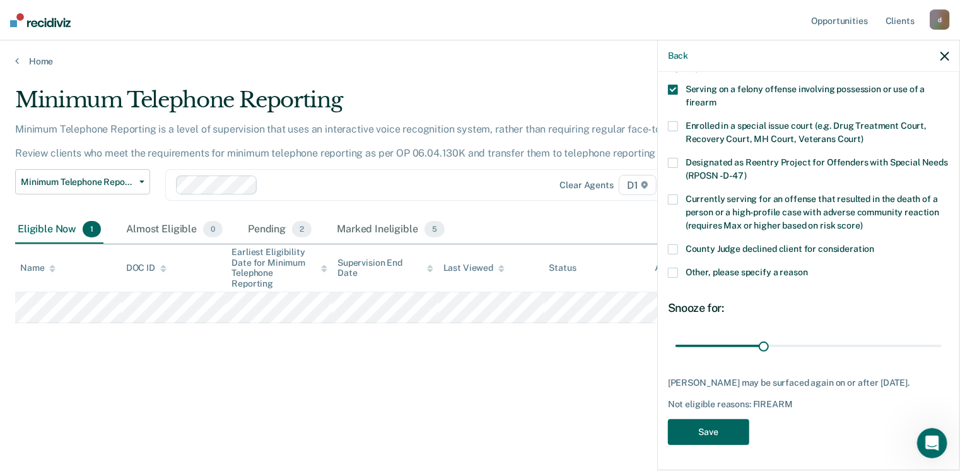
click at [705, 442] on button "Save" at bounding box center [708, 432] width 81 height 26
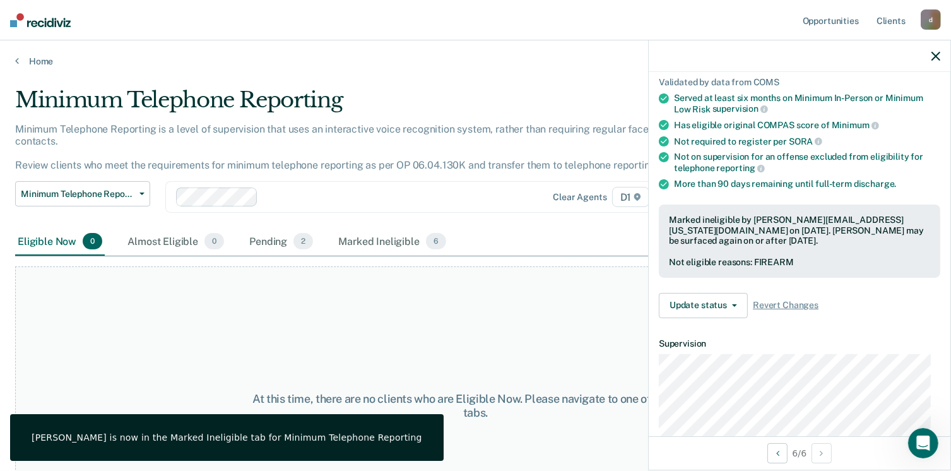
click at [35, 54] on div "Home" at bounding box center [475, 53] width 951 height 26
click at [34, 59] on link "Home" at bounding box center [475, 61] width 920 height 11
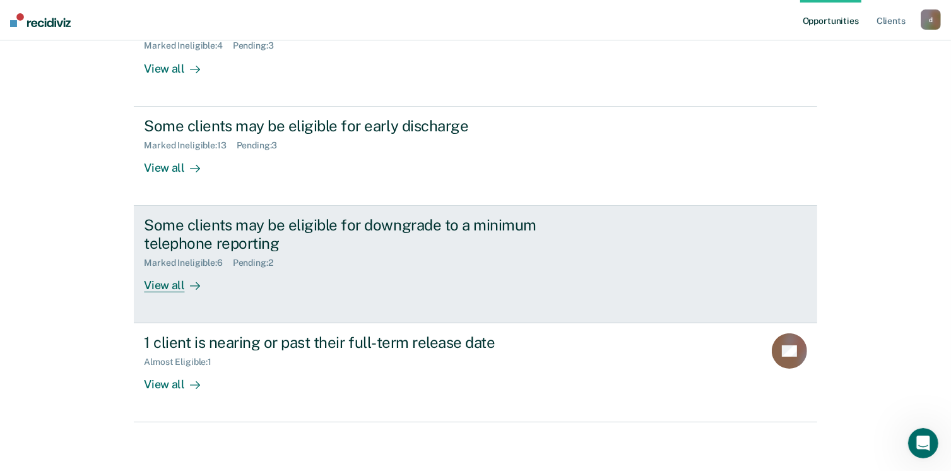
scroll to position [183, 0]
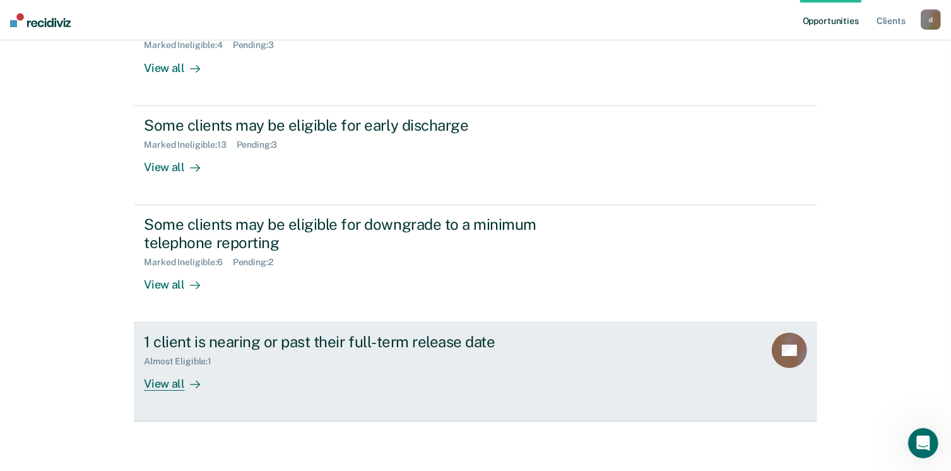
click at [159, 376] on div "View all" at bounding box center [179, 379] width 71 height 25
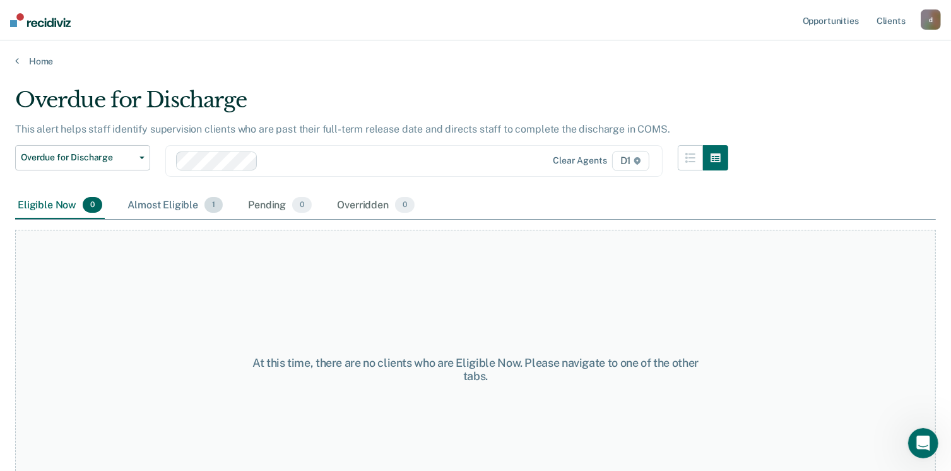
click at [154, 212] on div "Almost Eligible 1" at bounding box center [175, 206] width 100 height 28
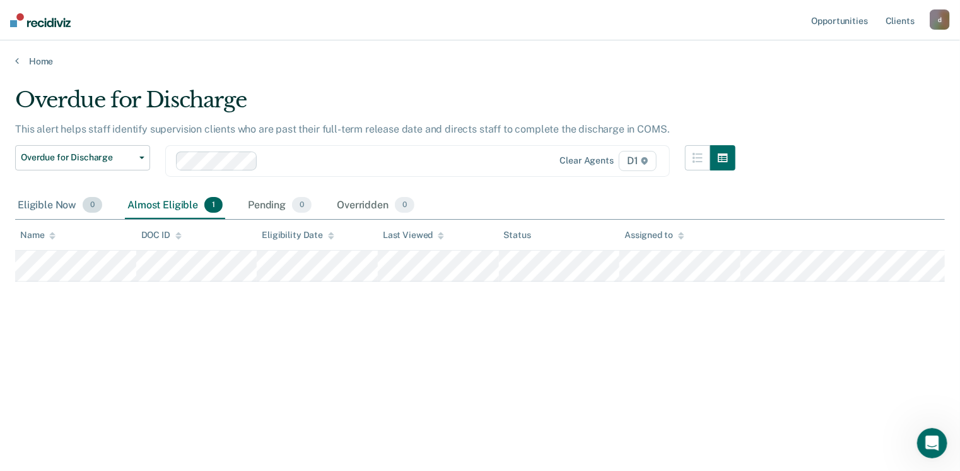
click at [42, 198] on div "Eligible Now 0" at bounding box center [60, 206] width 90 height 28
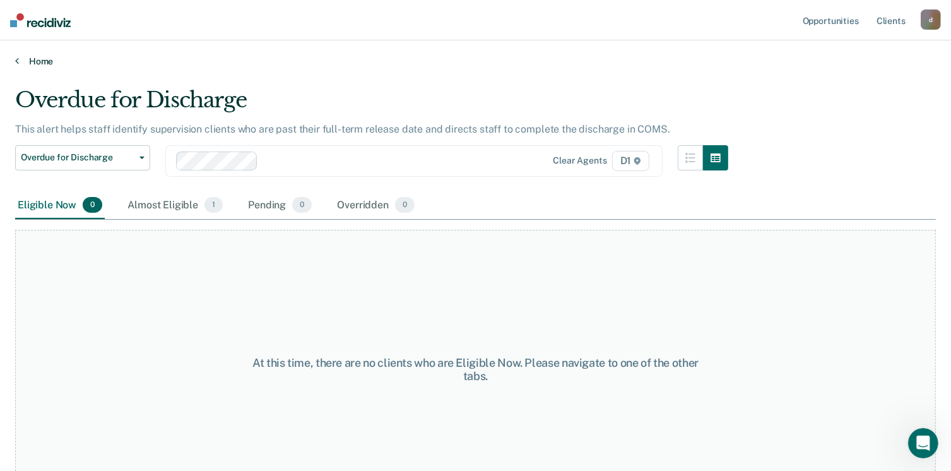
click at [44, 60] on link "Home" at bounding box center [475, 61] width 920 height 11
